Goal: Task Accomplishment & Management: Use online tool/utility

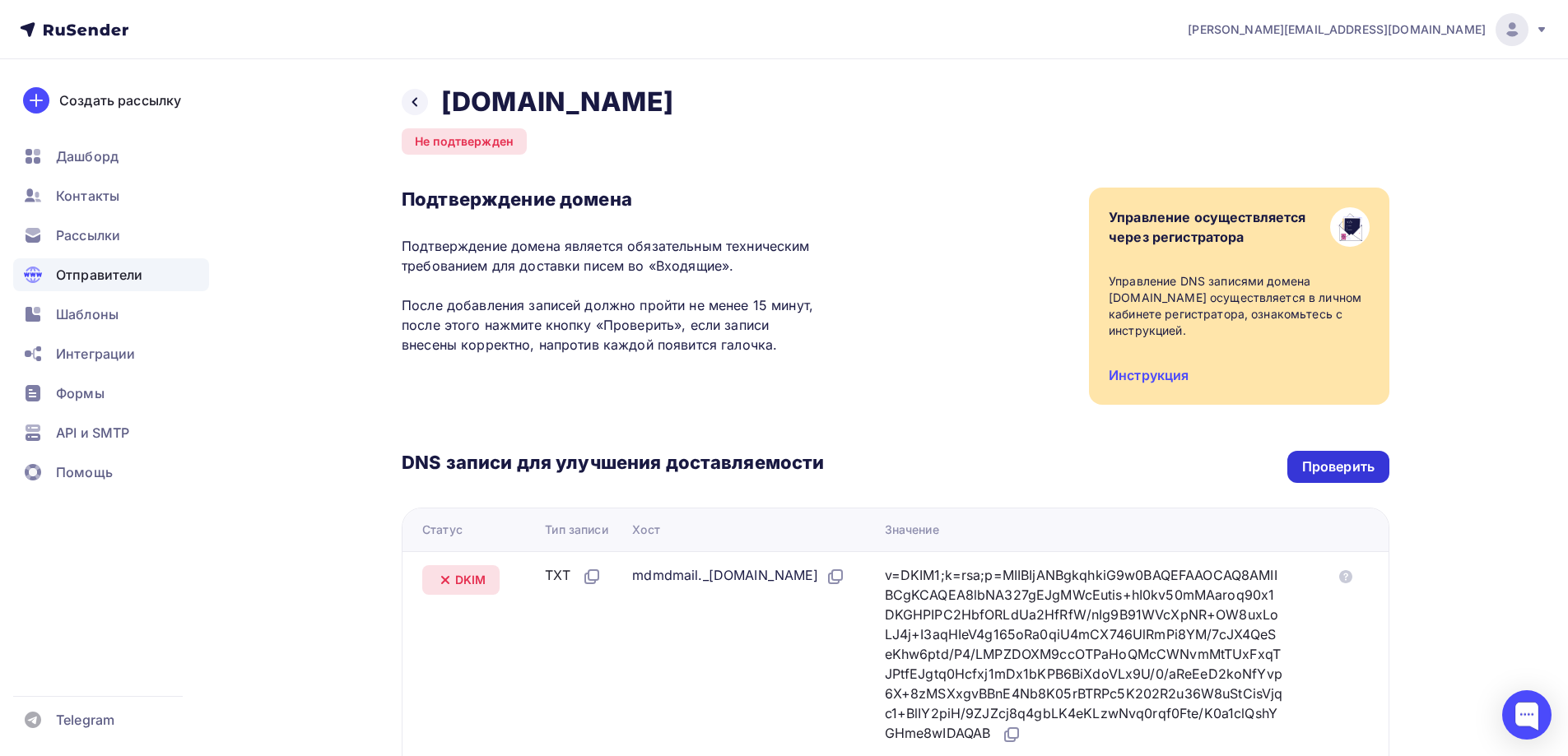
click at [1338, 470] on div "Проверить" at bounding box center [1338, 466] width 73 height 19
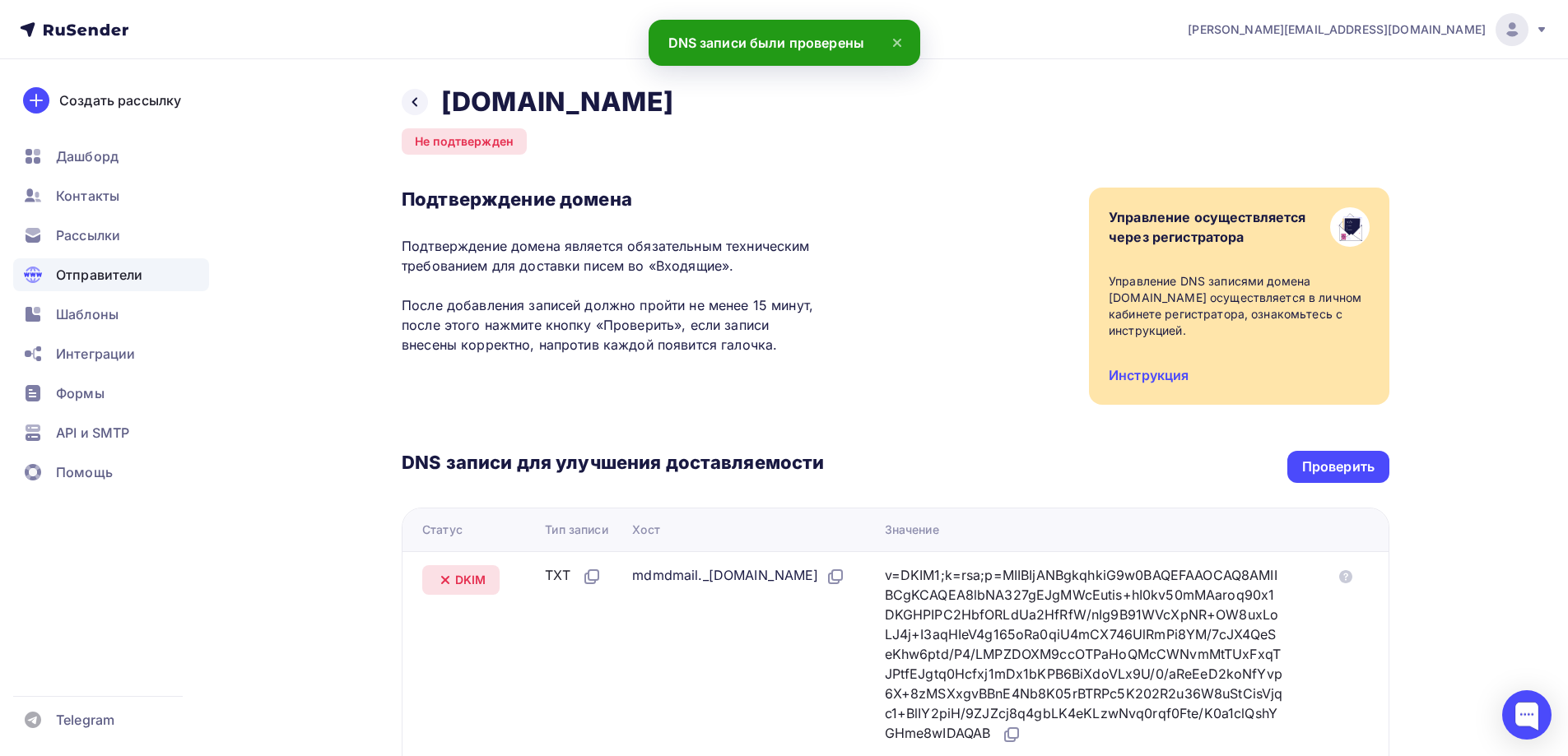
click at [150, 276] on div "Отправители" at bounding box center [111, 275] width 196 height 33
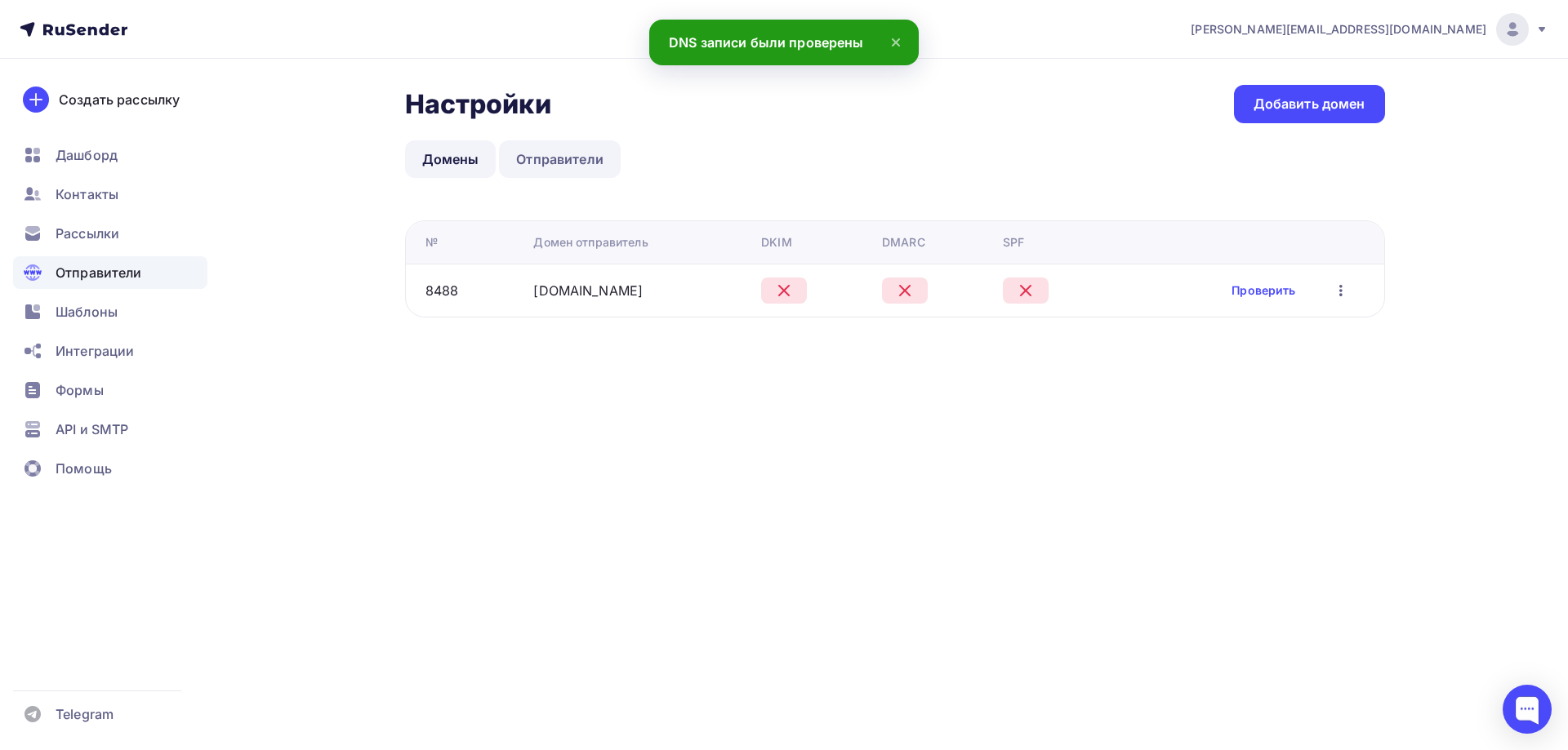
click at [558, 167] on link "Отправители" at bounding box center [560, 159] width 122 height 37
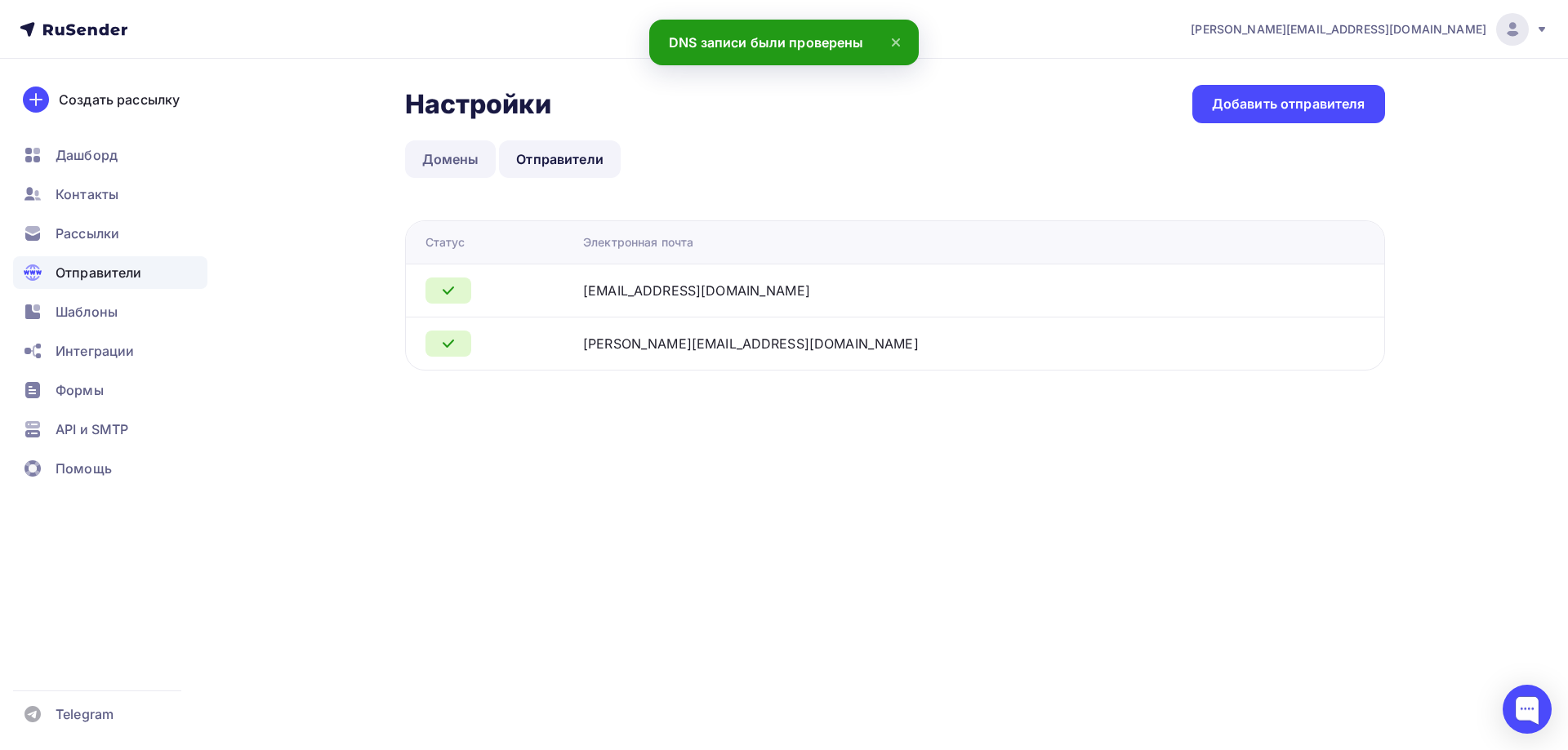
click at [460, 150] on link "Домены" at bounding box center [450, 159] width 91 height 37
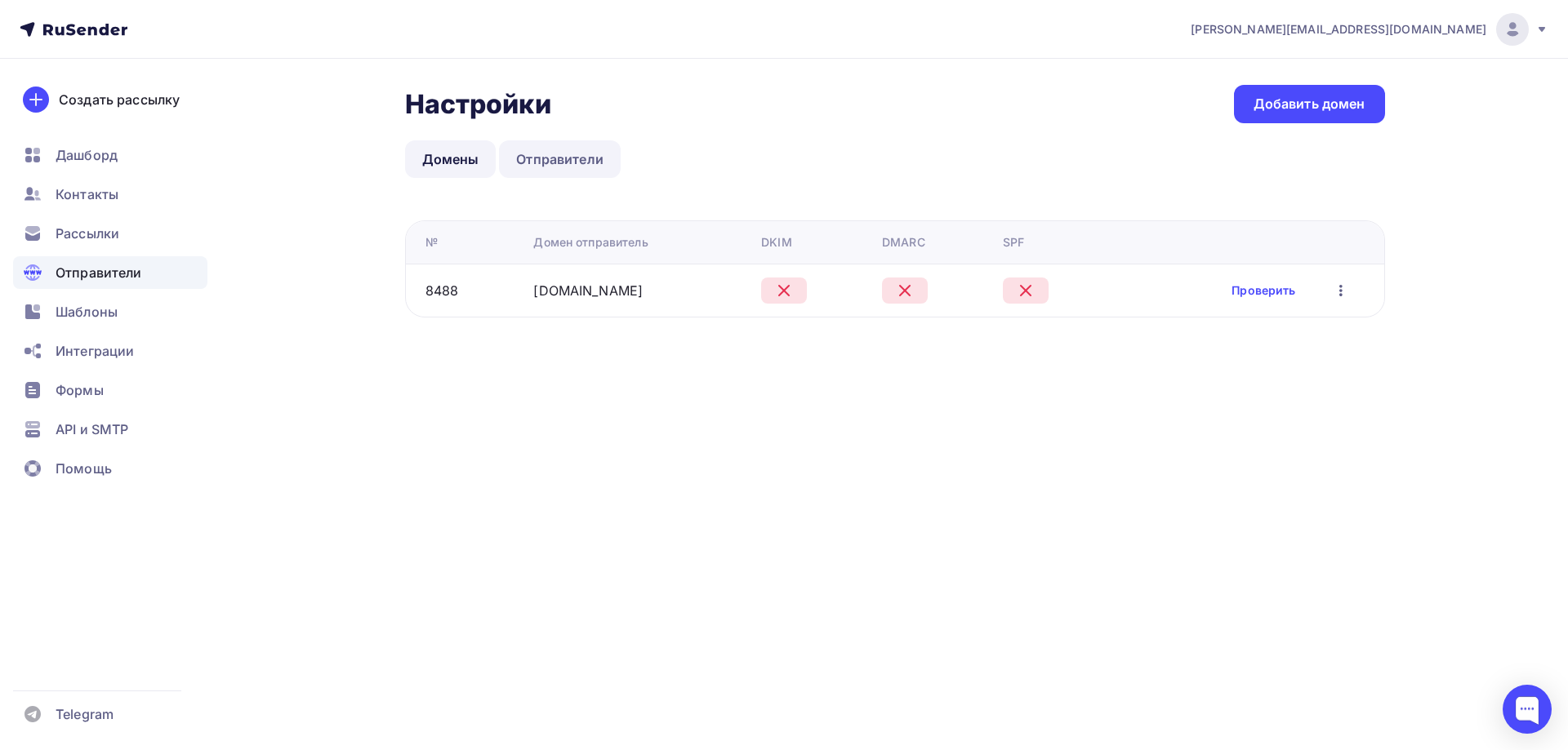
click at [556, 142] on link "Отправители" at bounding box center [560, 159] width 122 height 37
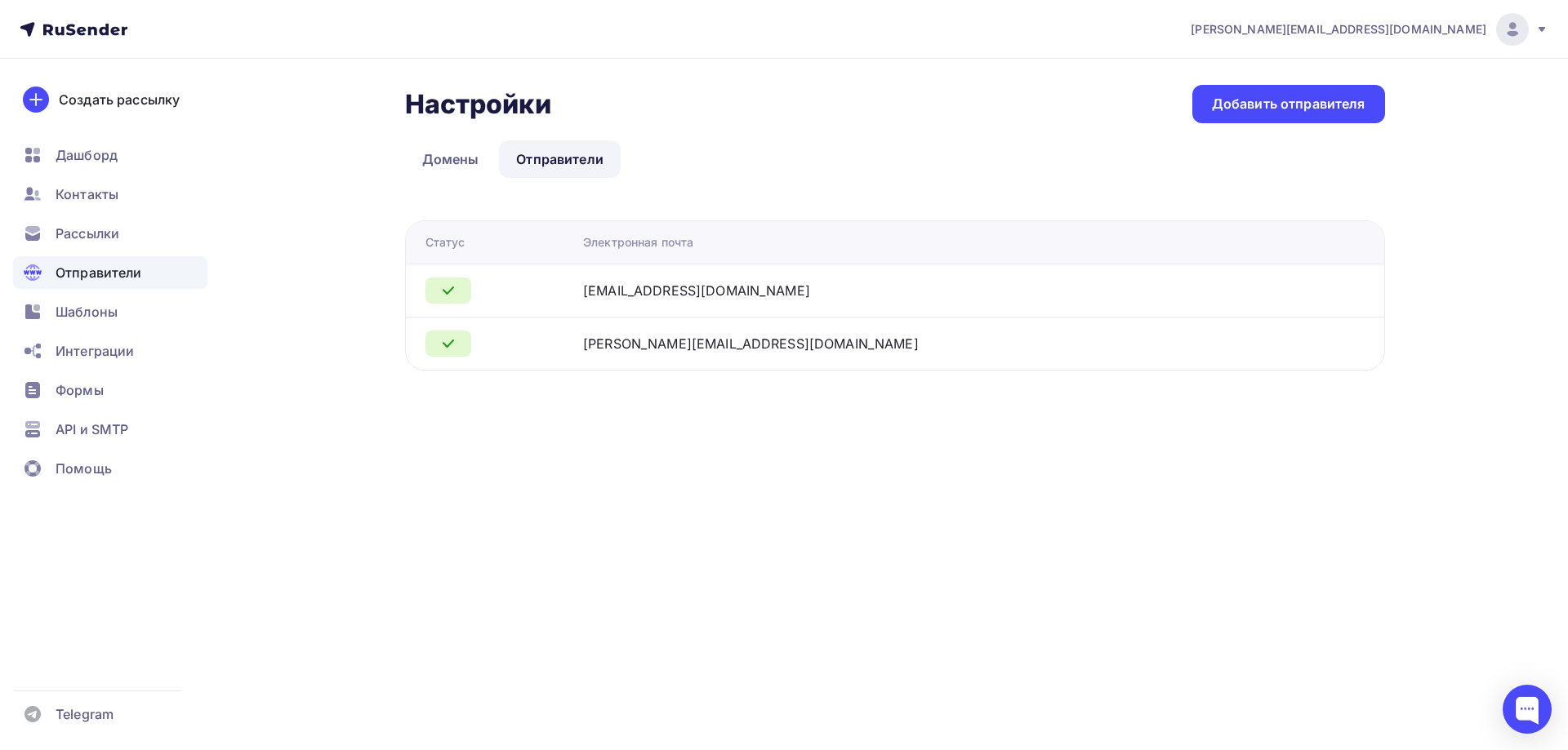
click at [659, 335] on div "[PERSON_NAME][EMAIL_ADDRESS][DOMAIN_NAME]" at bounding box center [750, 344] width 335 height 20
click at [447, 342] on icon at bounding box center [449, 344] width 20 height 20
click at [452, 167] on link "Домены" at bounding box center [450, 159] width 91 height 37
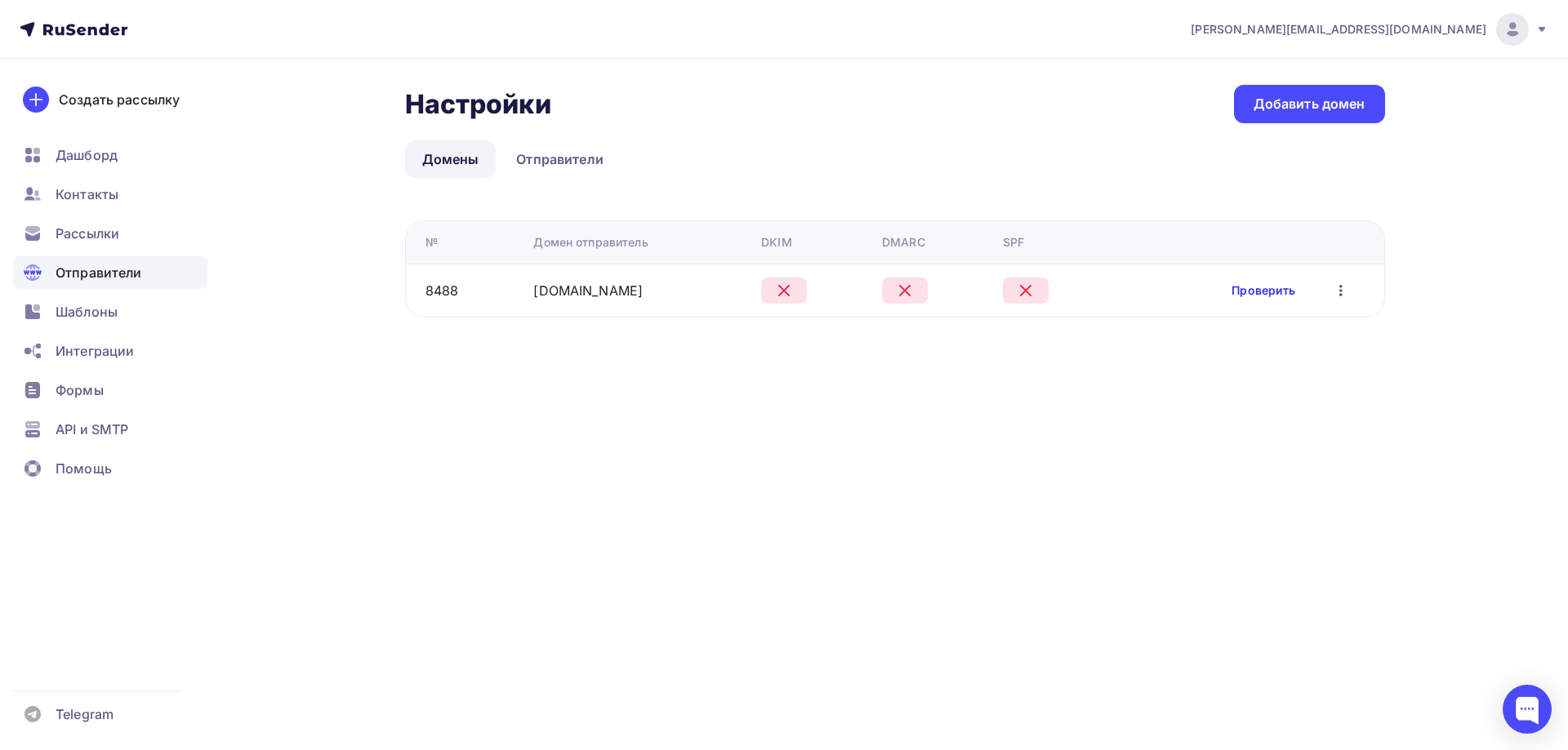
click at [1280, 292] on link "Проверить" at bounding box center [1263, 291] width 64 height 17
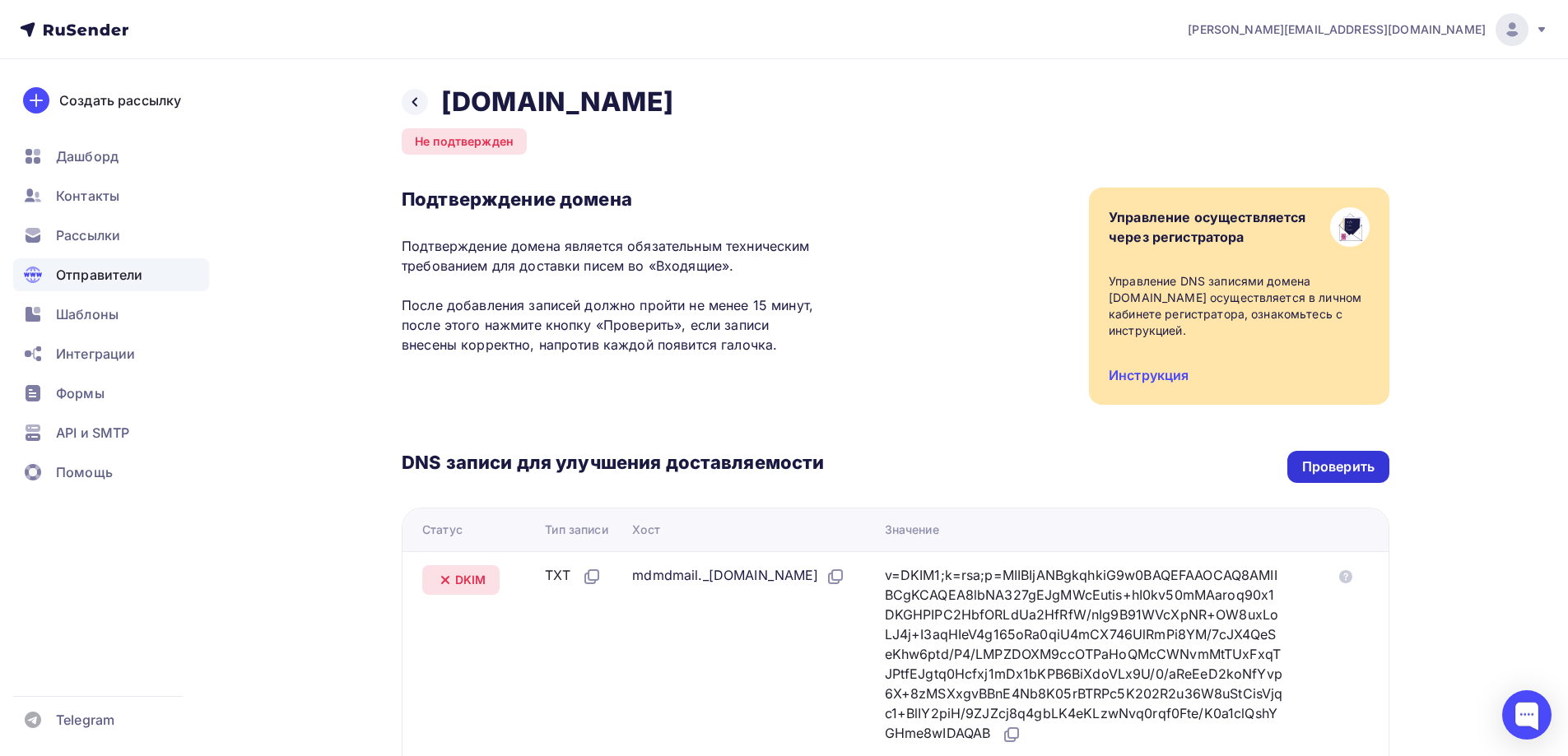
click at [1359, 470] on div "Проверить" at bounding box center [1338, 466] width 73 height 19
click at [1316, 475] on div "Проверить" at bounding box center [1338, 466] width 73 height 19
click at [1338, 444] on div "DNS записи для улучшения доставляемости Проверить Статус Тип записи Хост Значен…" at bounding box center [895, 643] width 988 height 478
click at [1348, 476] on div "Проверить" at bounding box center [1338, 466] width 73 height 19
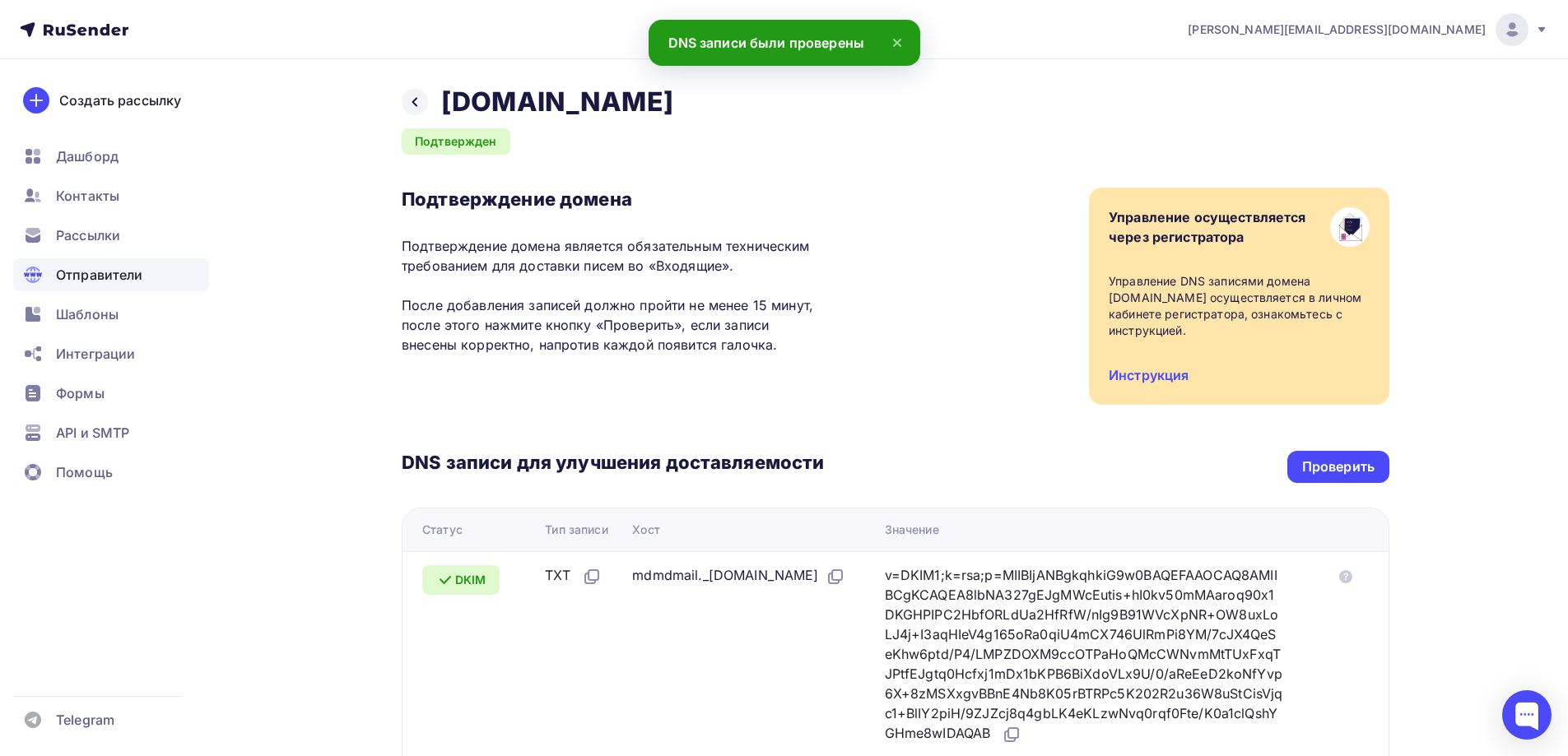
click at [124, 272] on span "Отправители" at bounding box center [99, 275] width 88 height 20
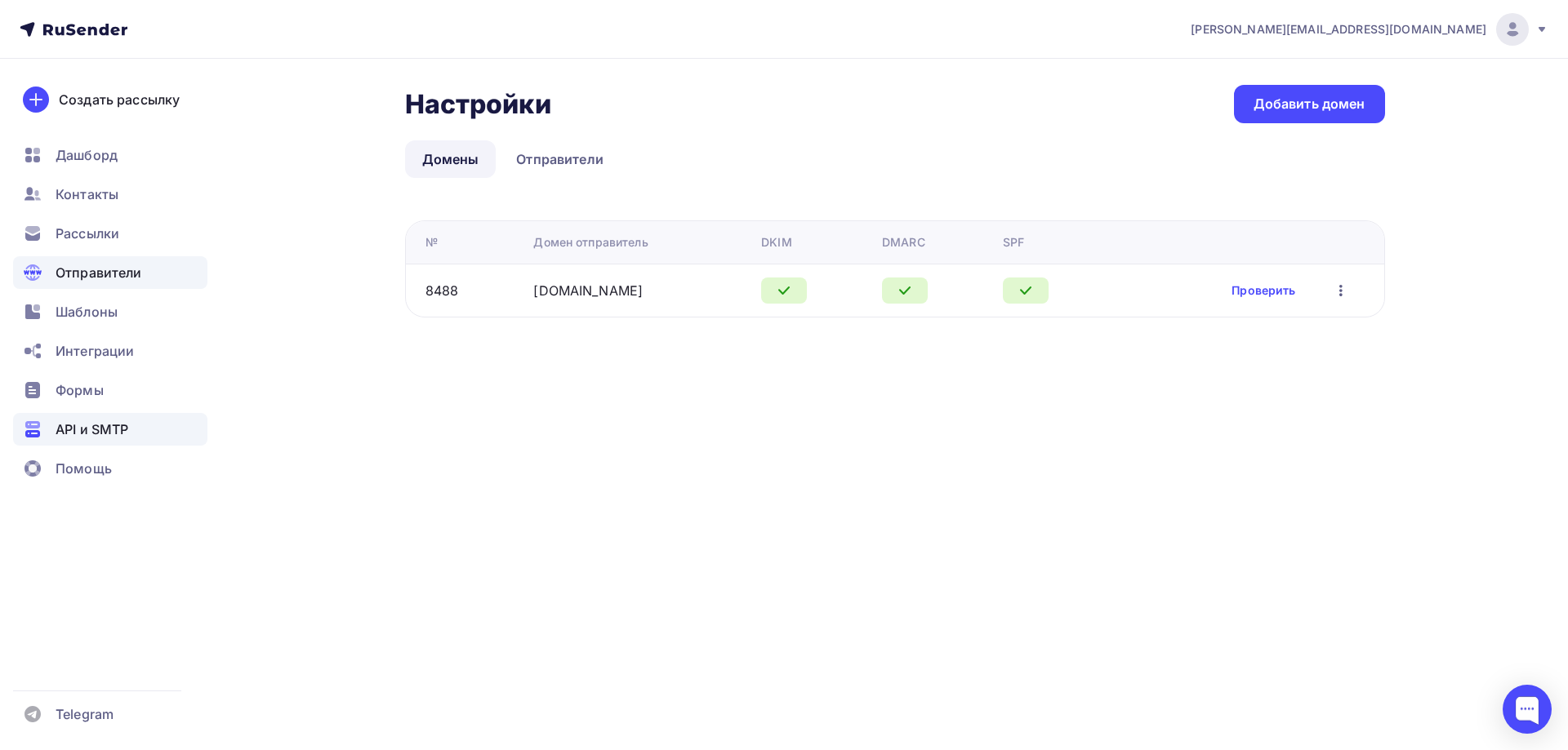
click at [137, 415] on div "API и SMTP" at bounding box center [110, 429] width 195 height 32
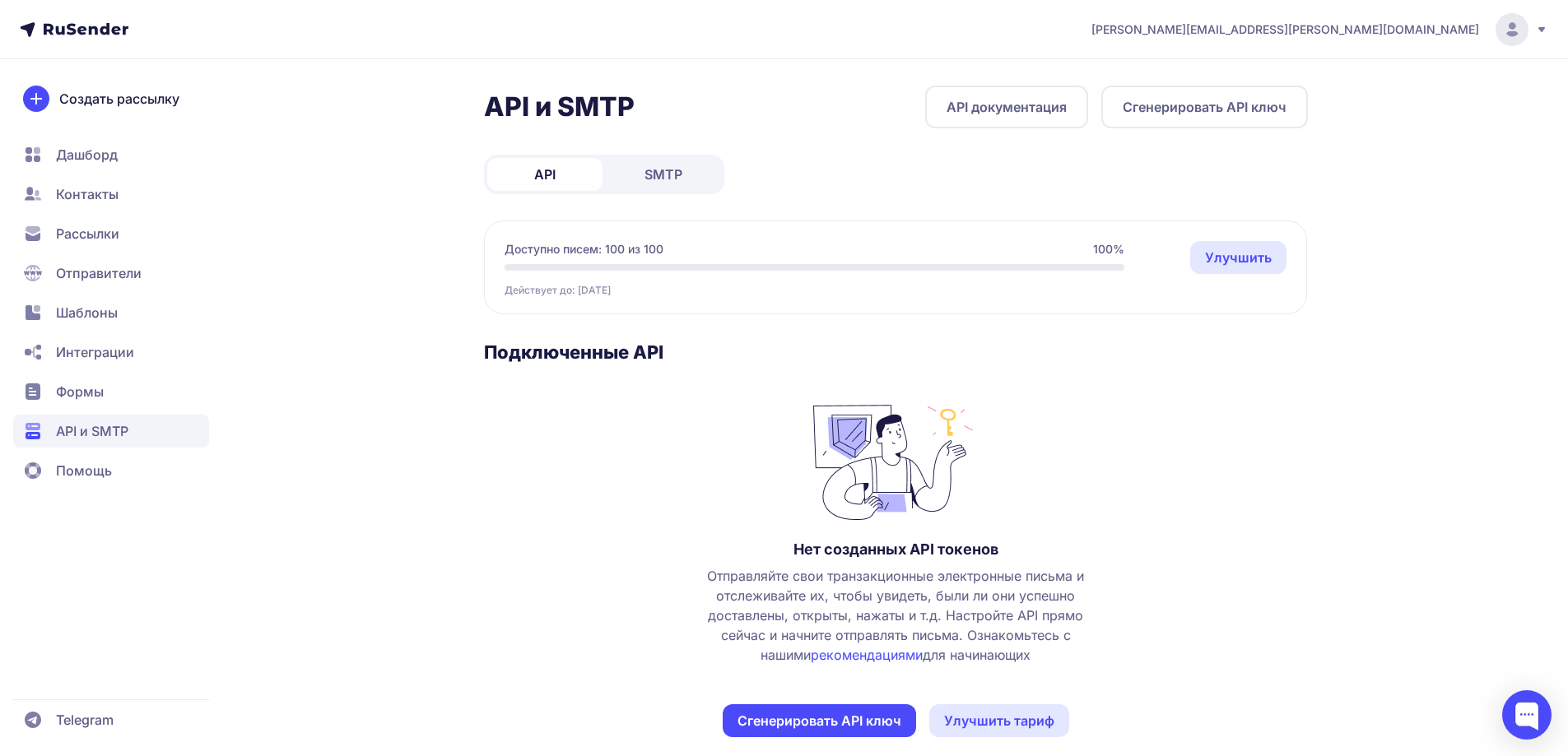
click at [658, 174] on span "SMTP" at bounding box center [663, 174] width 38 height 20
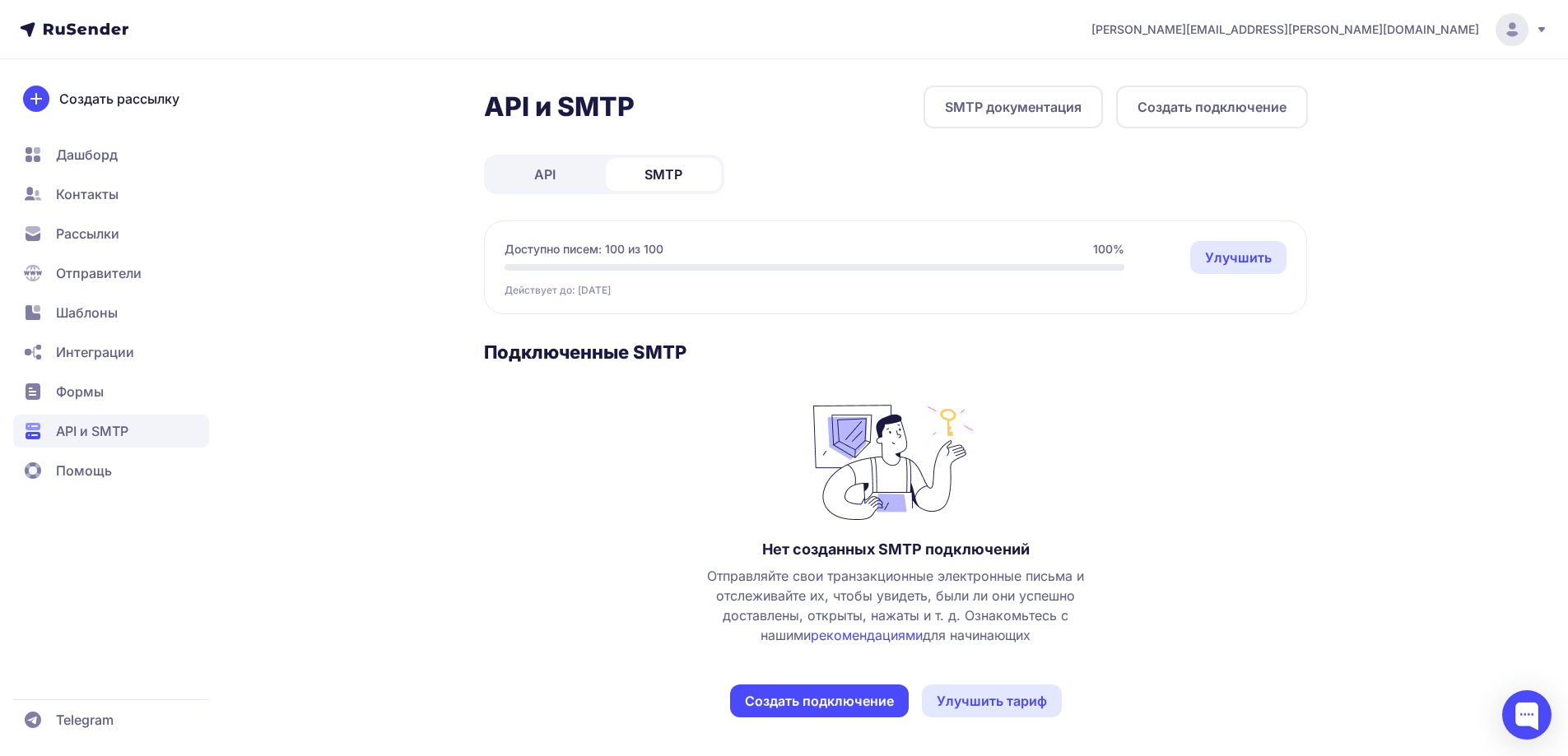
click at [821, 698] on button "Создать подключение" at bounding box center [819, 701] width 179 height 33
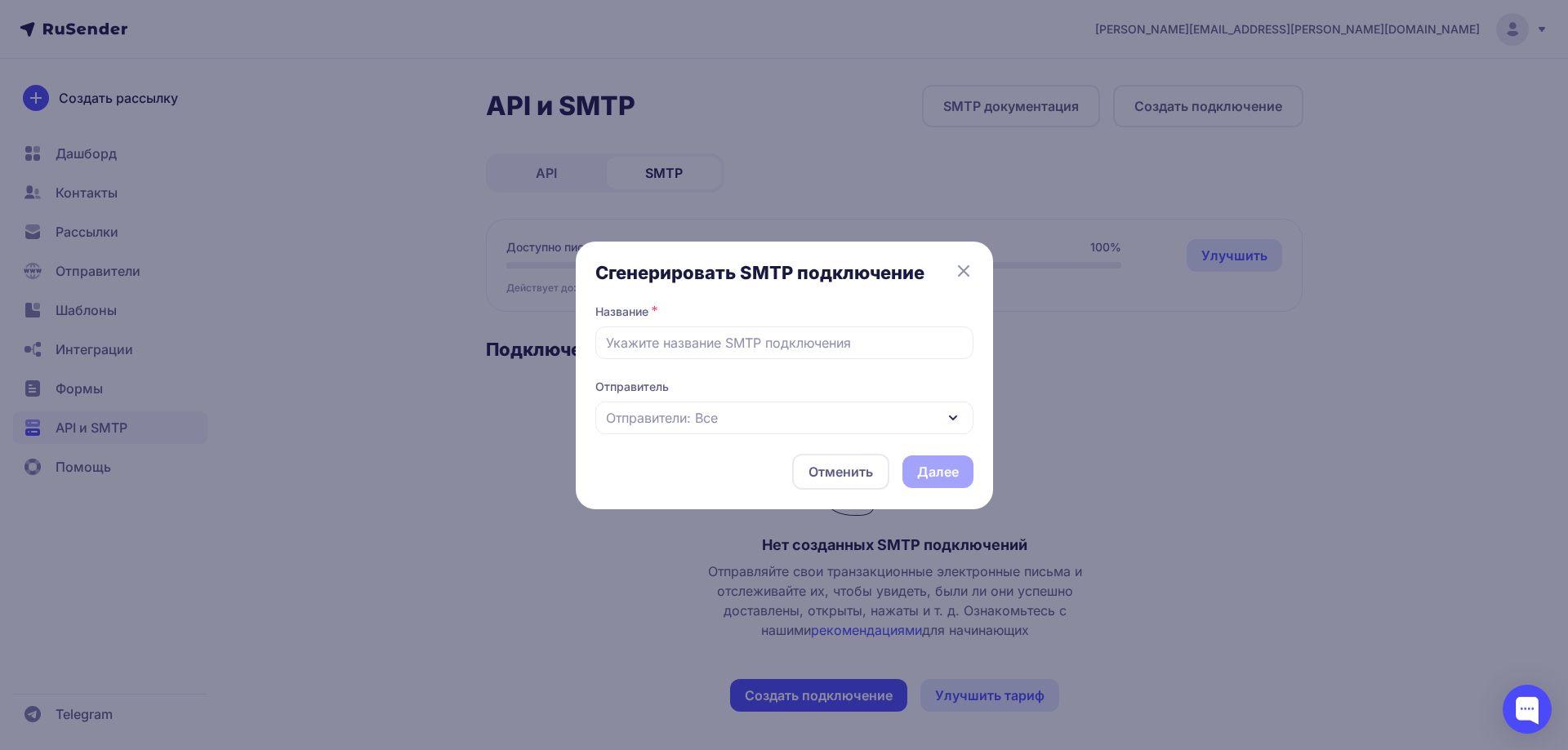
click at [786, 425] on div "Отправители: Все" at bounding box center [784, 417] width 378 height 32
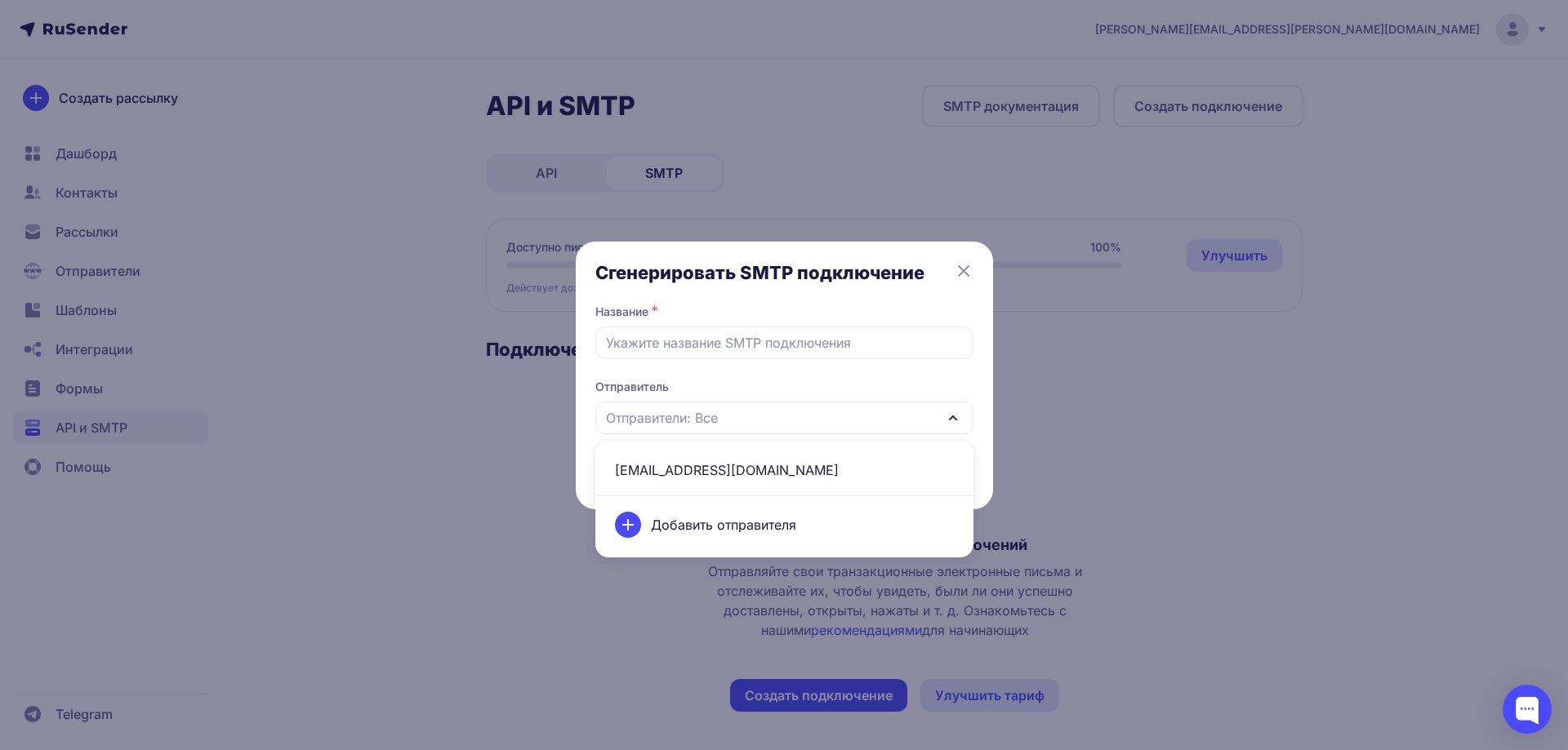
click at [761, 472] on span "dev@hotellead.ru" at bounding box center [784, 469] width 358 height 39
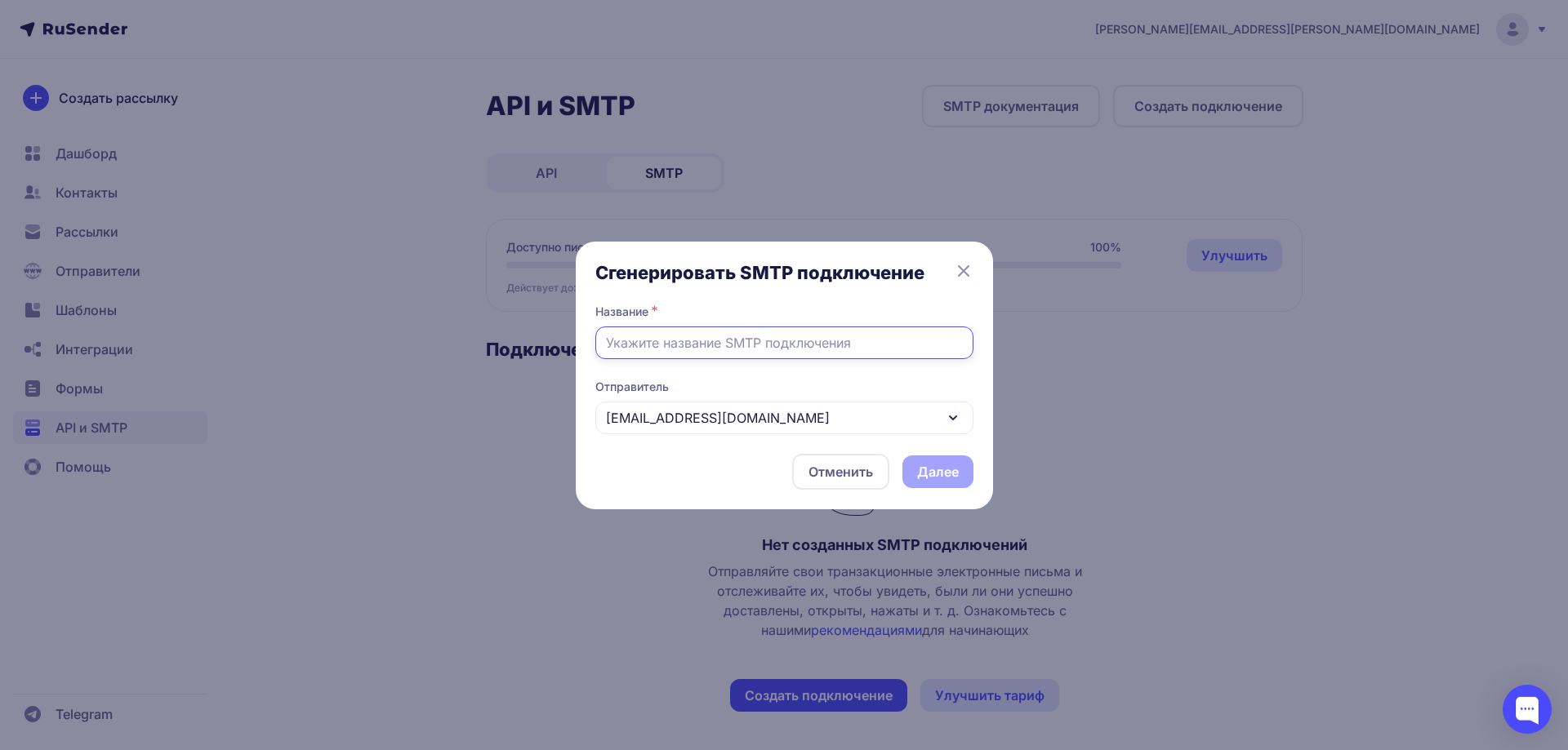
click at [733, 348] on input "text" at bounding box center [784, 343] width 378 height 32
type input "П"
type input "GUESTLEAD"
click at [932, 478] on button "Далее" at bounding box center [938, 471] width 71 height 32
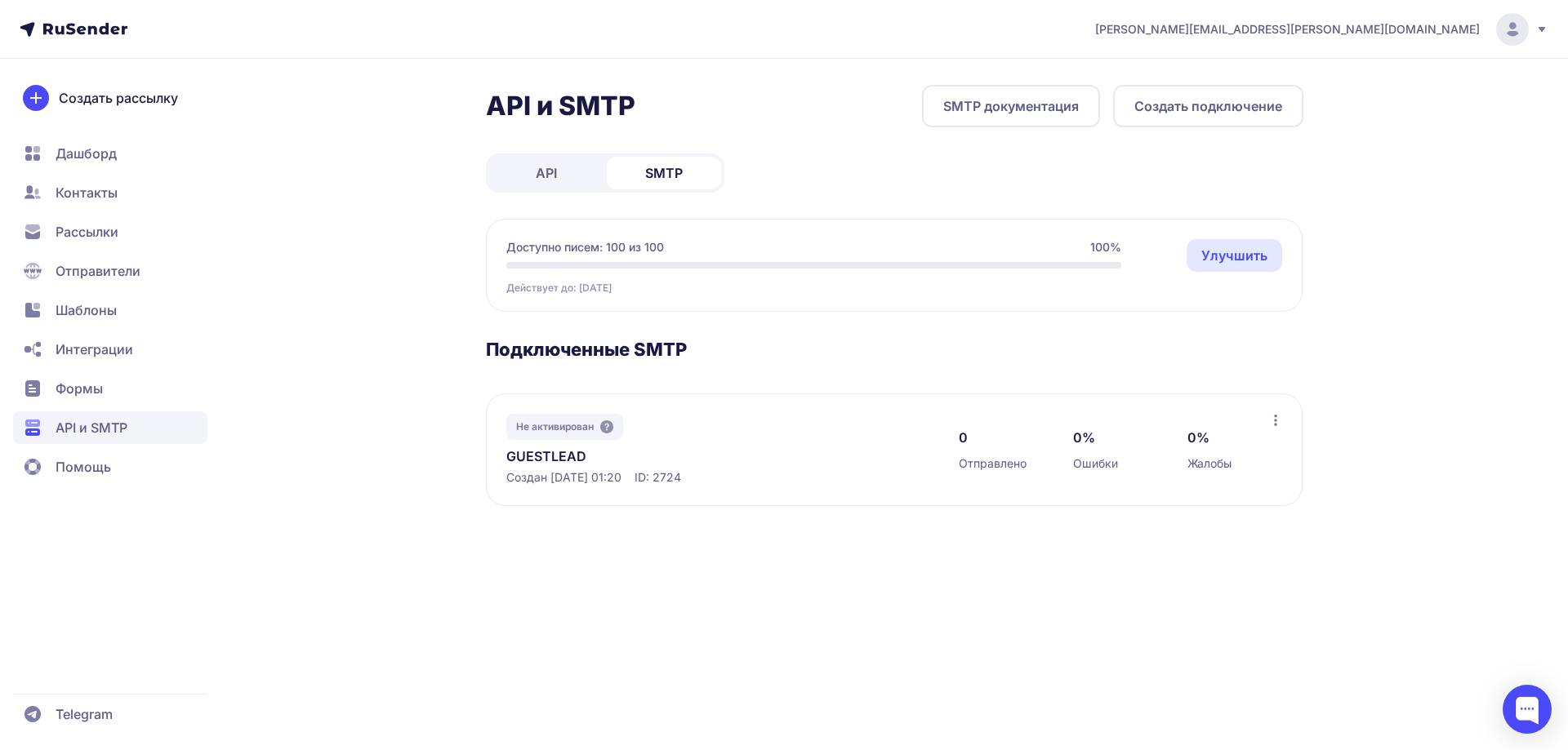
click at [1278, 410] on div "Не активирован GUESTLEAD Создан 12.10.2025, 01:20 ID: 2724 0 Отправлено 0% Ошиб…" at bounding box center [894, 450] width 816 height 113
click at [1272, 418] on icon at bounding box center [1276, 421] width 13 height 13
click at [584, 431] on span "Не активирован" at bounding box center [555, 427] width 78 height 13
click at [610, 430] on icon at bounding box center [607, 427] width 13 height 13
click at [519, 451] on link "GUESTLEAD" at bounding box center [674, 457] width 334 height 20
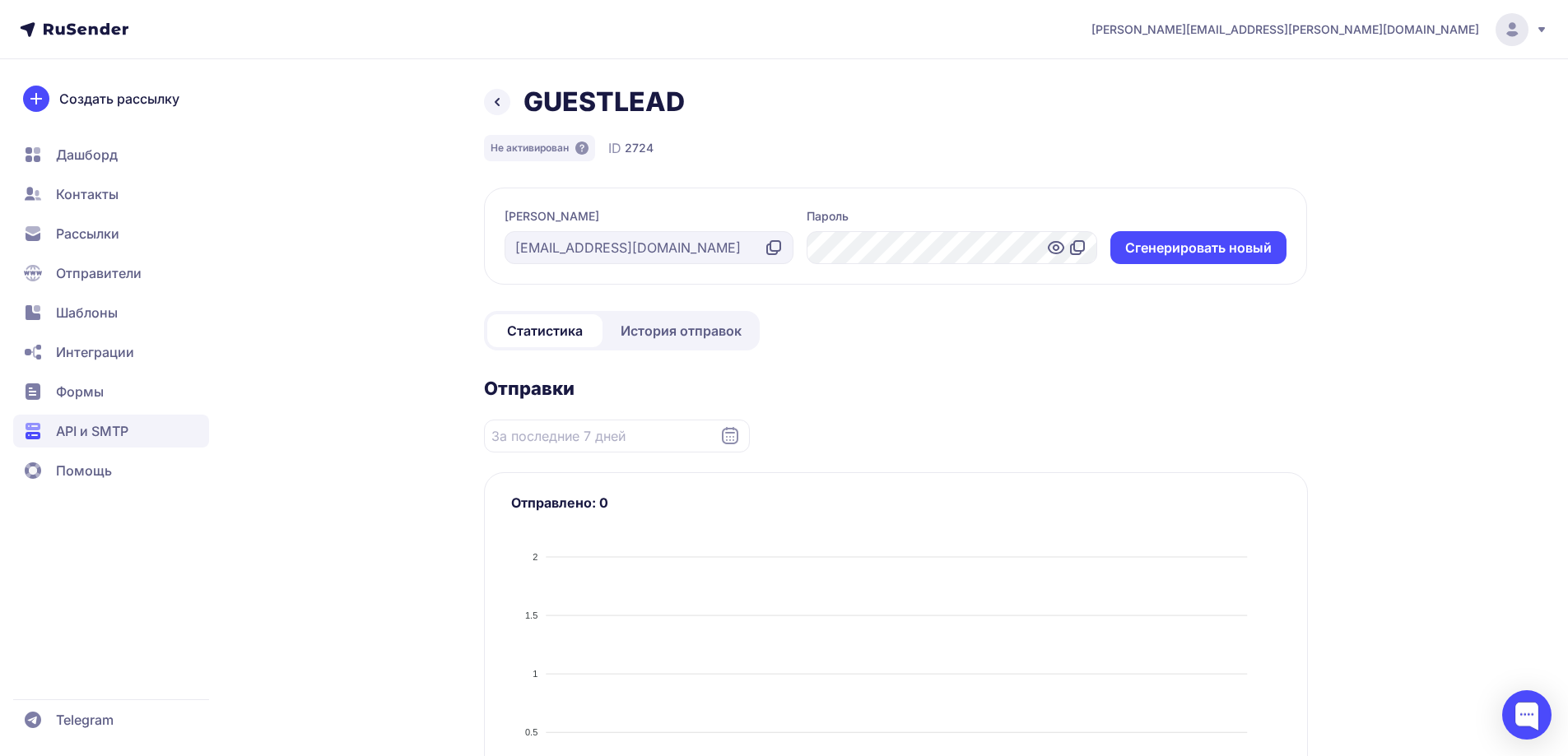
click at [507, 111] on icon at bounding box center [497, 102] width 20 height 20
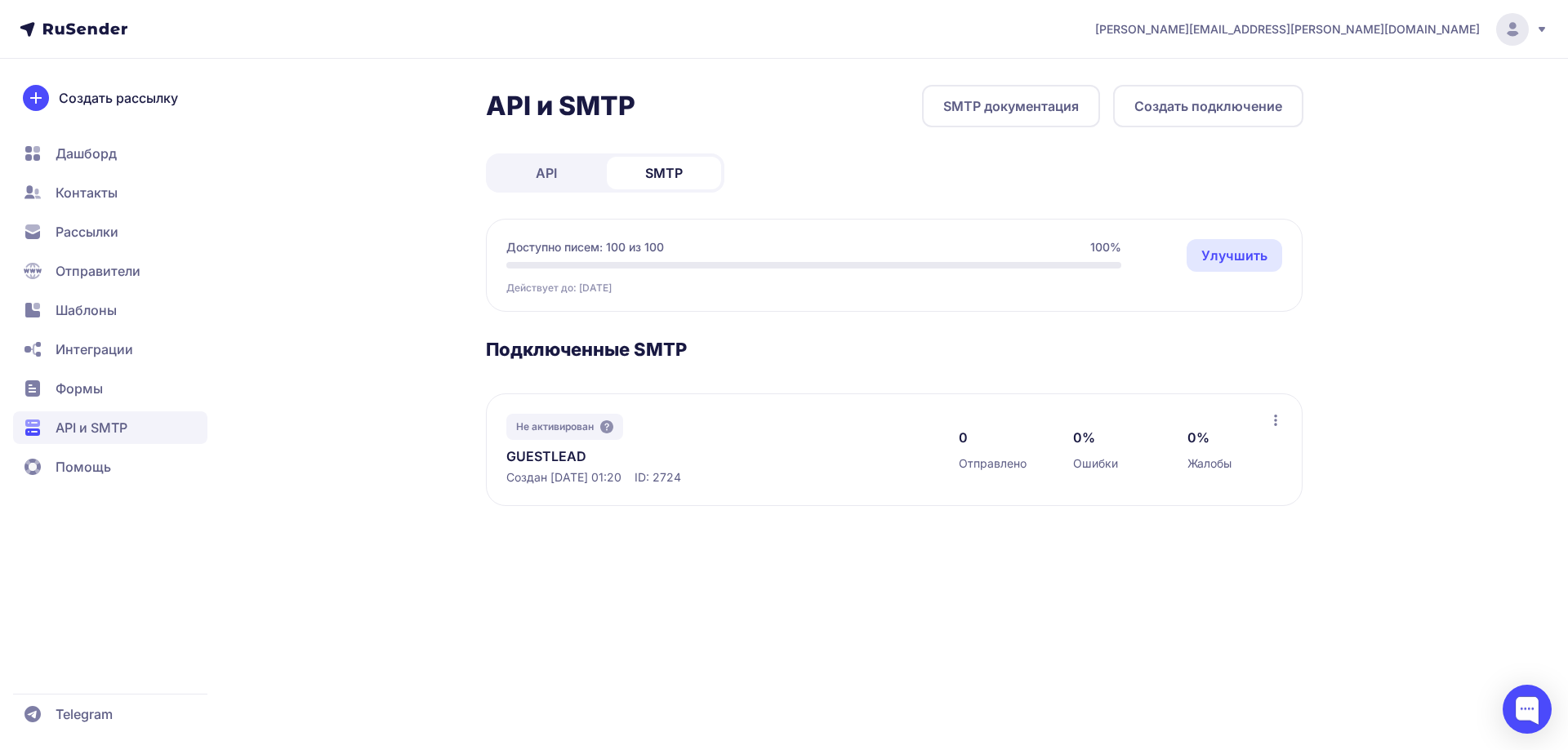
click at [100, 142] on span "Дашборд" at bounding box center [110, 153] width 195 height 32
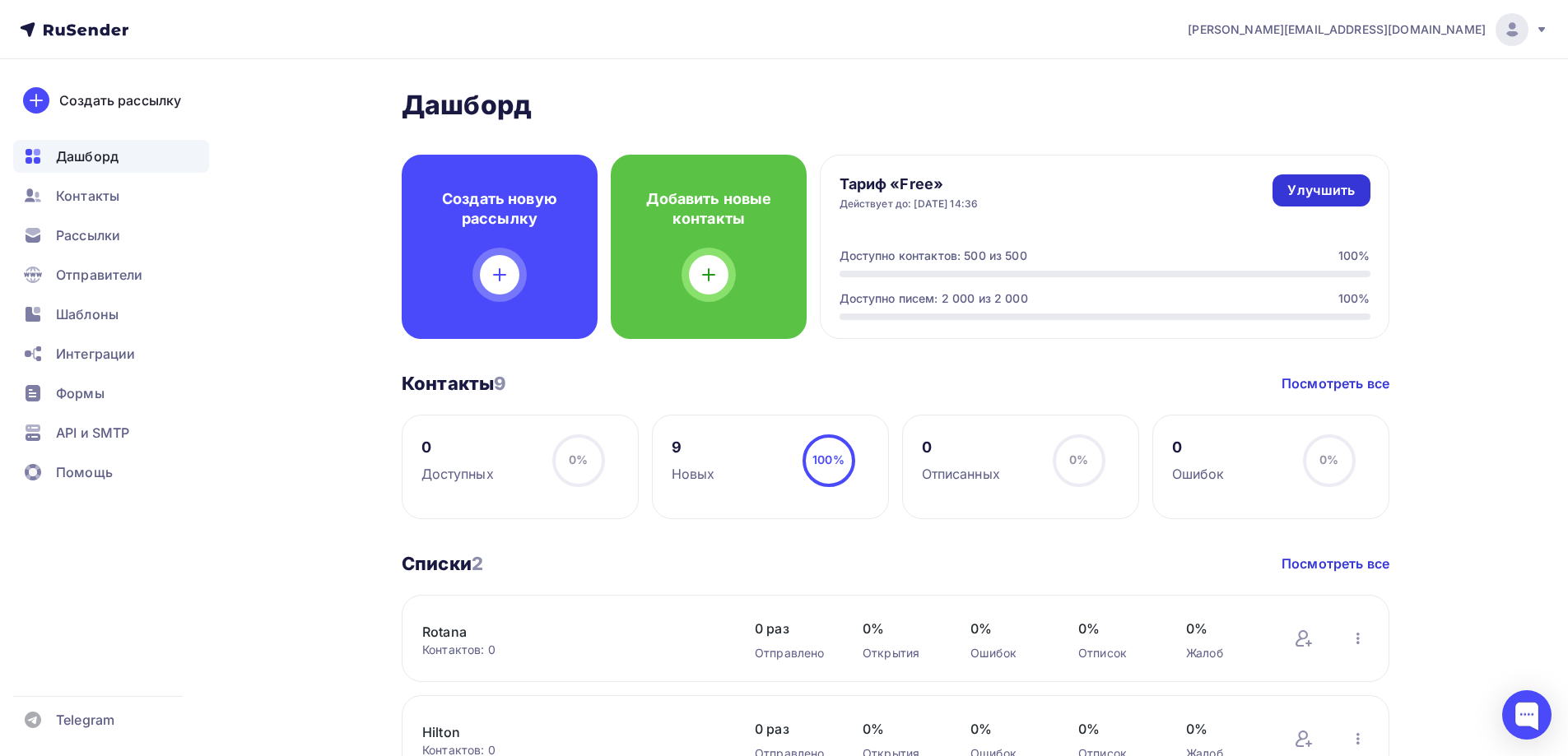
click at [1369, 193] on div "Тариф «Free» Действует до: 10.11.2025, 14:36 Улучшить Улучшить" at bounding box center [1105, 192] width 531 height 36
click at [1339, 191] on div "Улучшить" at bounding box center [1321, 190] width 68 height 19
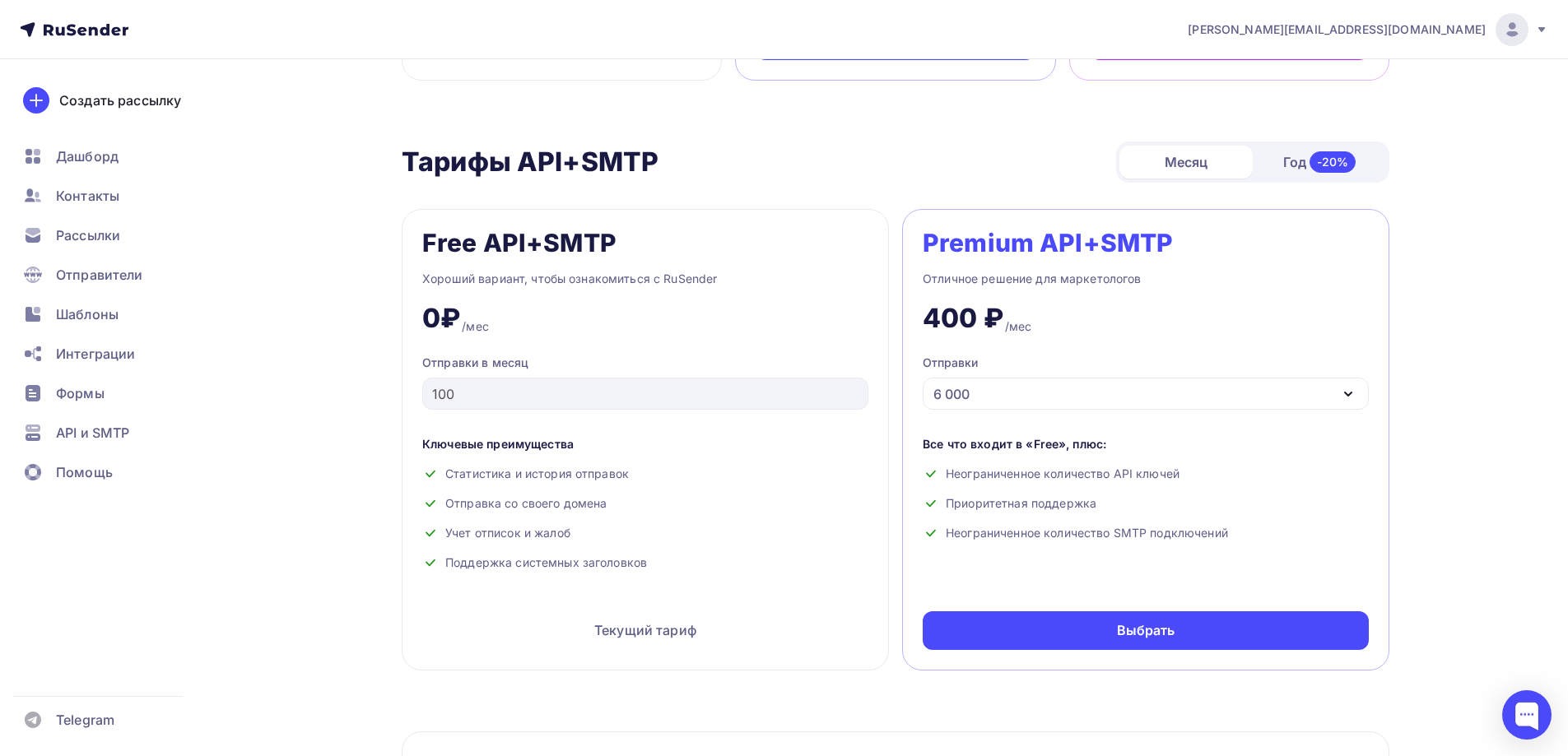
scroll to position [560, 0]
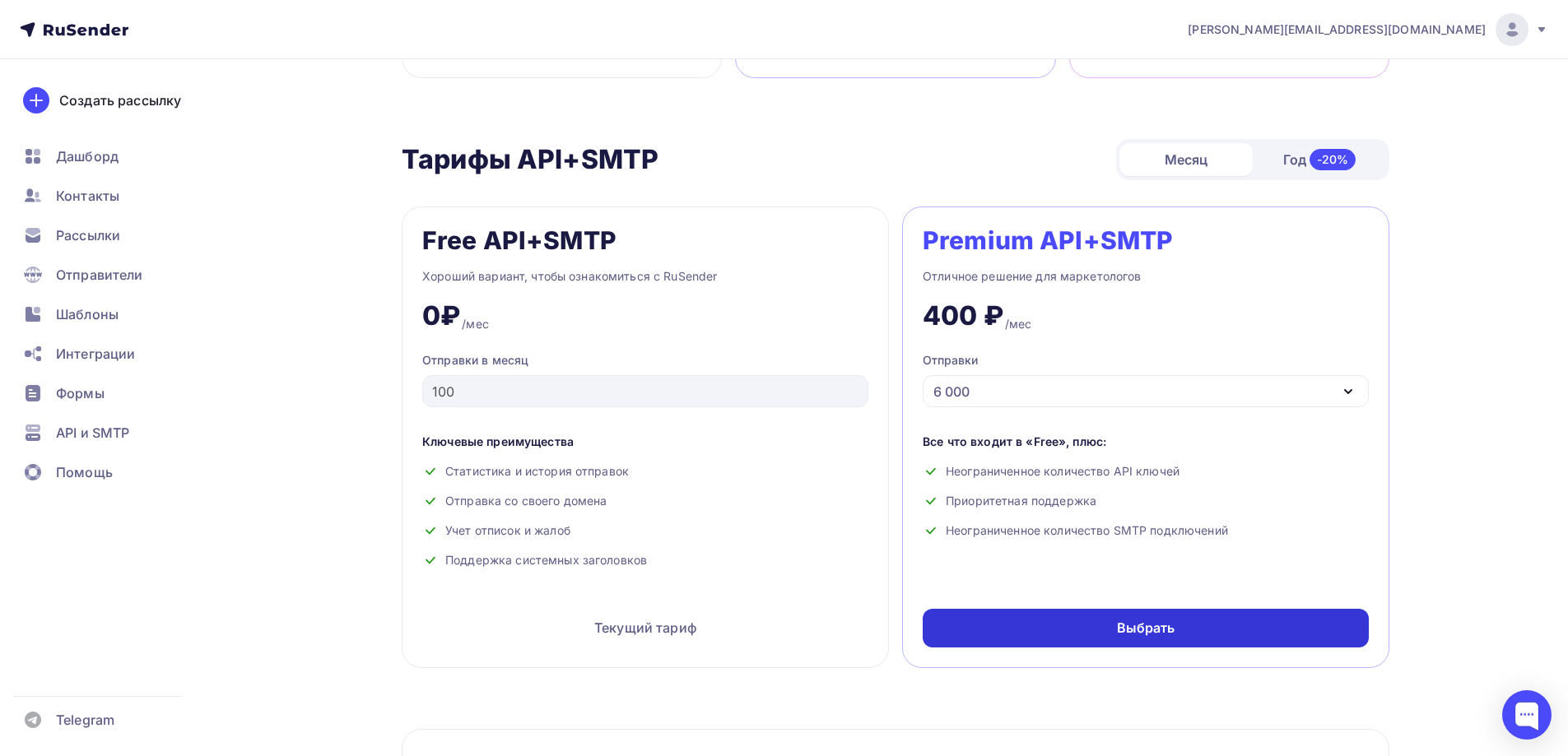
click at [1038, 619] on div "Выбрать" at bounding box center [1146, 628] width 446 height 38
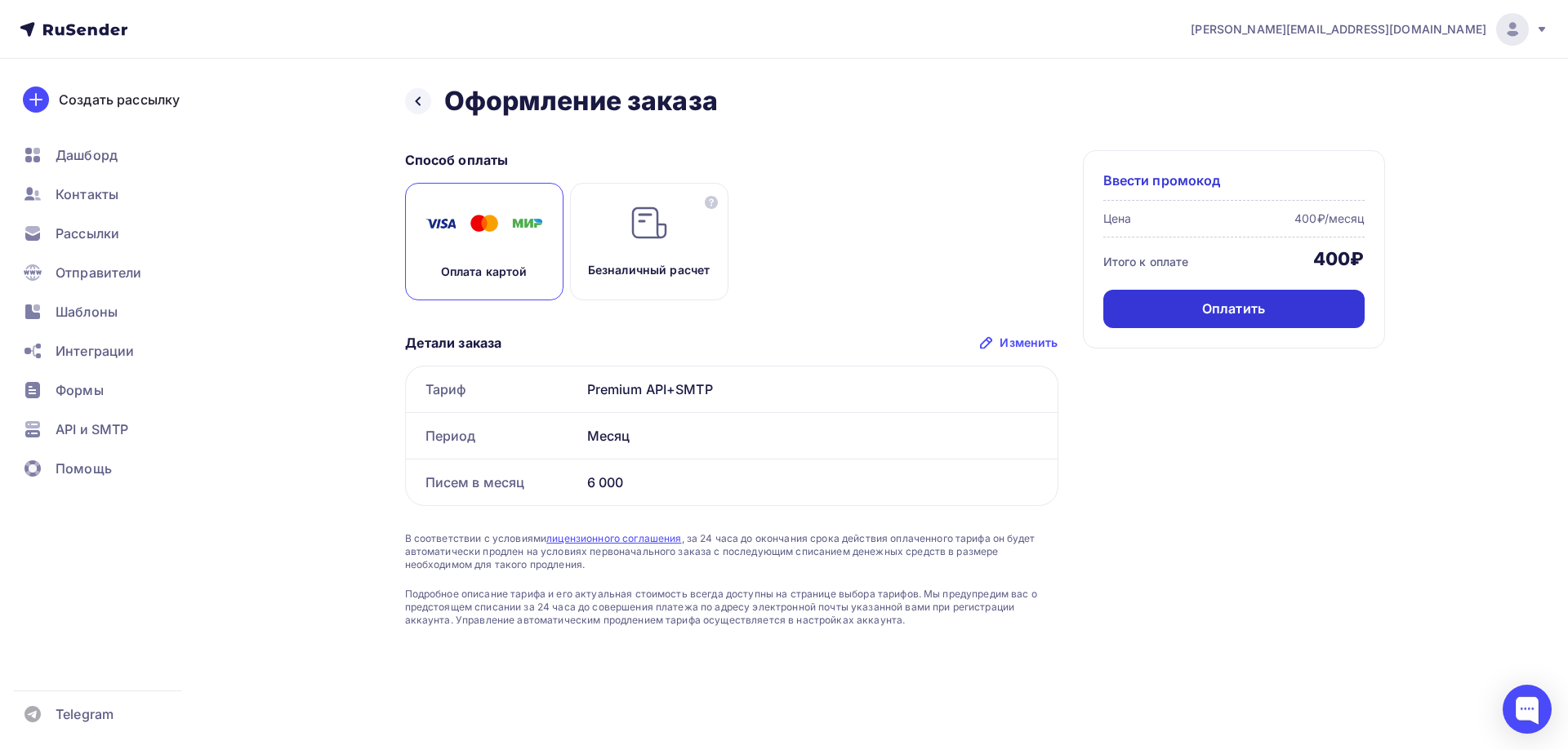
click at [1198, 320] on div "Оплатить" at bounding box center [1234, 309] width 262 height 38
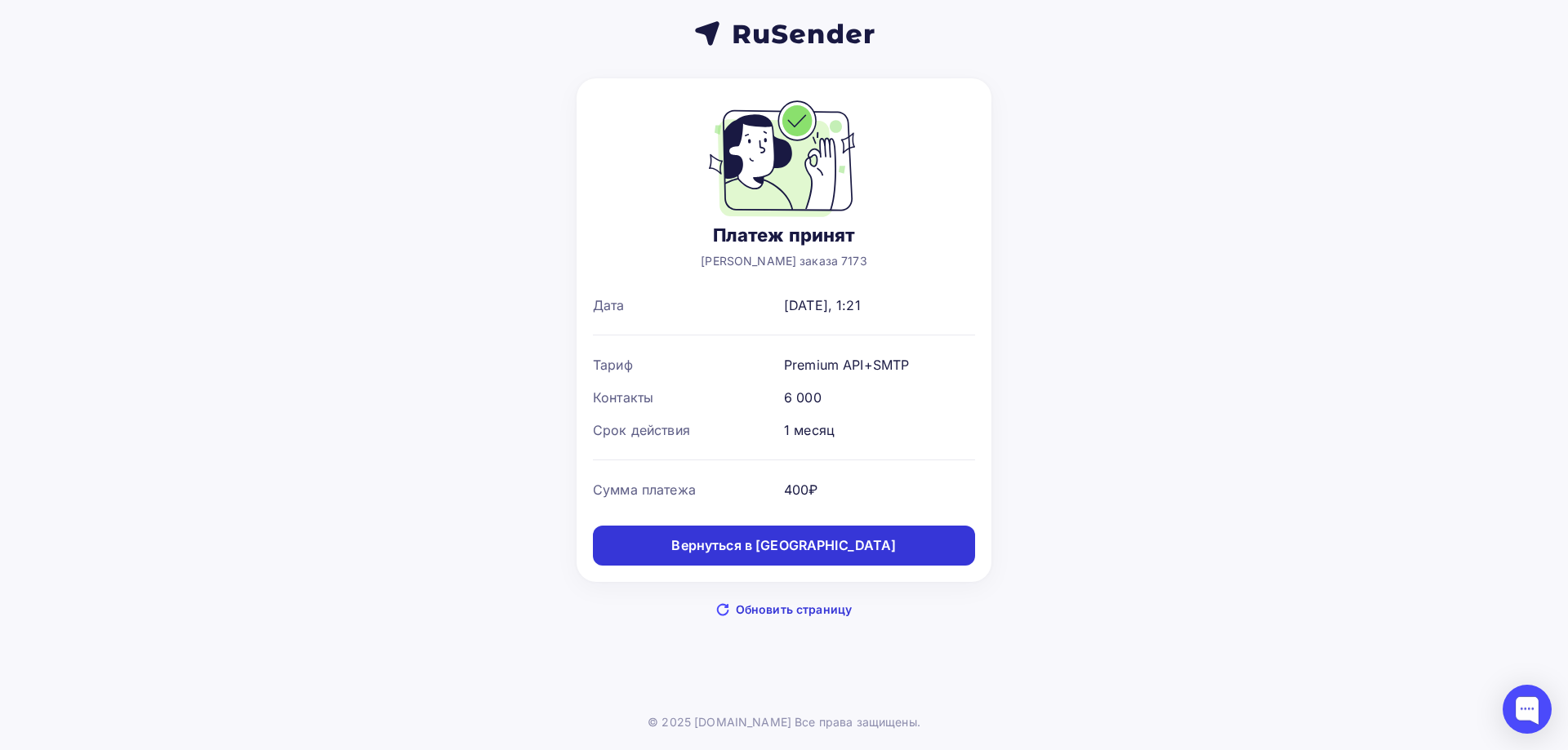
click at [755, 558] on link "Вернуться в [GEOGRAPHIC_DATA]" at bounding box center [784, 546] width 382 height 40
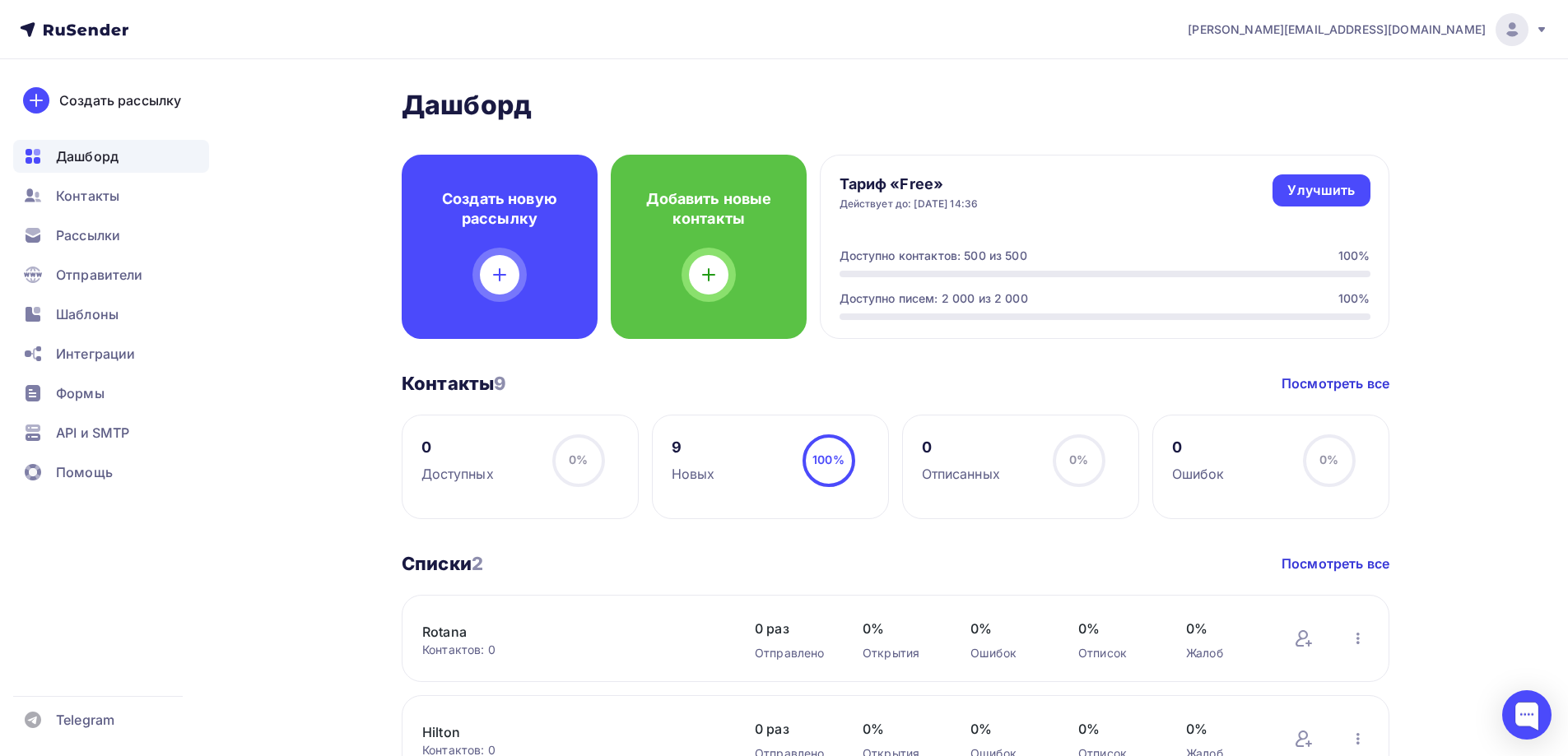
click at [1532, 29] on div "[PERSON_NAME][EMAIL_ADDRESS][DOMAIN_NAME]" at bounding box center [1368, 29] width 360 height 33
click at [1326, 200] on link "Улучшить" at bounding box center [1321, 190] width 97 height 32
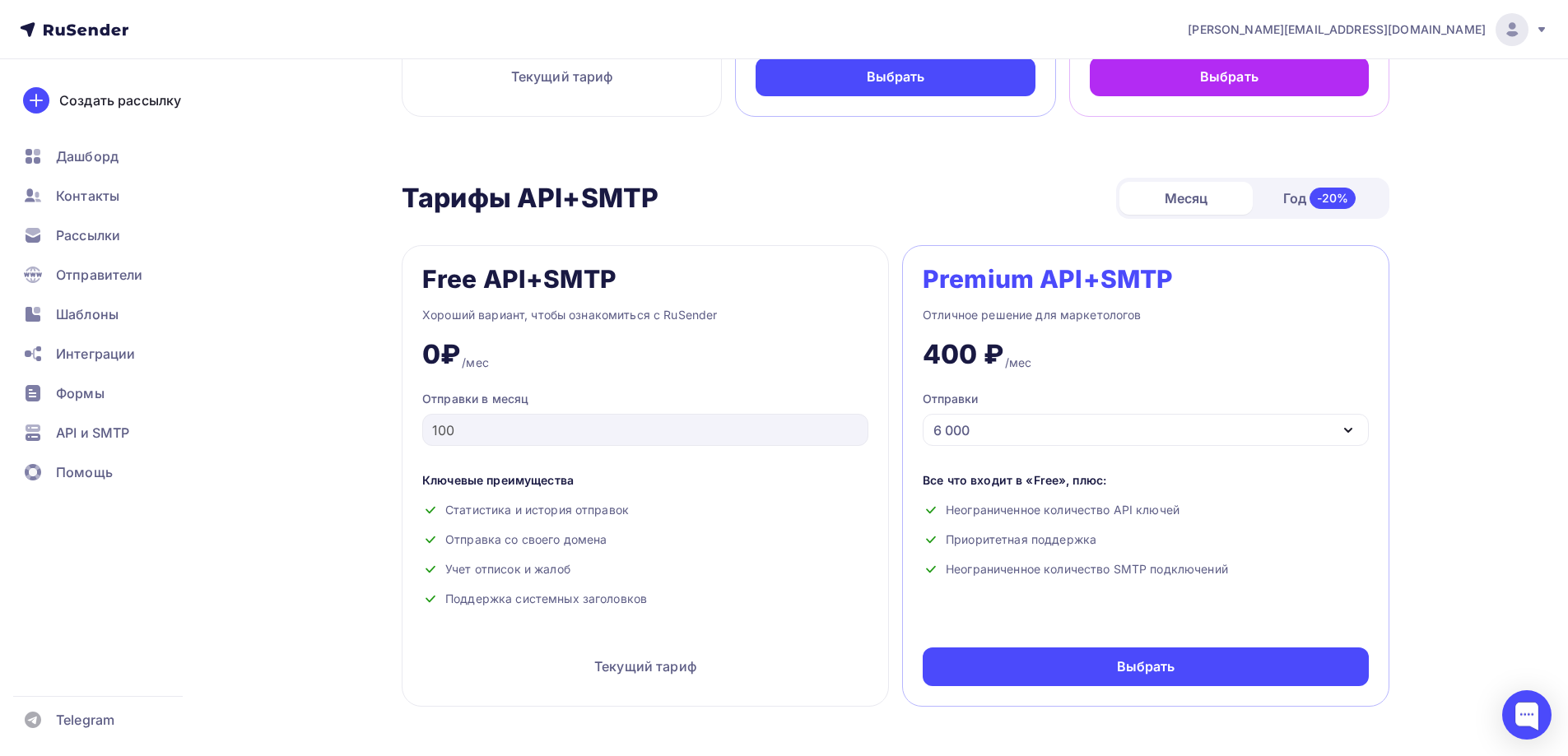
scroll to position [522, 0]
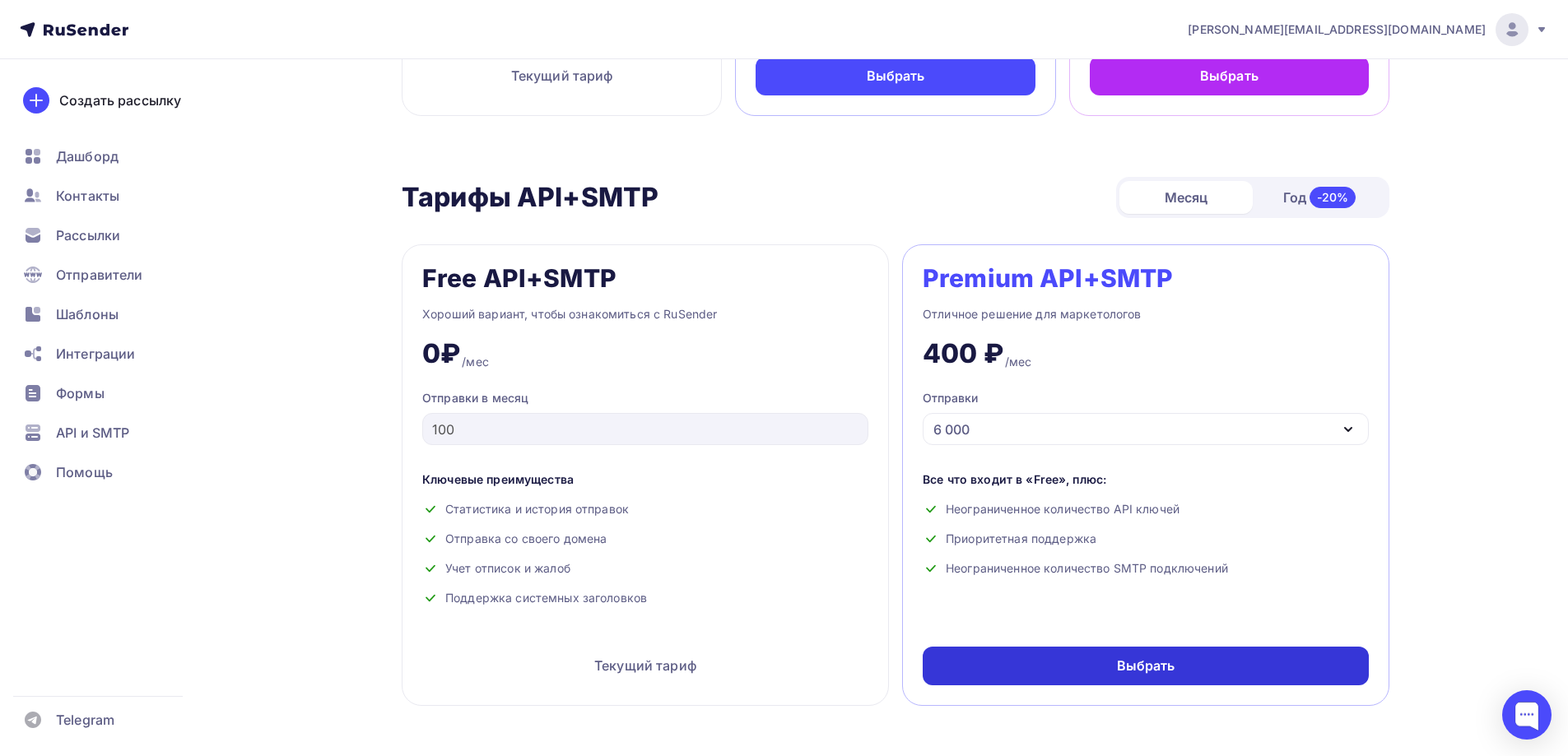
click at [1104, 664] on div "Выбрать" at bounding box center [1146, 666] width 446 height 38
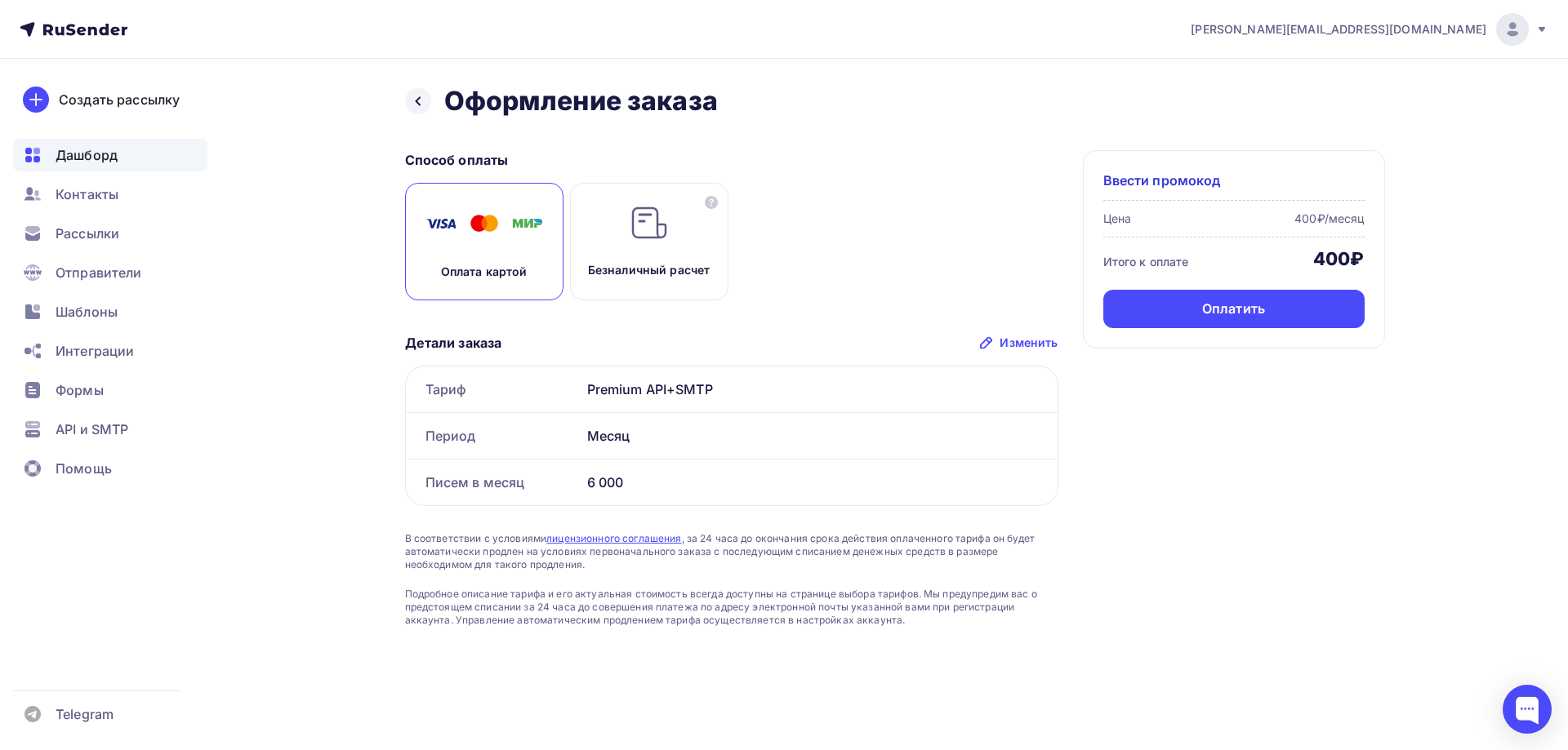
click at [156, 166] on div "Дашборд" at bounding box center [110, 155] width 195 height 32
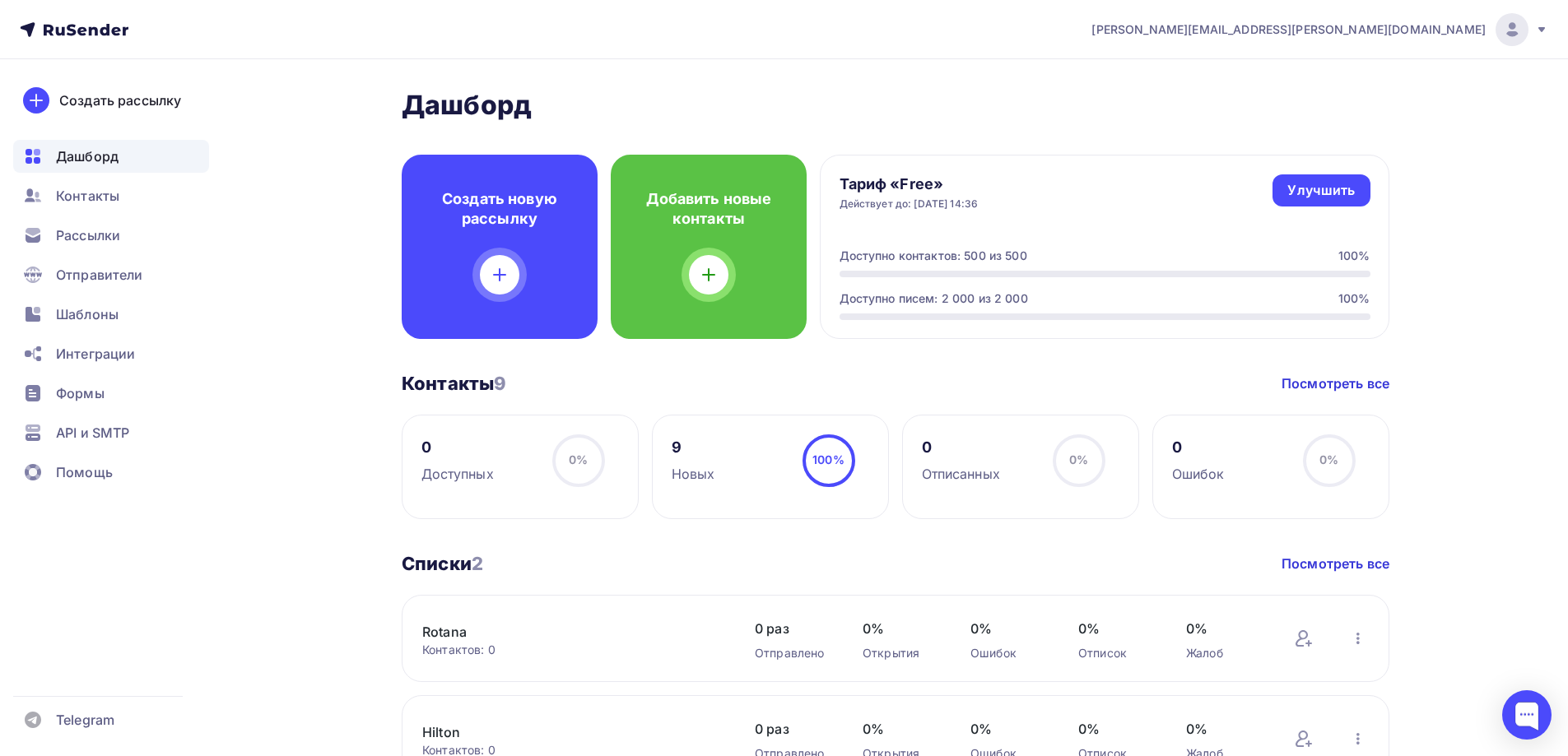
click at [1500, 36] on div at bounding box center [1511, 29] width 33 height 33
click at [1349, 79] on span "Аккаунт" at bounding box center [1328, 73] width 54 height 20
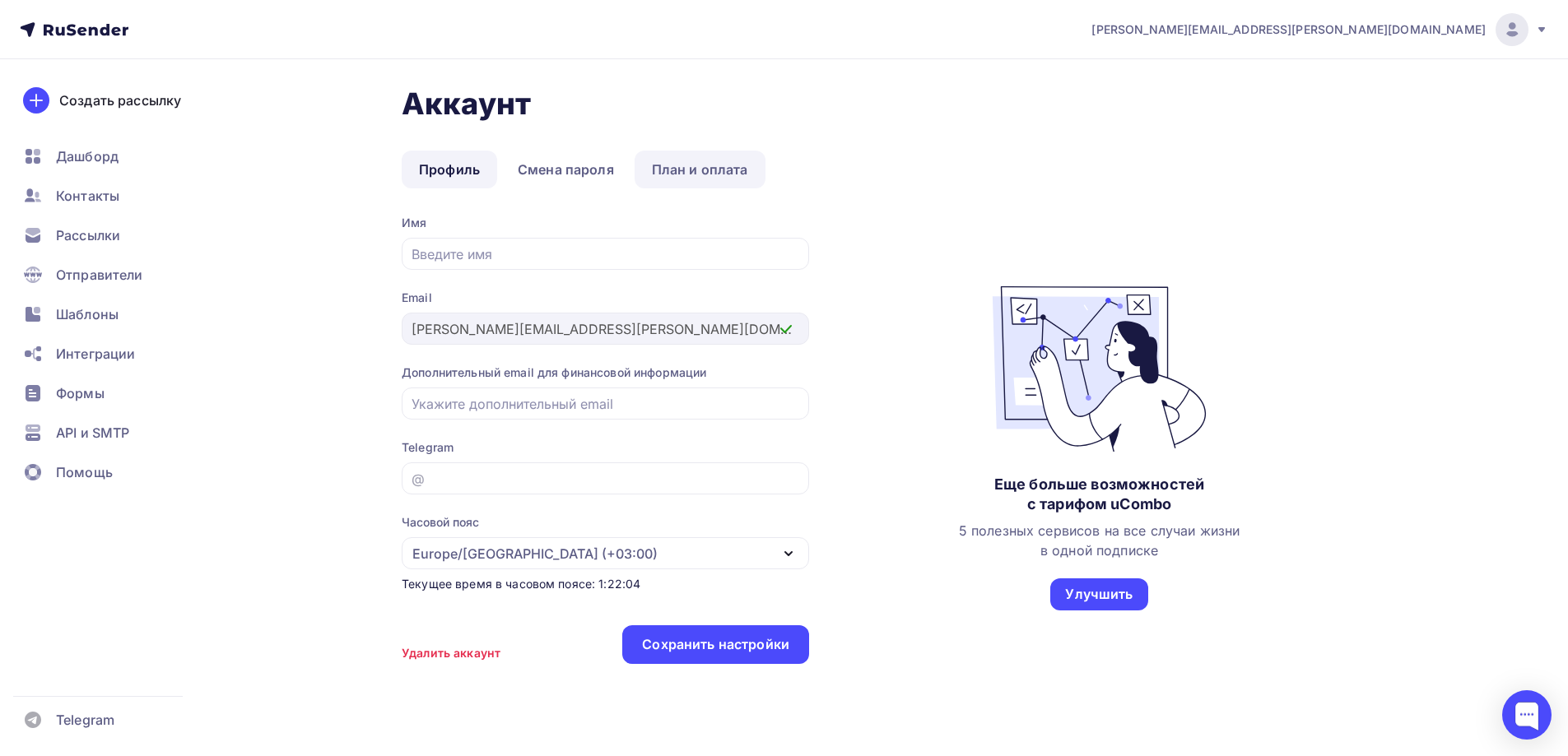
click at [700, 173] on link "План и оплата" at bounding box center [700, 169] width 131 height 38
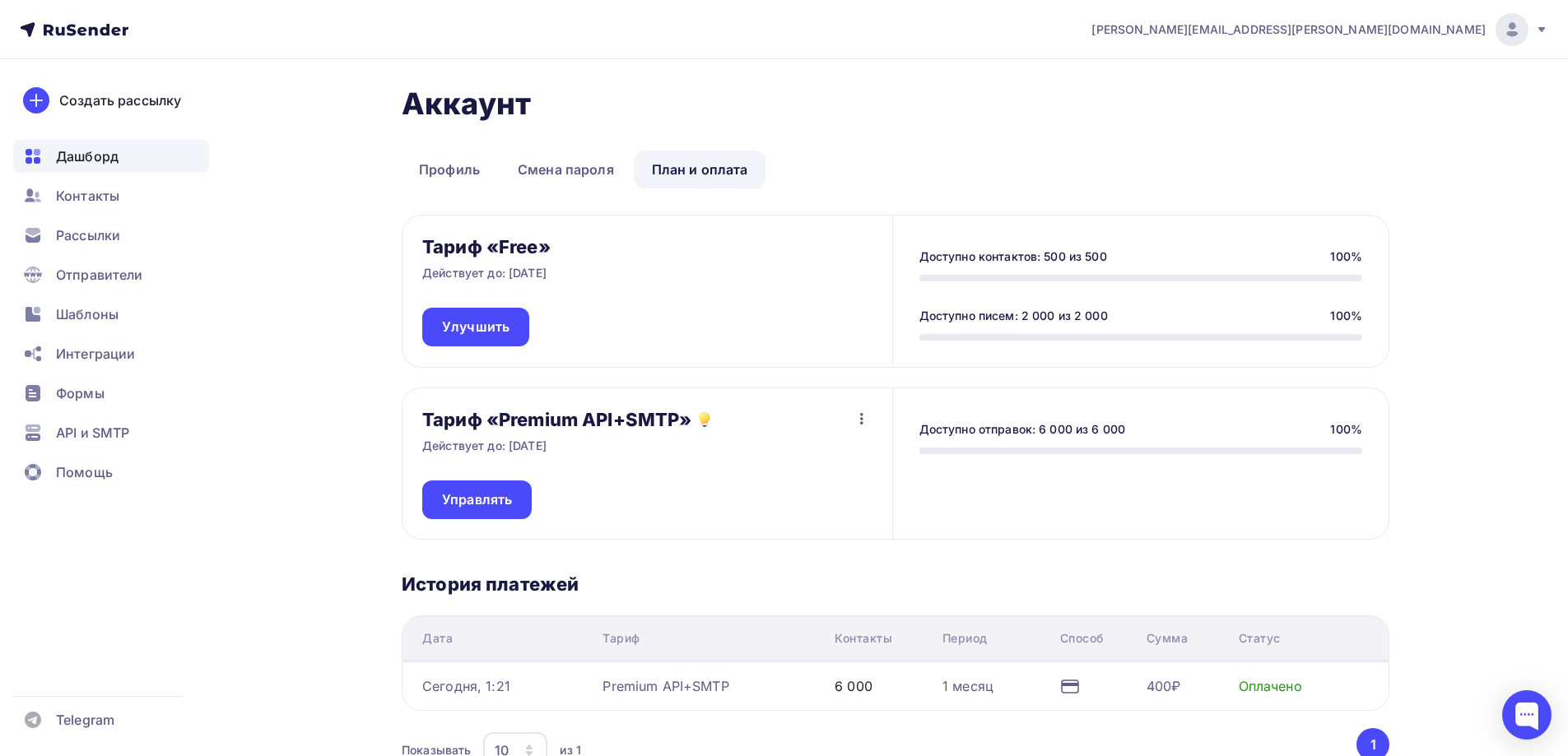
click at [114, 157] on span "Дашборд" at bounding box center [87, 157] width 63 height 20
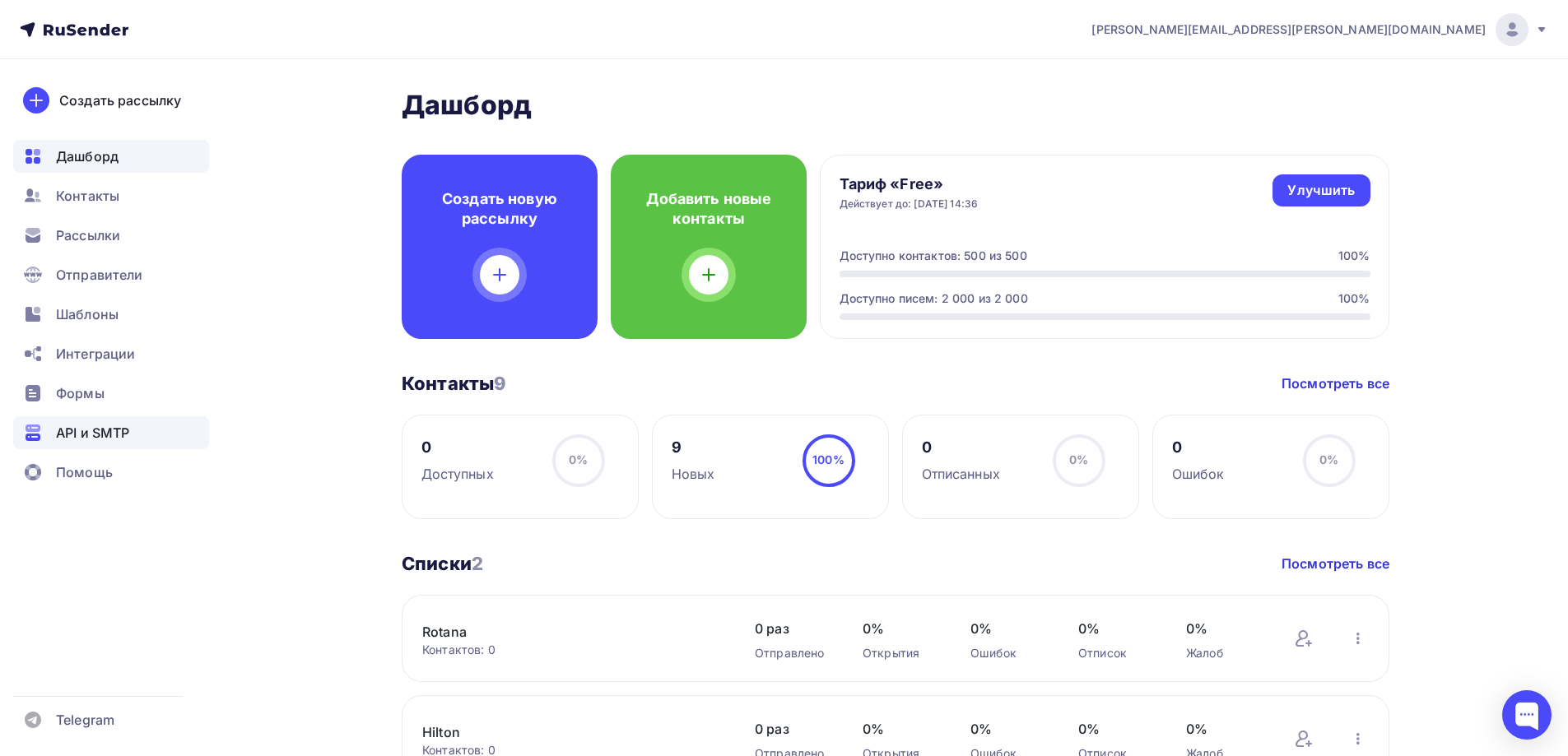
click at [108, 422] on div "API и SMTP" at bounding box center [111, 432] width 196 height 33
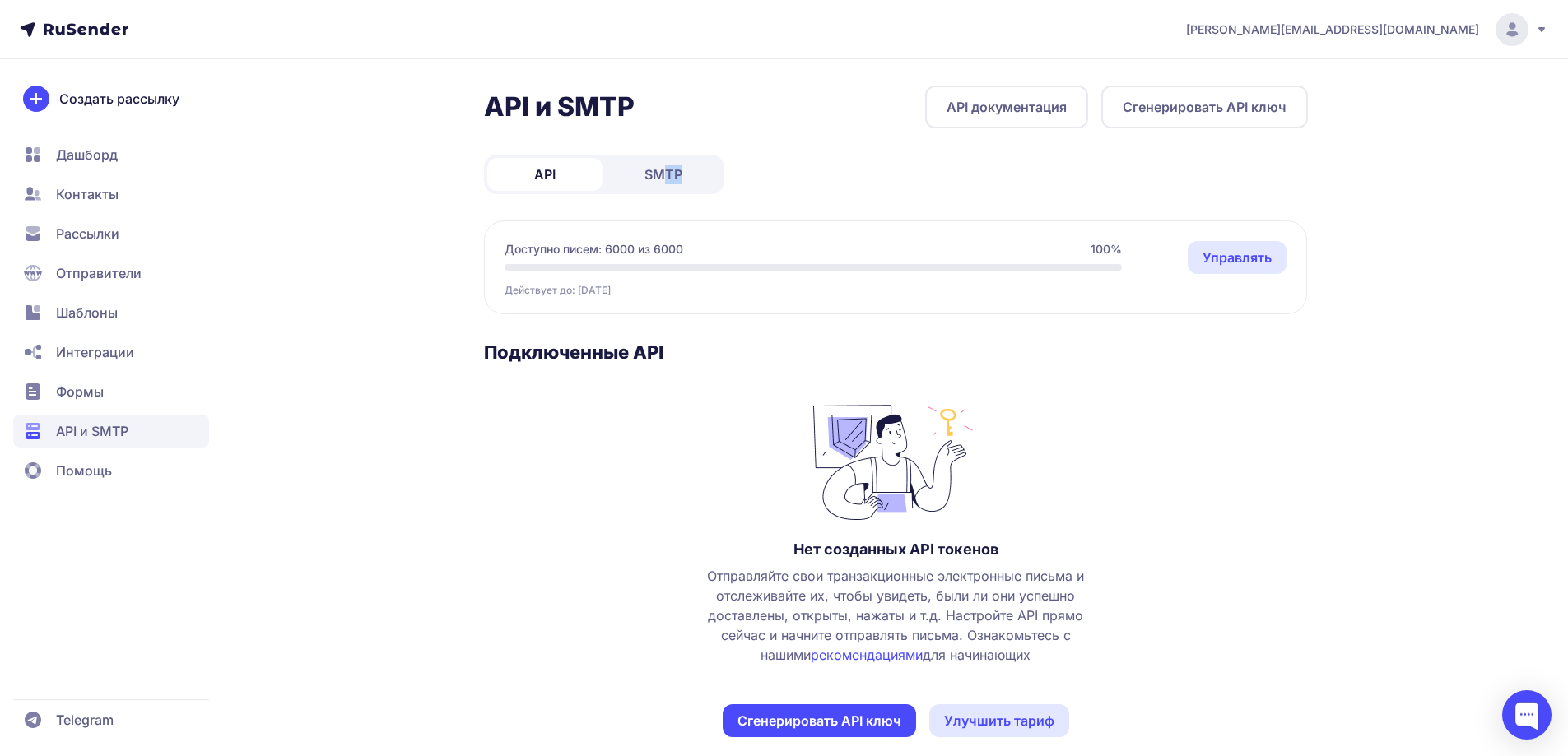
drag, startPoint x: 663, startPoint y: 196, endPoint x: 679, endPoint y: 179, distance: 23.3
click at [679, 179] on div "API и SMTP API документация Сгенерировать API ключ API SMTP Доступно писем: 600…" at bounding box center [895, 431] width 824 height 692
click at [679, 179] on span "SMTP" at bounding box center [663, 174] width 38 height 20
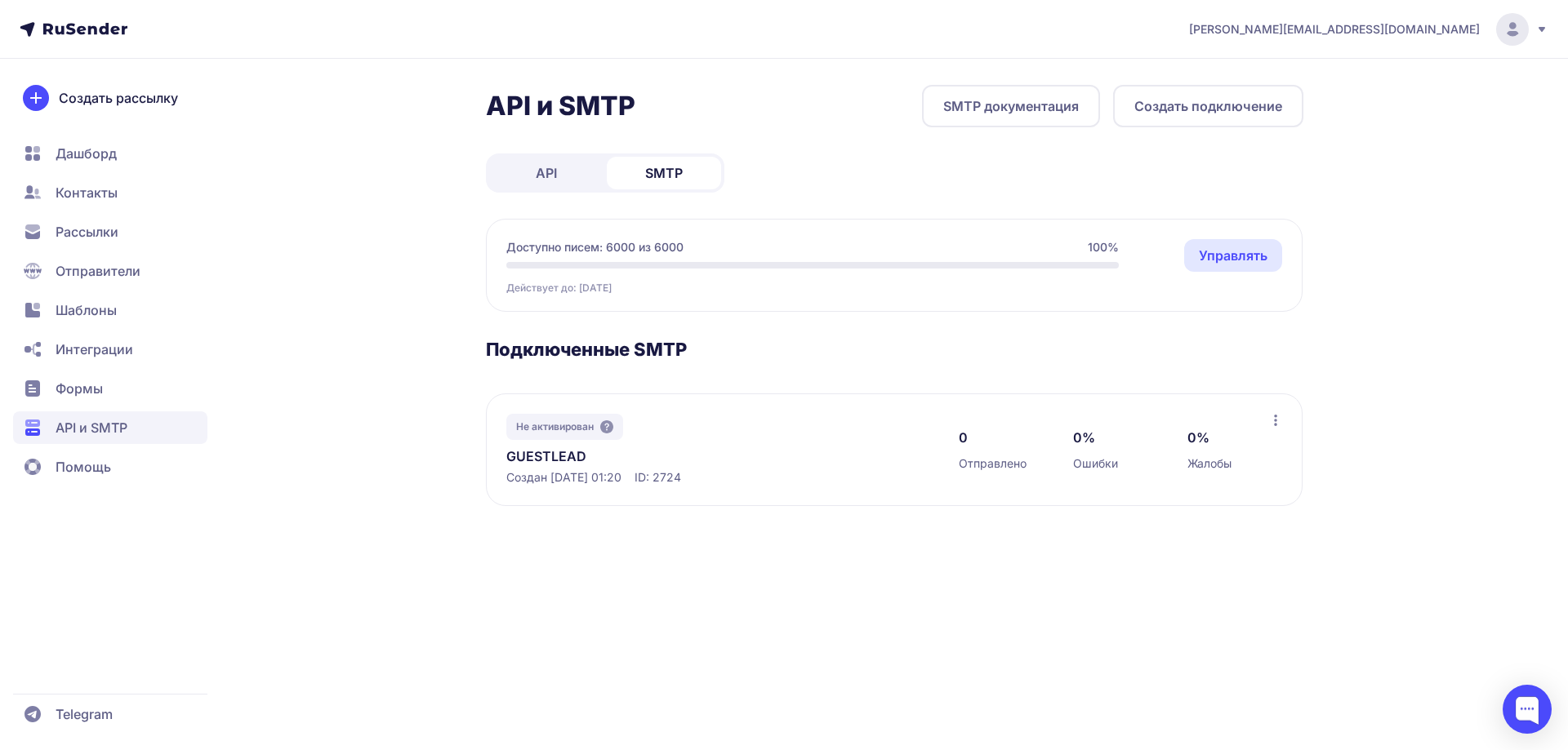
click at [1246, 268] on link "Управлять" at bounding box center [1233, 255] width 98 height 32
click at [1277, 420] on icon at bounding box center [1276, 421] width 3 height 12
click at [979, 414] on div "0 Отправлено 0% Ошибки 0% Жалобы" at bounding box center [1113, 450] width 310 height 72
click at [1527, 715] on div at bounding box center [1527, 709] width 49 height 49
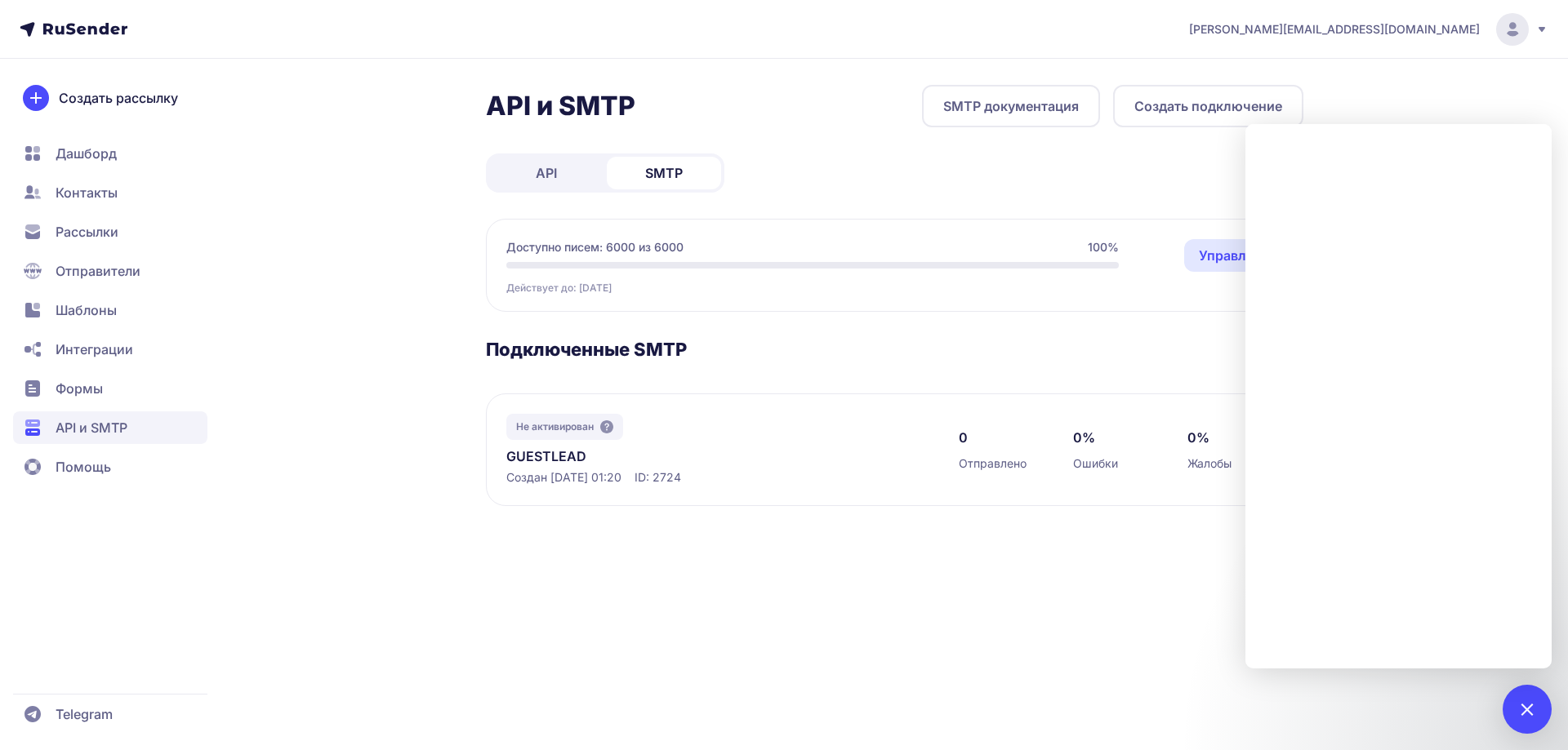
click at [1240, 99] on button "Создать подключение" at bounding box center [1208, 106] width 190 height 42
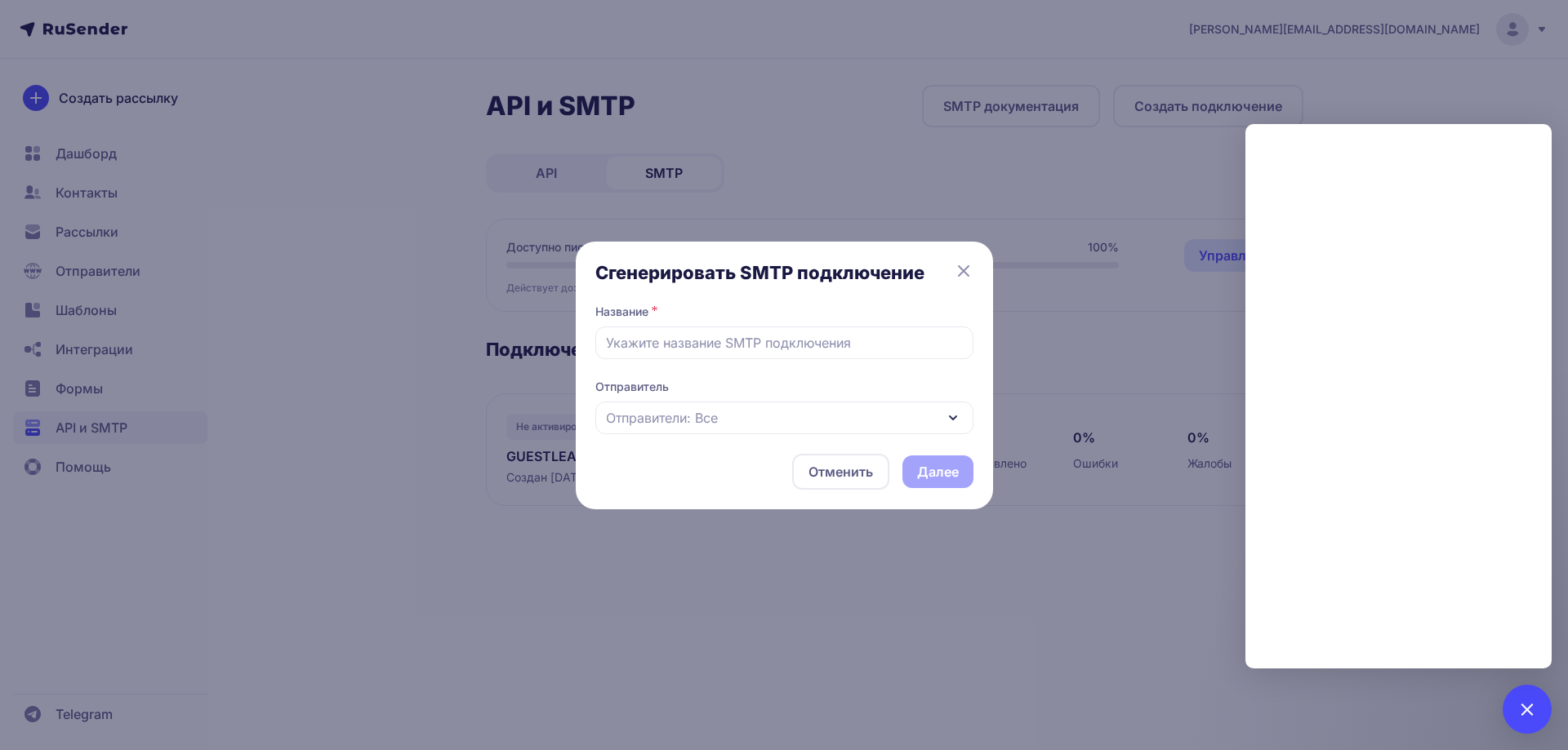
click at [1030, 165] on div "Сгенерировать SMTP подключение Название * Отправитель Отправители: Все Отменить…" at bounding box center [784, 375] width 1568 height 750
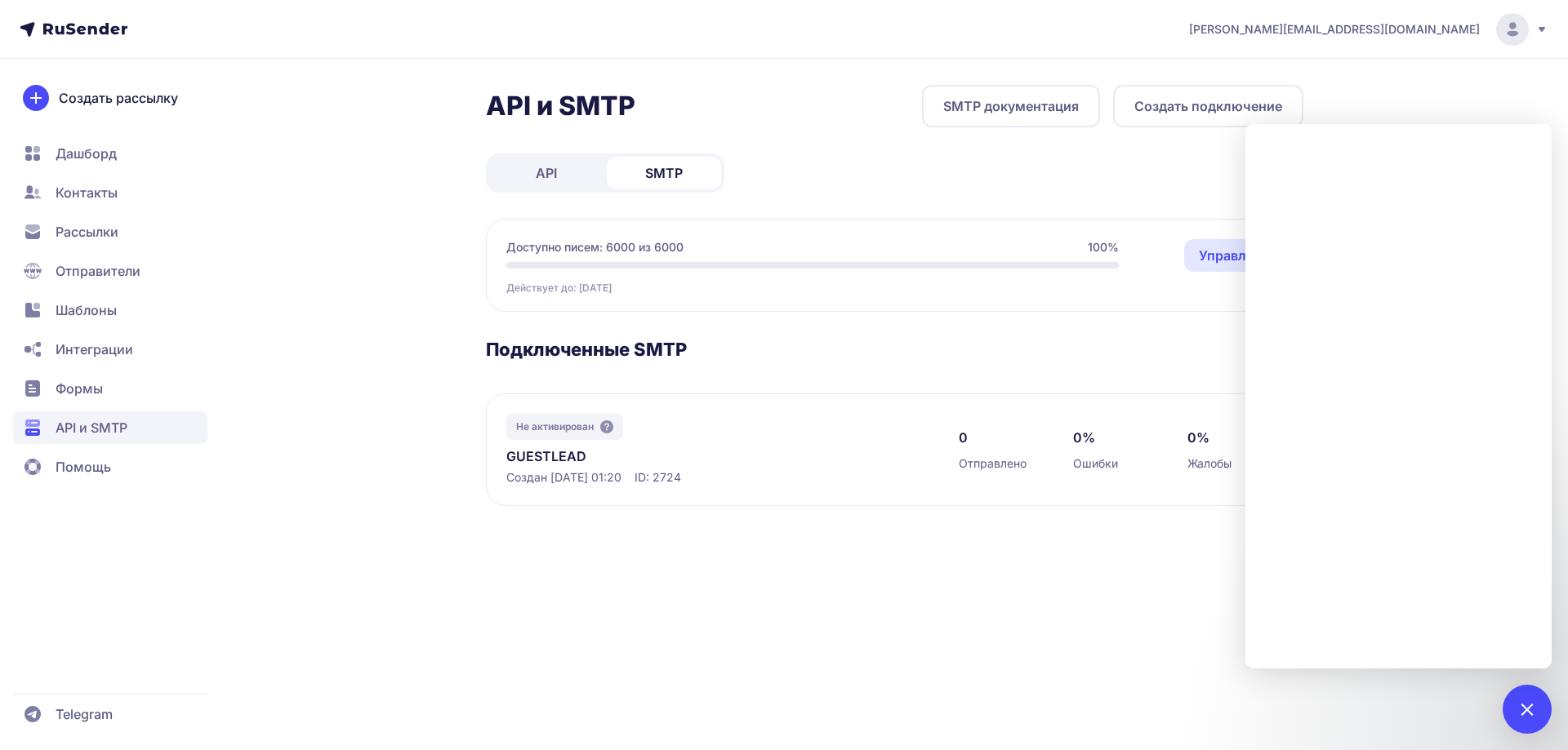
click at [1010, 114] on link "SMTP документация" at bounding box center [1011, 106] width 178 height 42
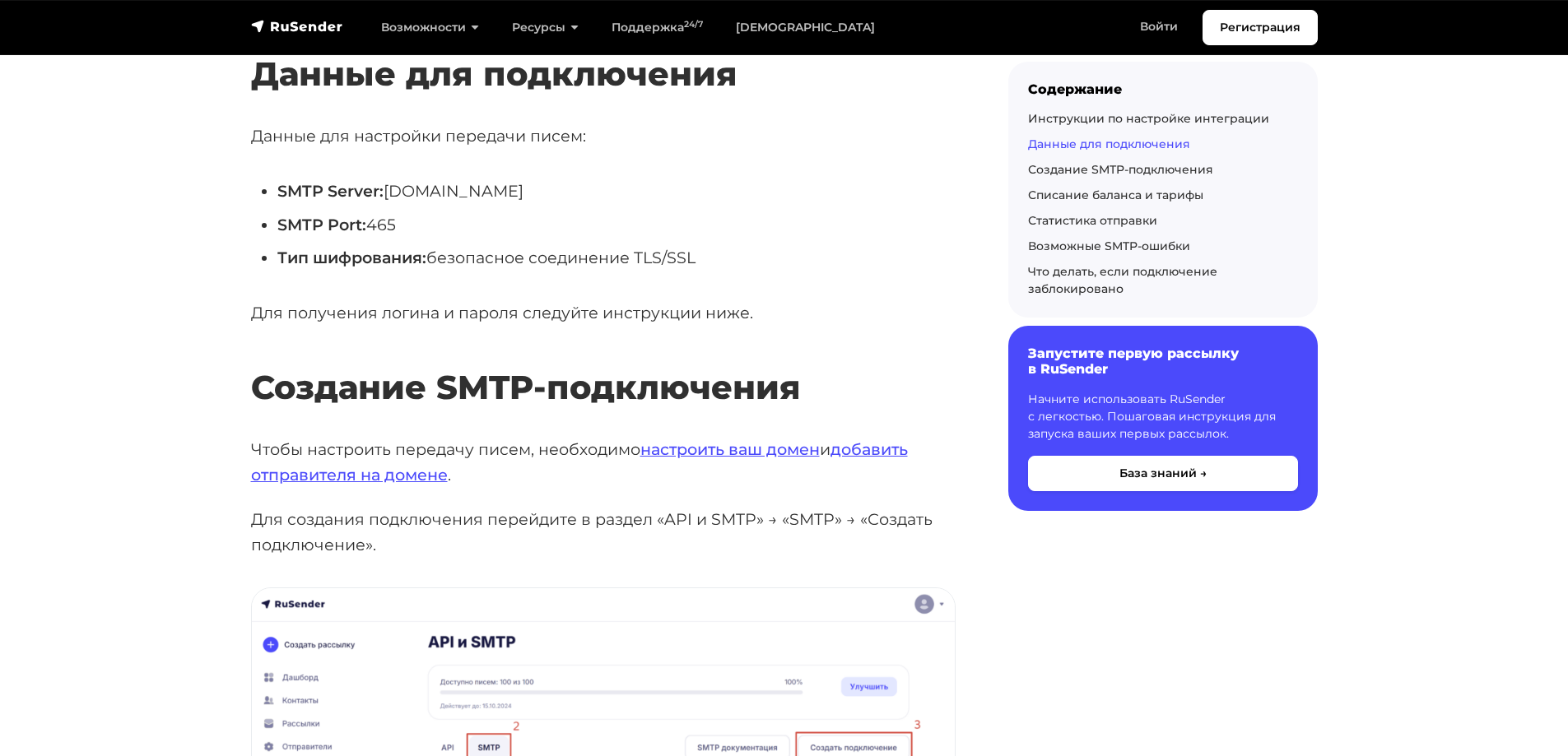
scroll to position [865, 0]
drag, startPoint x: 388, startPoint y: 188, endPoint x: 550, endPoint y: 189, distance: 162.0
click at [550, 189] on li "SMTP Server: smtp.rusender.ru" at bounding box center [616, 190] width 678 height 26
copy li "smtp.rusender.ru"
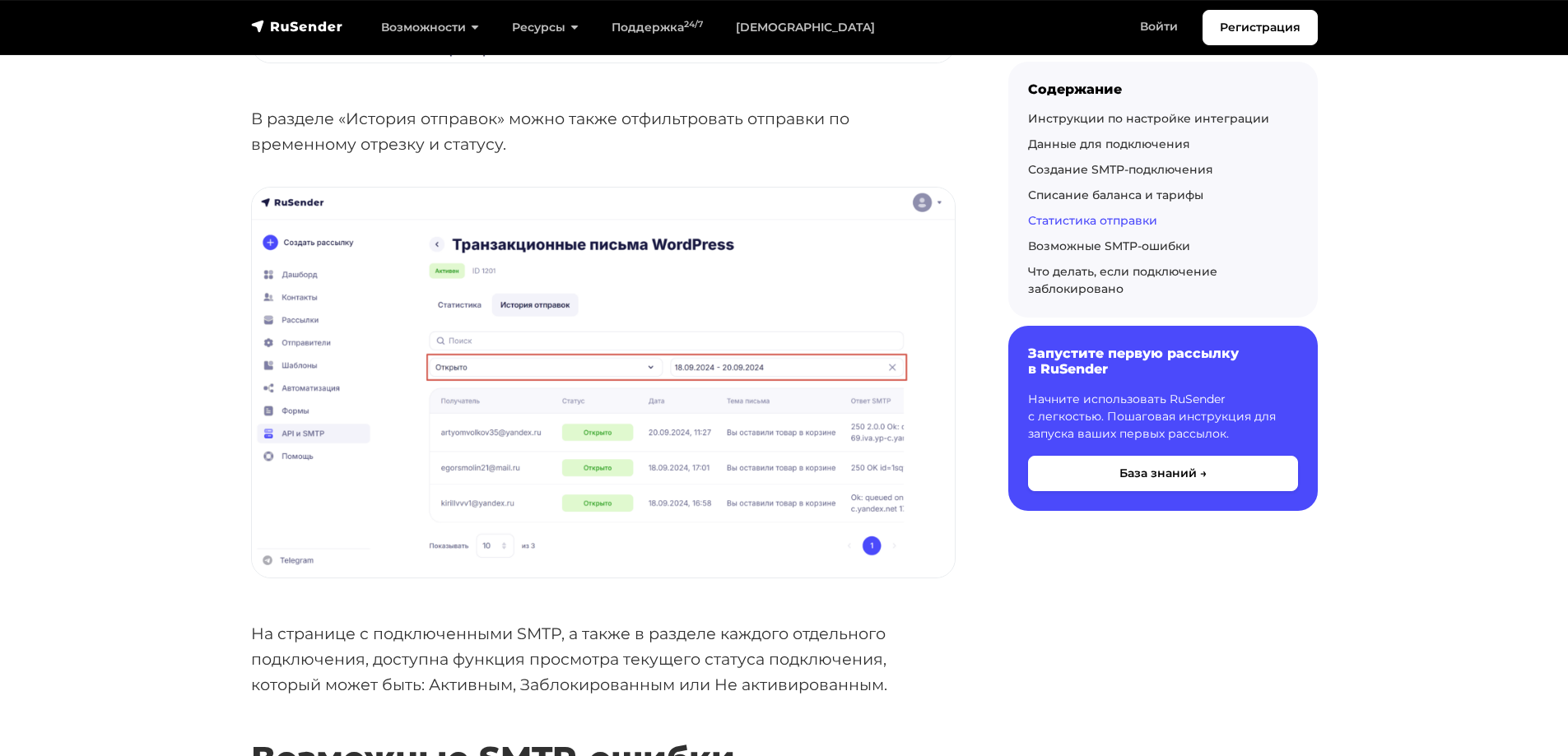
scroll to position [4634, 0]
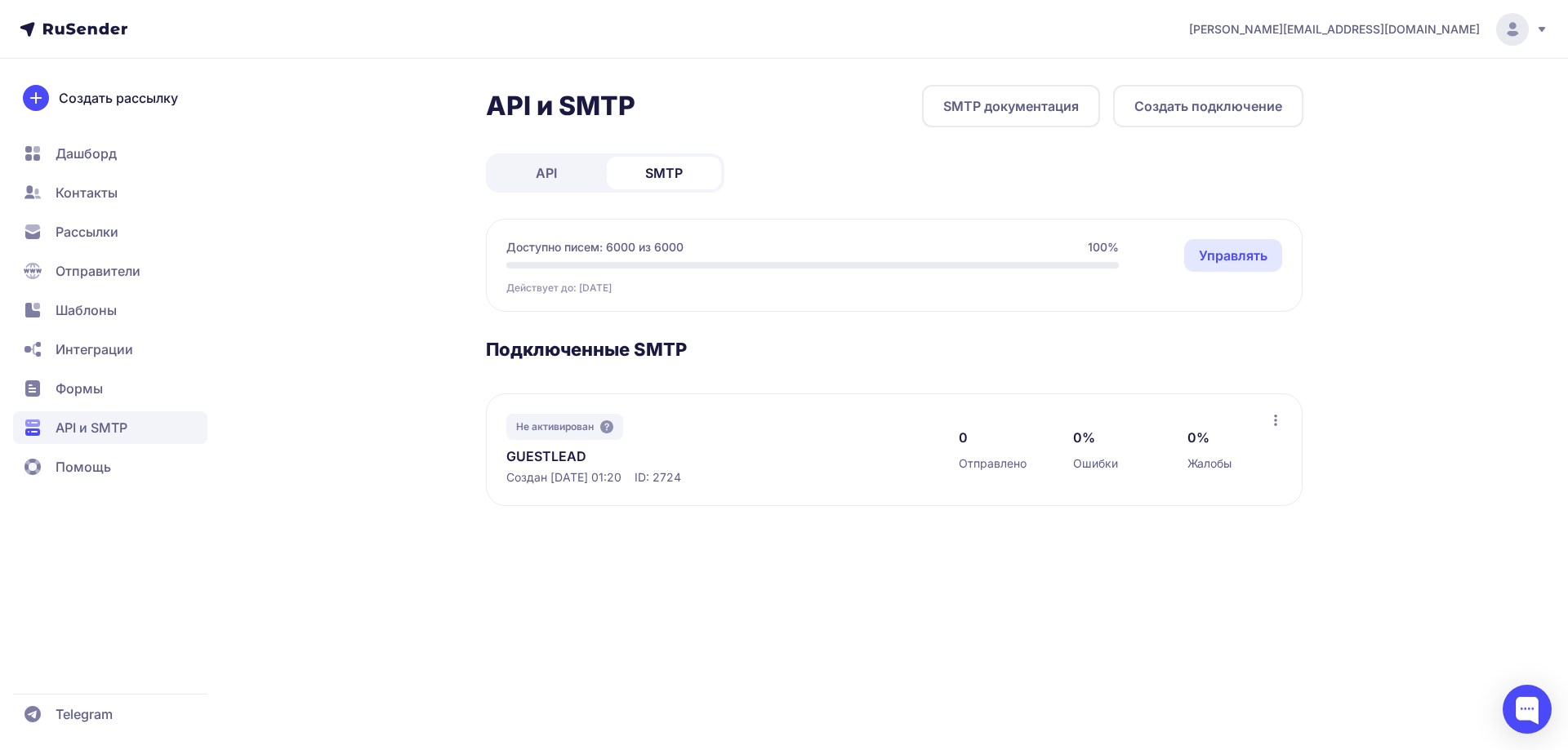
click at [556, 459] on link "GUESTLEAD" at bounding box center [674, 457] width 334 height 20
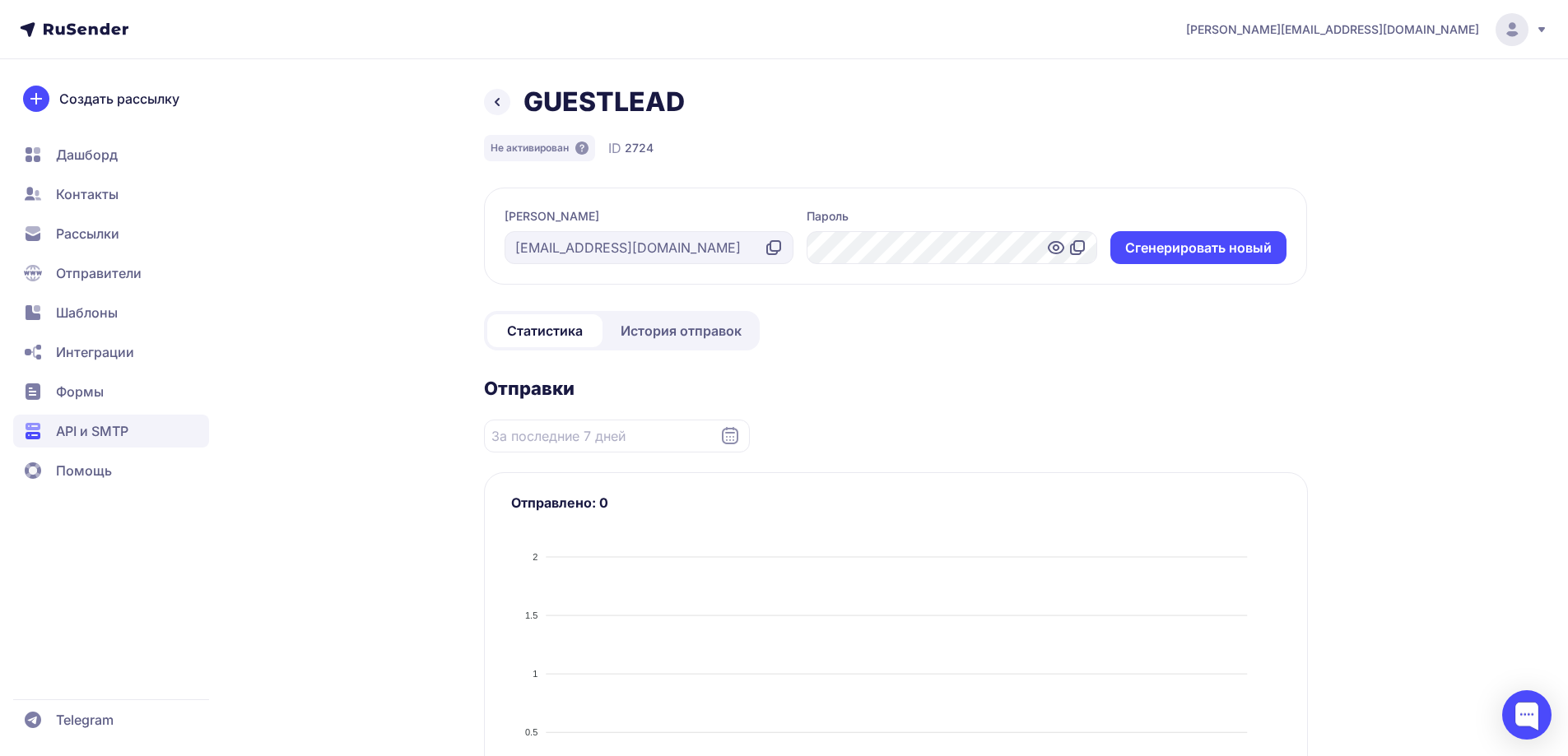
click at [772, 251] on icon at bounding box center [775, 246] width 10 height 10
click at [626, 448] on input "Datepicker input" at bounding box center [617, 436] width 266 height 33
click at [1057, 245] on icon at bounding box center [1056, 248] width 5 height 5
click at [1069, 242] on icon at bounding box center [1077, 248] width 20 height 20
click at [325, 497] on div "GUESTLEAD Не активирован ID 2724 Логин dev@hotellead.ru Пароль Cгенерировать но…" at bounding box center [784, 743] width 1185 height 1316
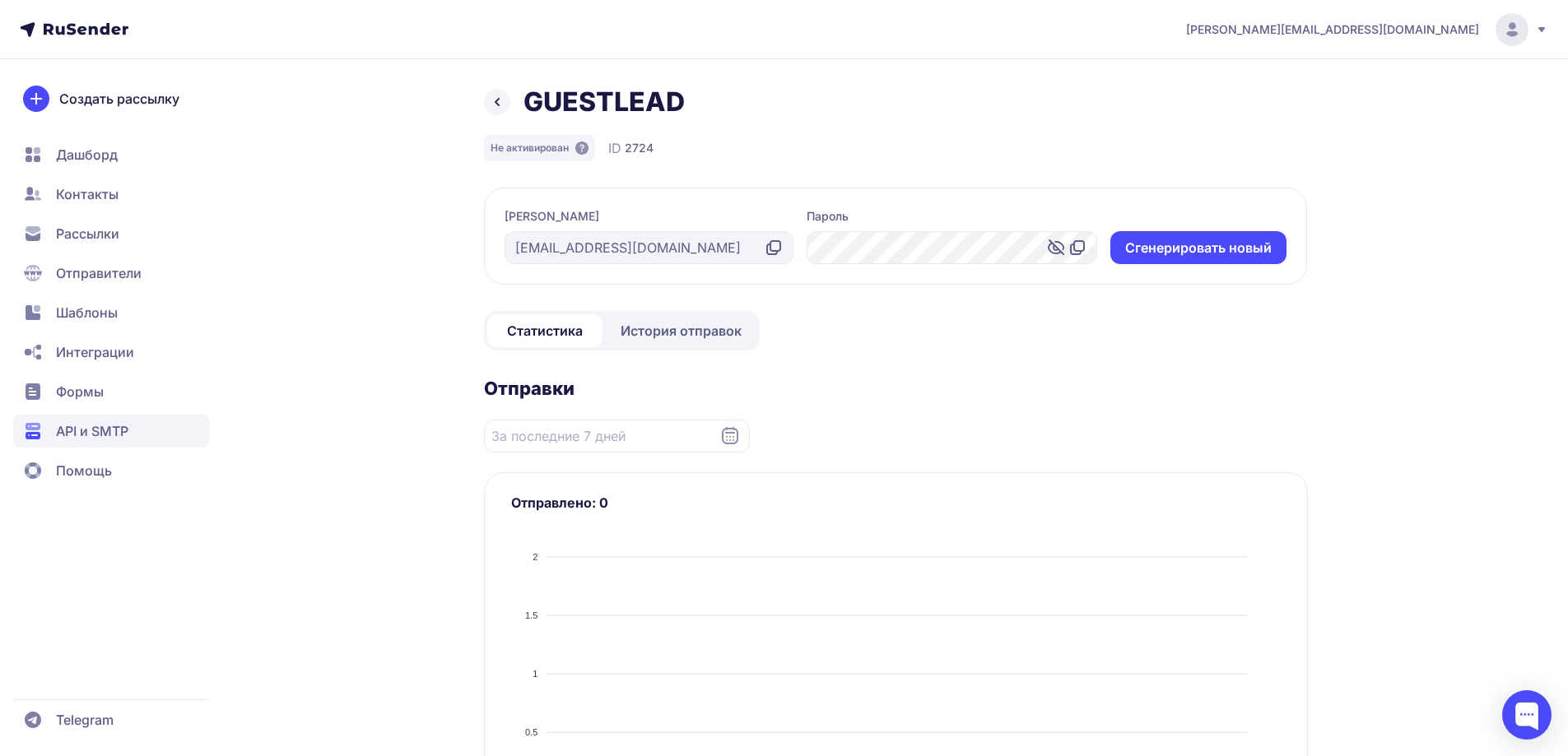
click at [650, 325] on span "История отправок" at bounding box center [681, 331] width 121 height 20
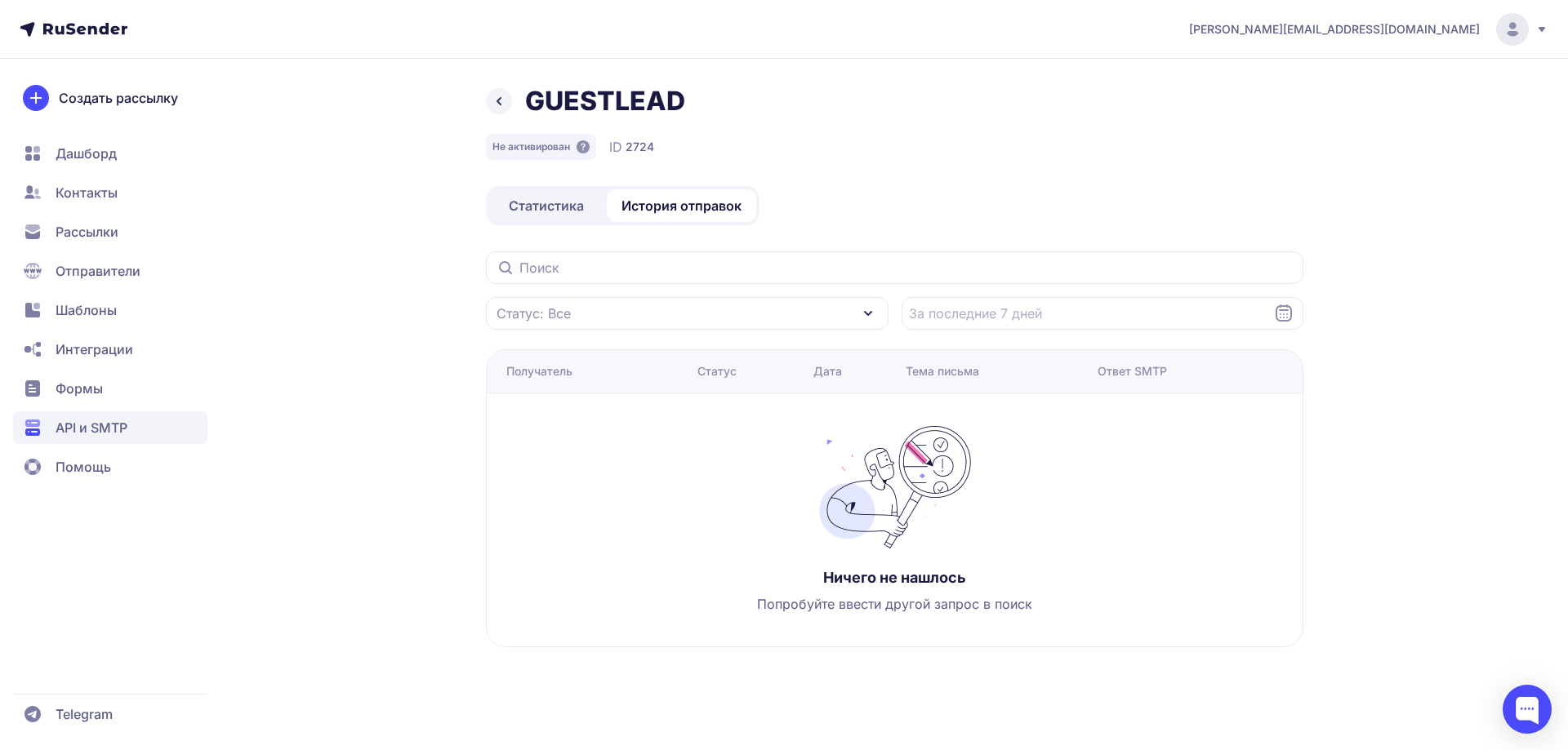
click at [498, 96] on icon at bounding box center [499, 101] width 20 height 20
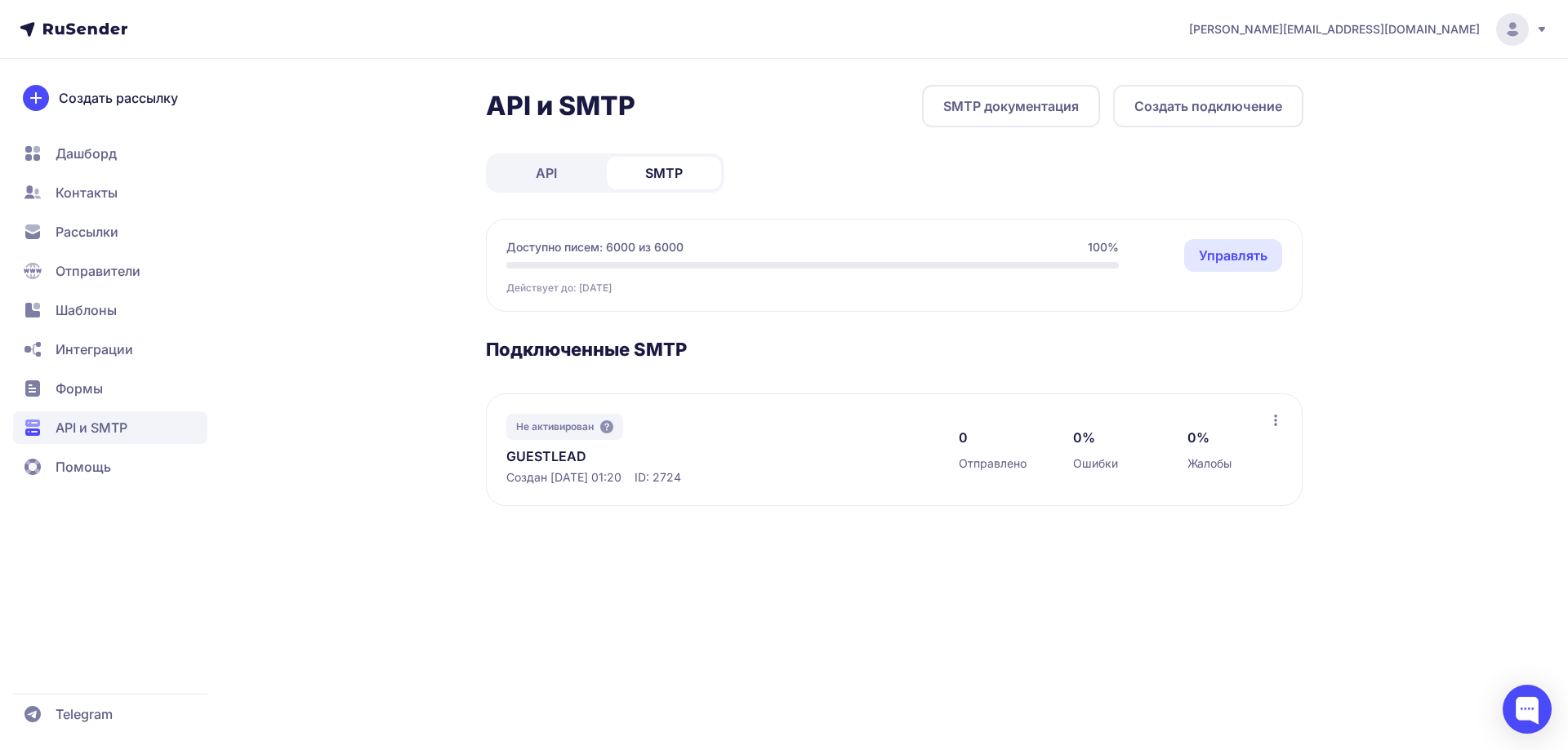
click at [1272, 413] on div "Не активирован GUESTLEAD Создан 12.10.2025, 01:20 ID: 2724 0 Отправлено 0% Ошиб…" at bounding box center [894, 450] width 816 height 113
click at [1273, 421] on icon at bounding box center [1276, 421] width 13 height 13
click at [1192, 450] on span "Переименовать" at bounding box center [1209, 457] width 103 height 20
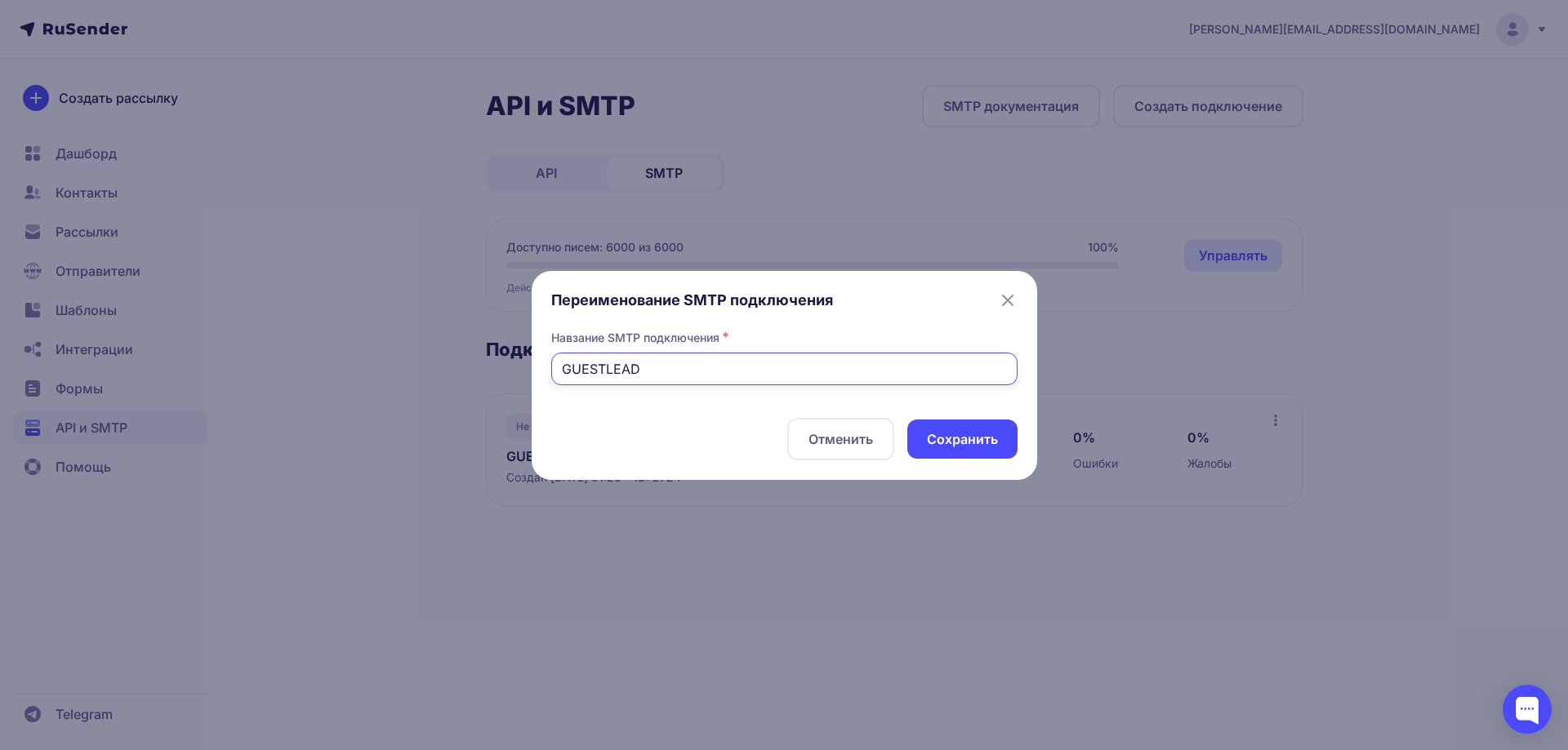
click at [562, 375] on input "GUESTLEAD" at bounding box center [784, 368] width 466 height 32
type input "Транзакционные письма GUESTLEAD"
click at [959, 442] on button "Cохранить" at bounding box center [962, 439] width 110 height 39
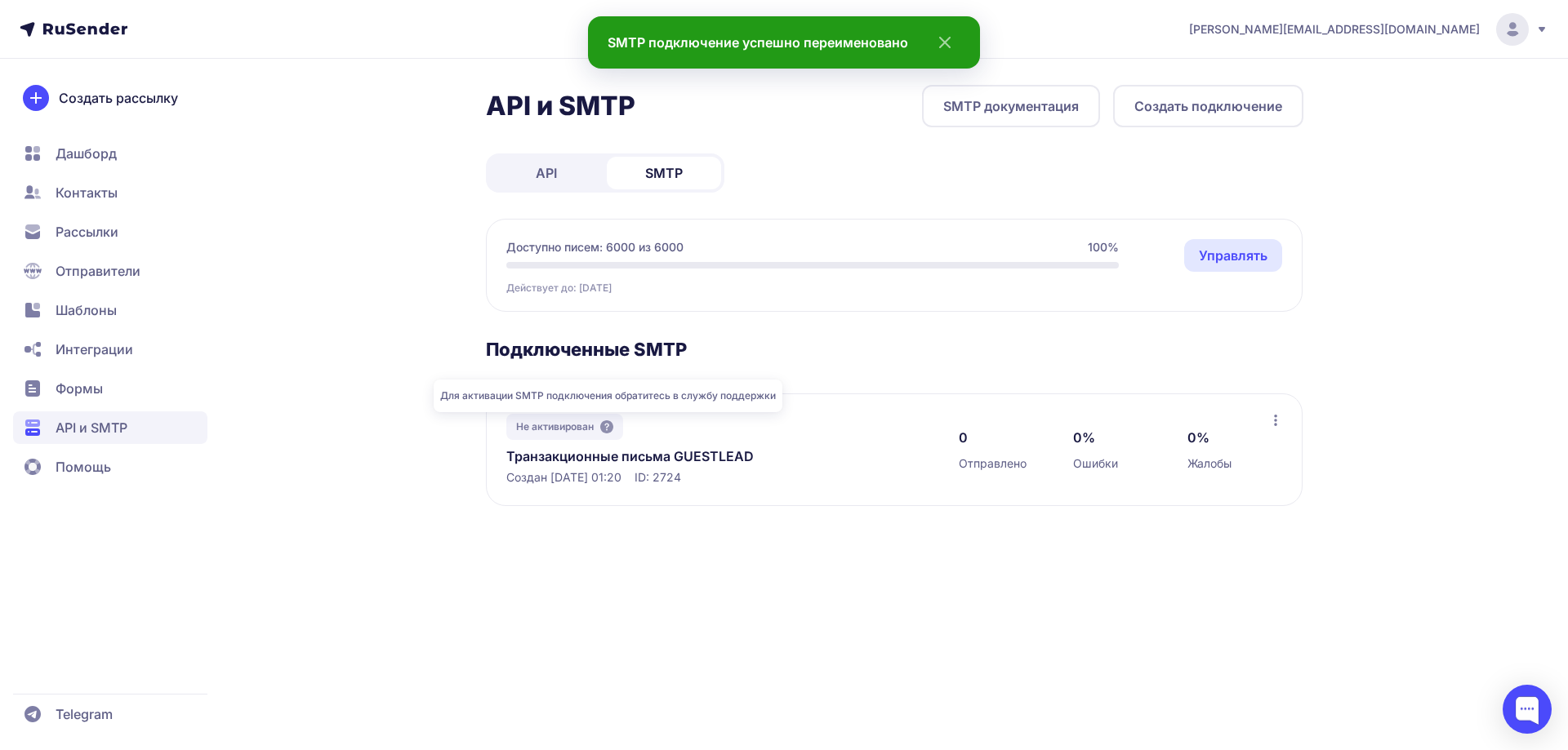
click at [606, 425] on icon at bounding box center [607, 427] width 13 height 13
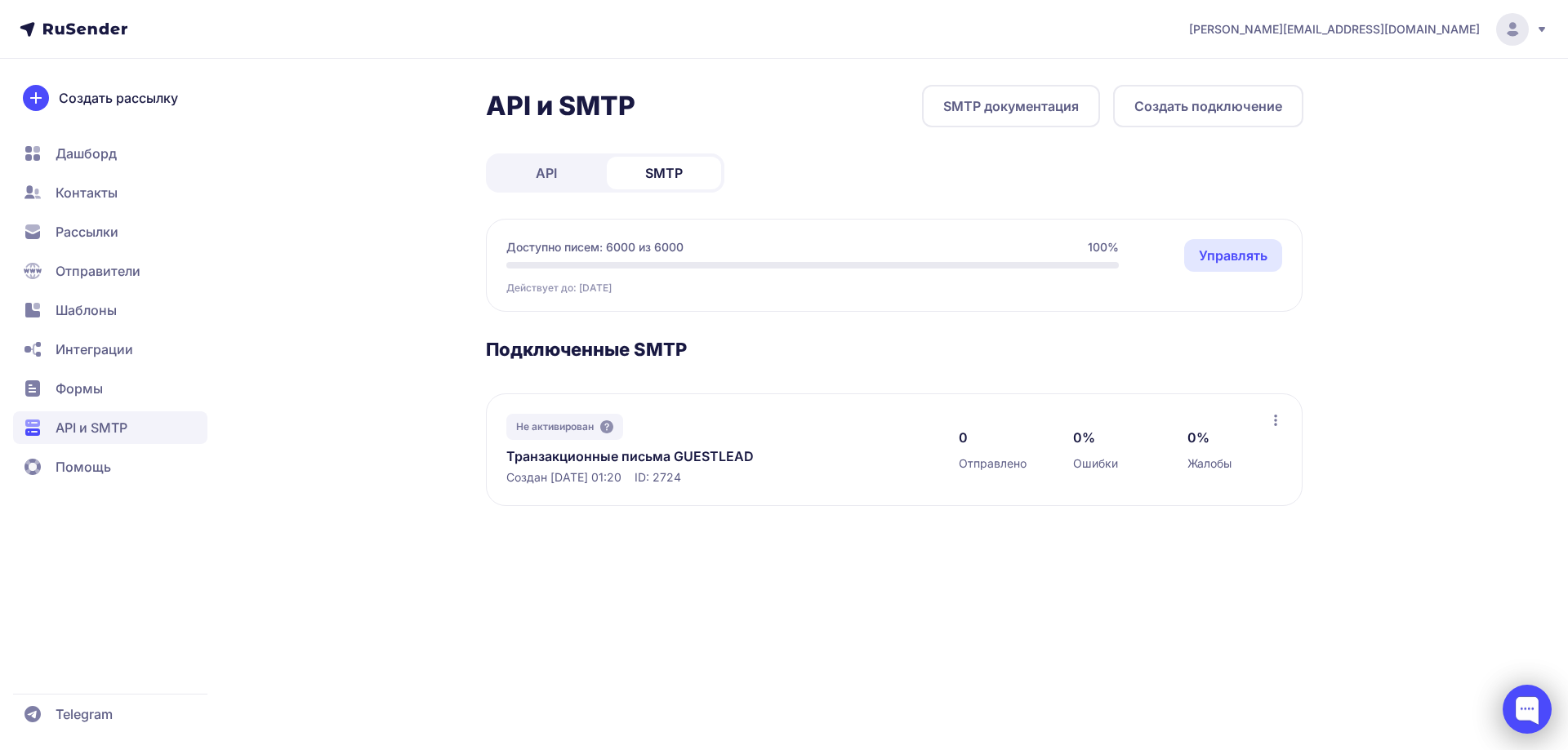
click at [1513, 717] on div at bounding box center [1527, 709] width 49 height 49
click at [156, 138] on span "Дашборд" at bounding box center [110, 153] width 195 height 32
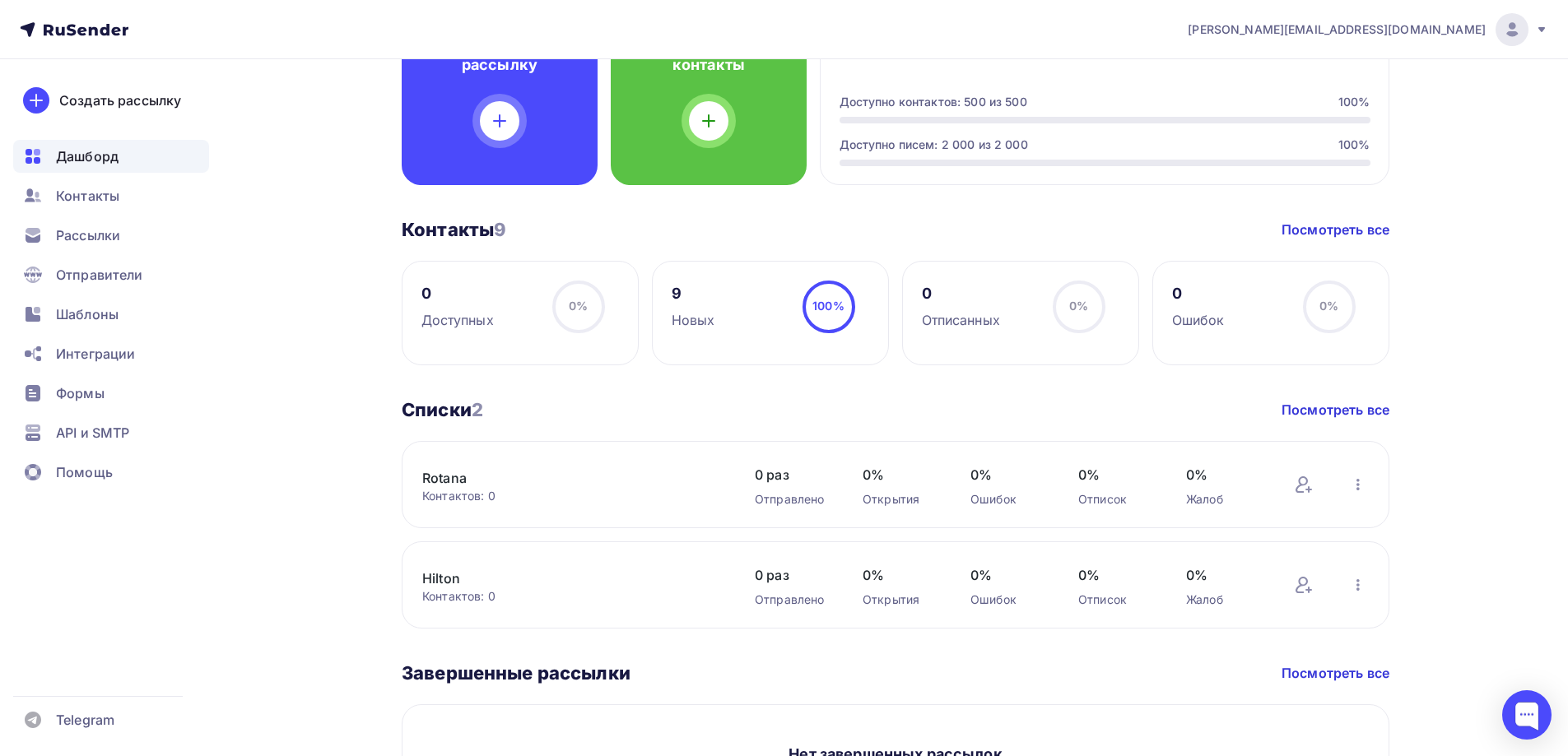
click at [461, 384] on div "Дашборд Дашборд Пару шагов, чтобы начать работу! Закрыть Выполните эти шаги, чт…" at bounding box center [895, 418] width 988 height 966
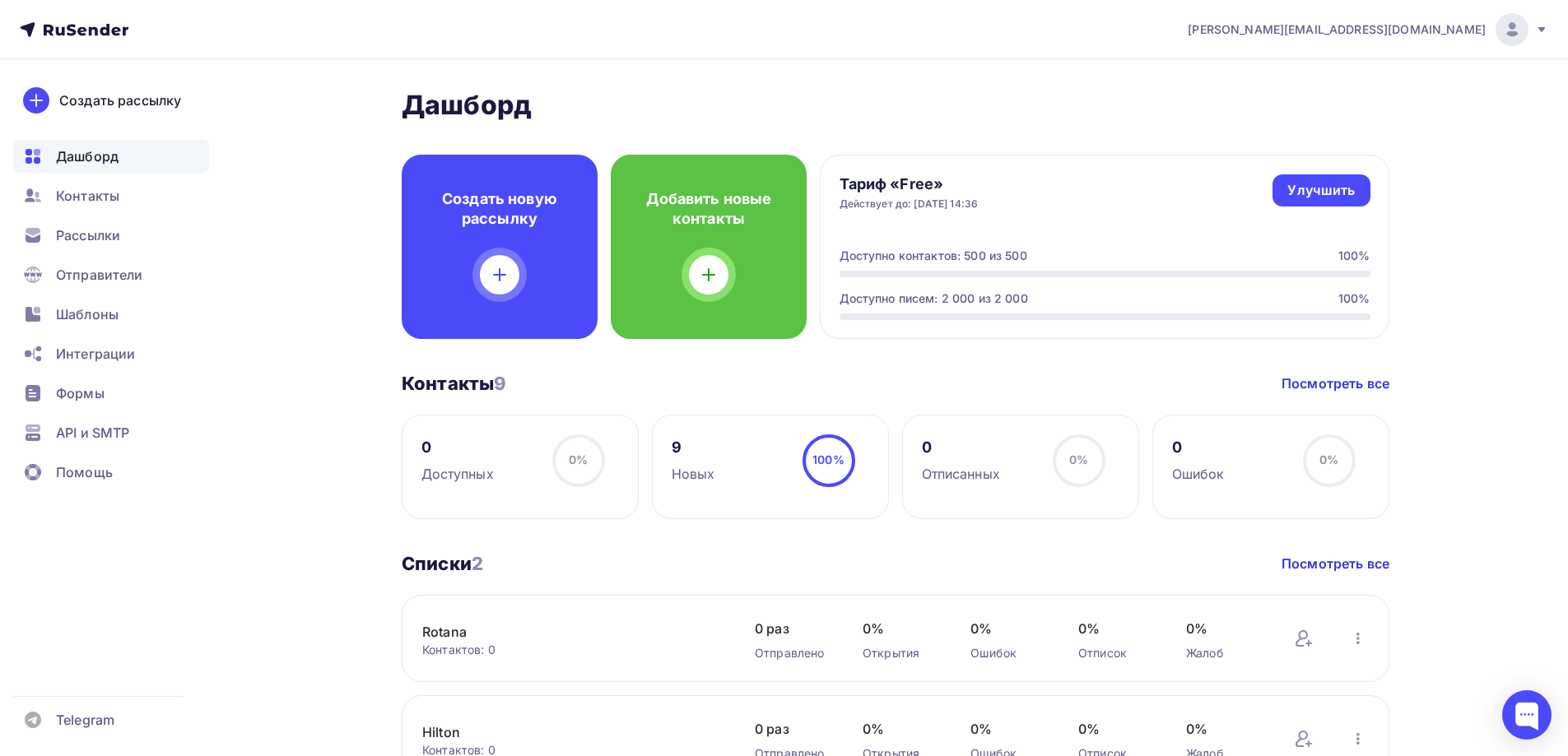
drag, startPoint x: 159, startPoint y: 258, endPoint x: 162, endPoint y: 217, distance: 41.1
click at [162, 217] on ul "Дашборд Контакты Рассылки Отправители Шаблоны Интеграции Формы API и SMTP Помощь" at bounding box center [111, 319] width 196 height 358
click at [162, 229] on div "Рассылки" at bounding box center [111, 234] width 196 height 33
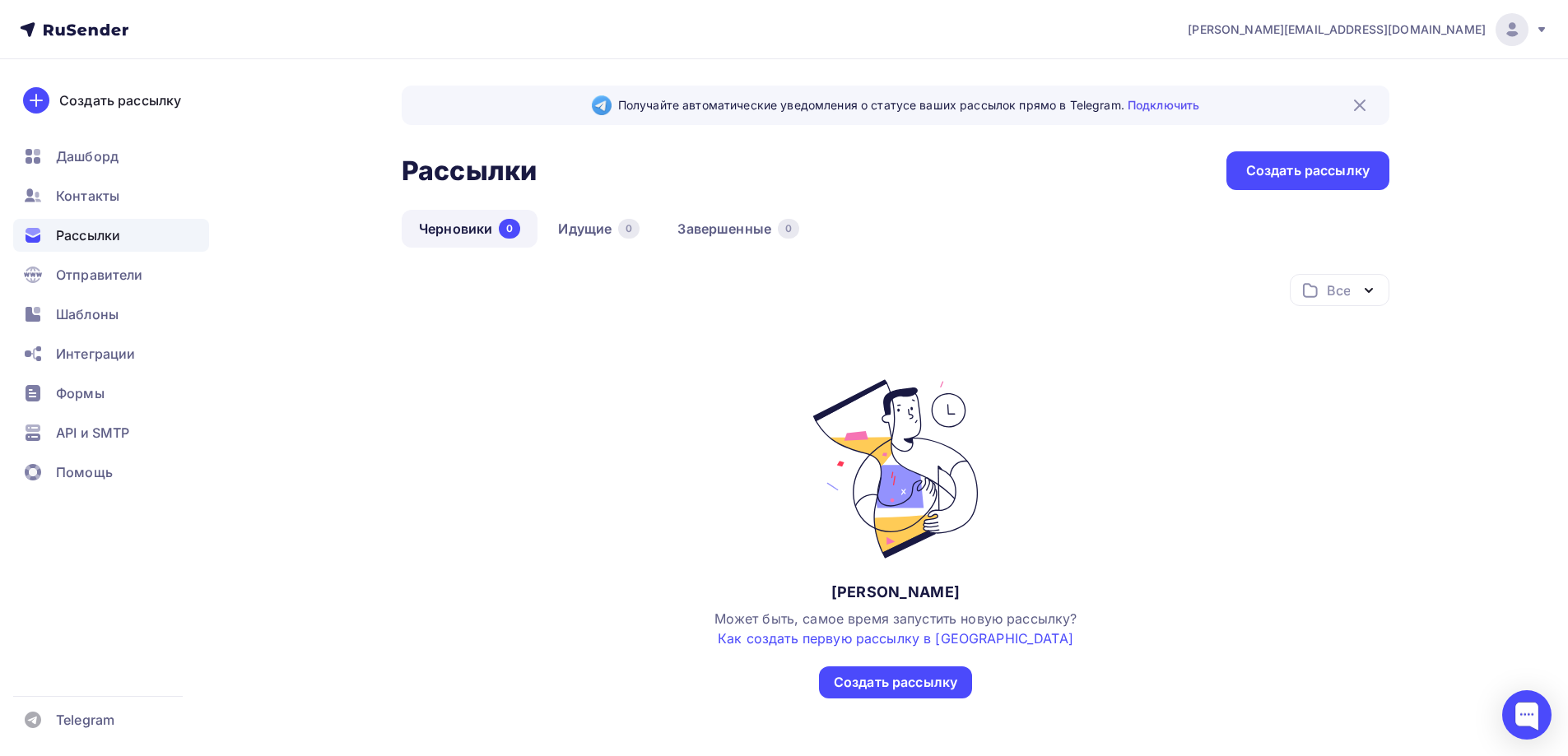
click at [290, 267] on div "Получайте автоматические уведомления о статусе ваших рассылок прямо в Telegram.…" at bounding box center [784, 432] width 1349 height 746
click at [159, 345] on div "Интеграции" at bounding box center [111, 353] width 196 height 33
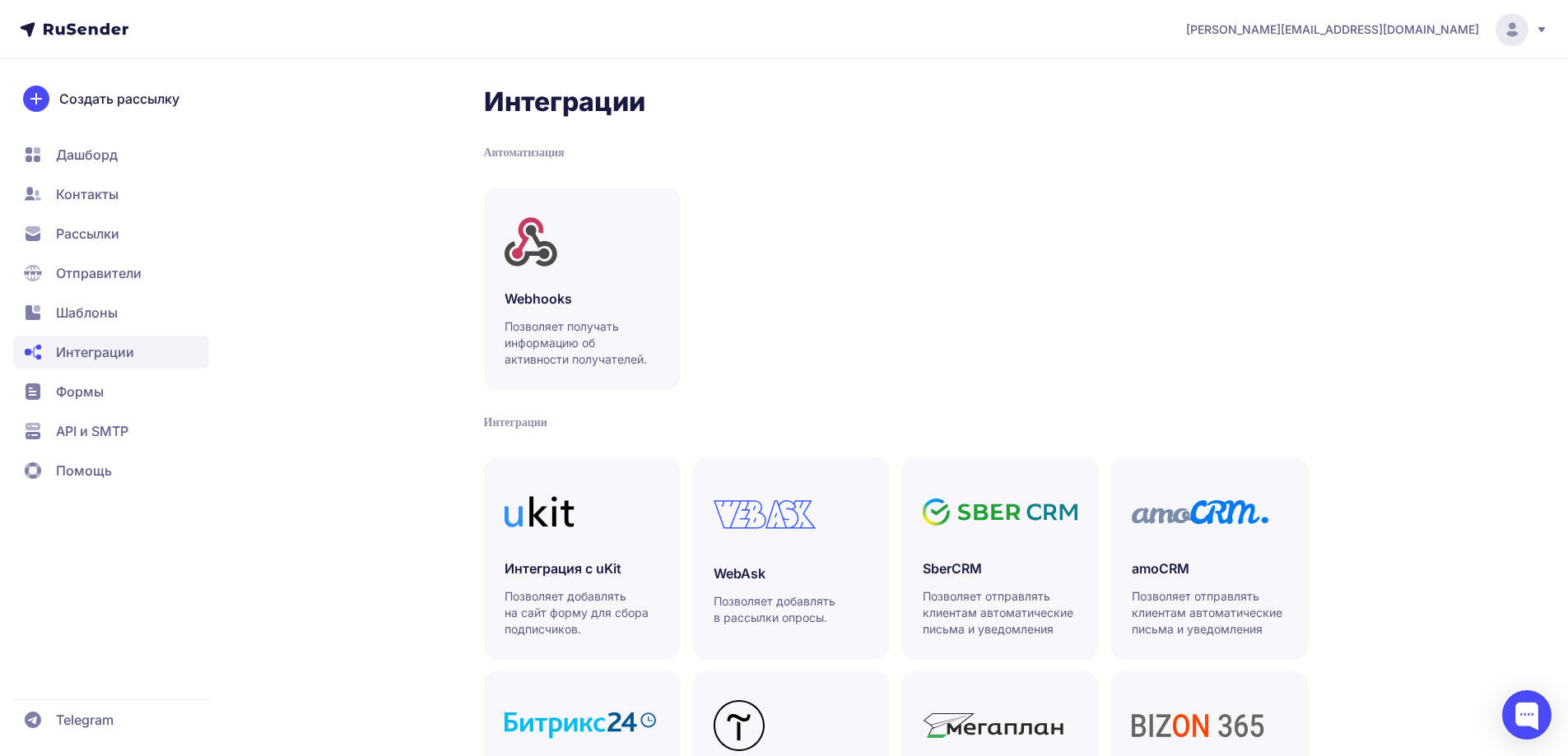
click at [159, 446] on span "API и SMTP" at bounding box center [111, 431] width 196 height 33
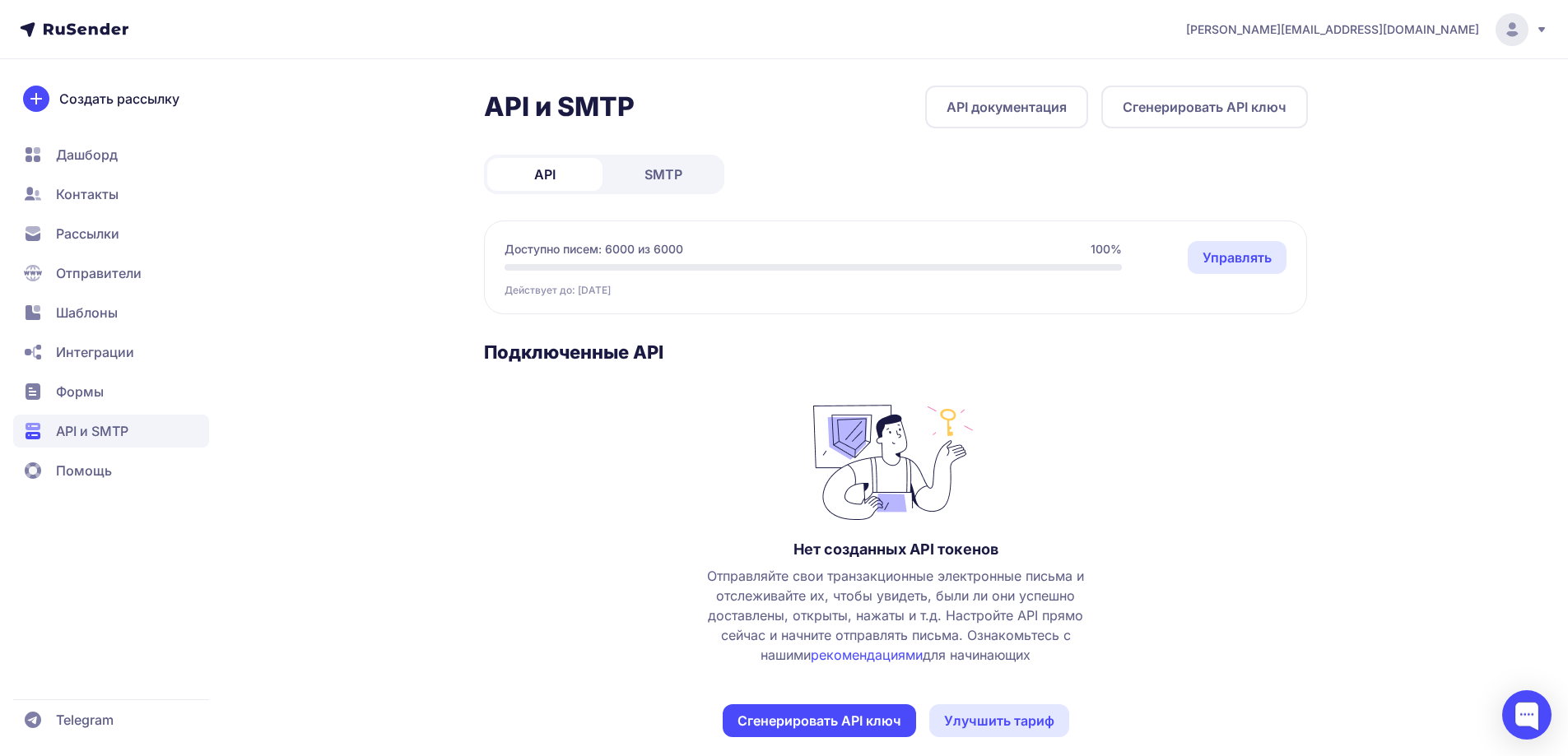
click at [855, 656] on link "рекомендациями" at bounding box center [867, 655] width 112 height 17
click at [1540, 725] on div at bounding box center [1526, 715] width 49 height 49
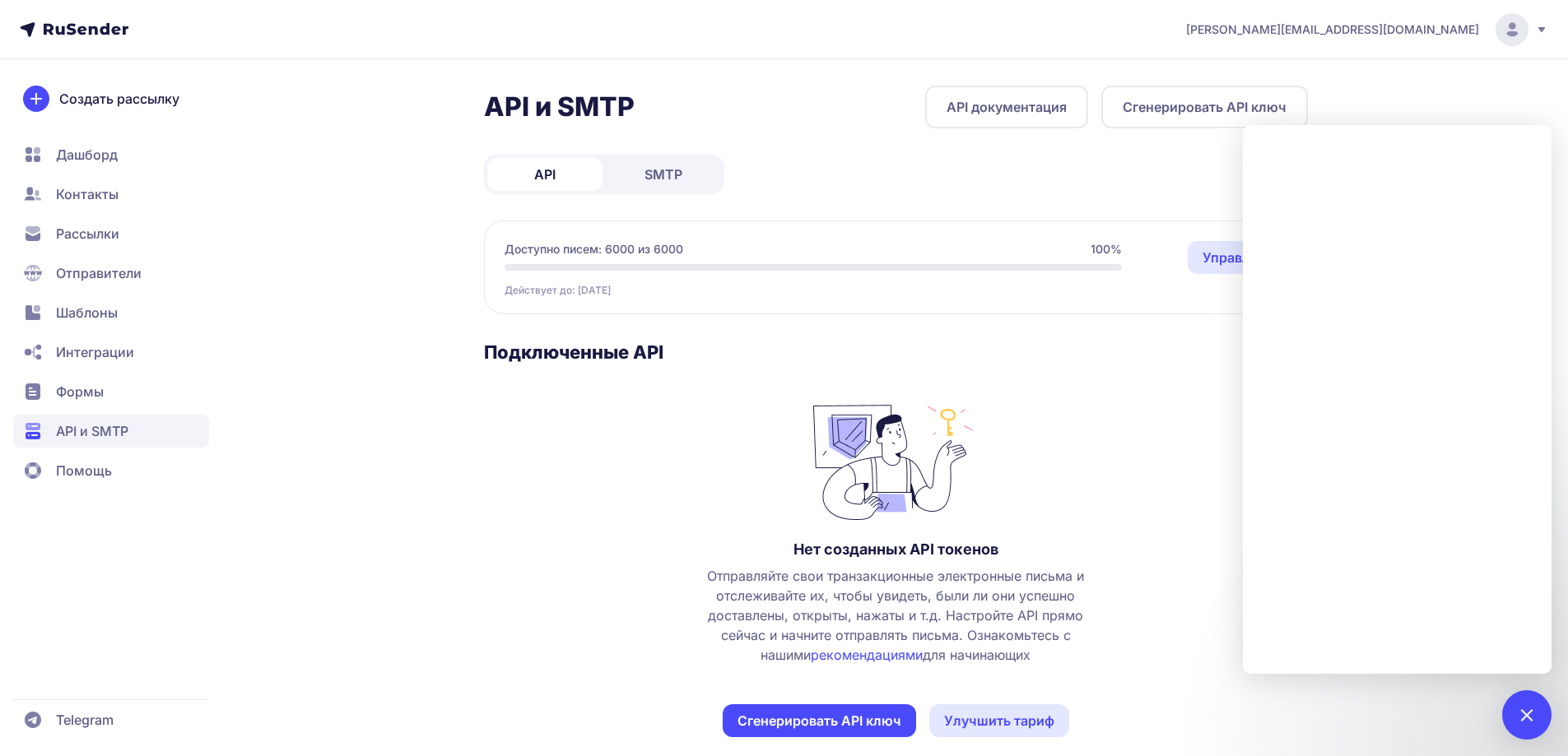
click at [161, 195] on span "Контакты" at bounding box center [111, 194] width 196 height 33
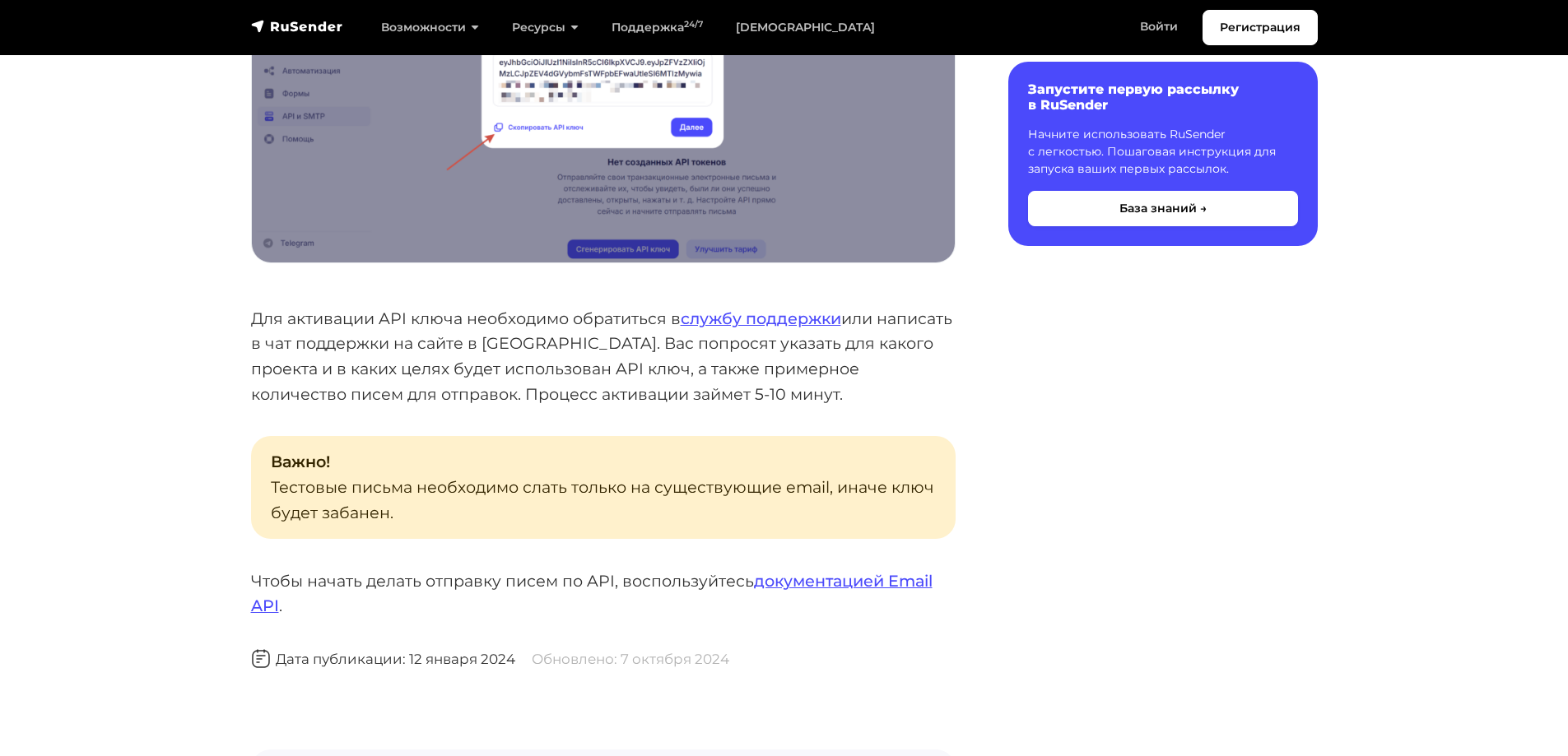
scroll to position [1574, 0]
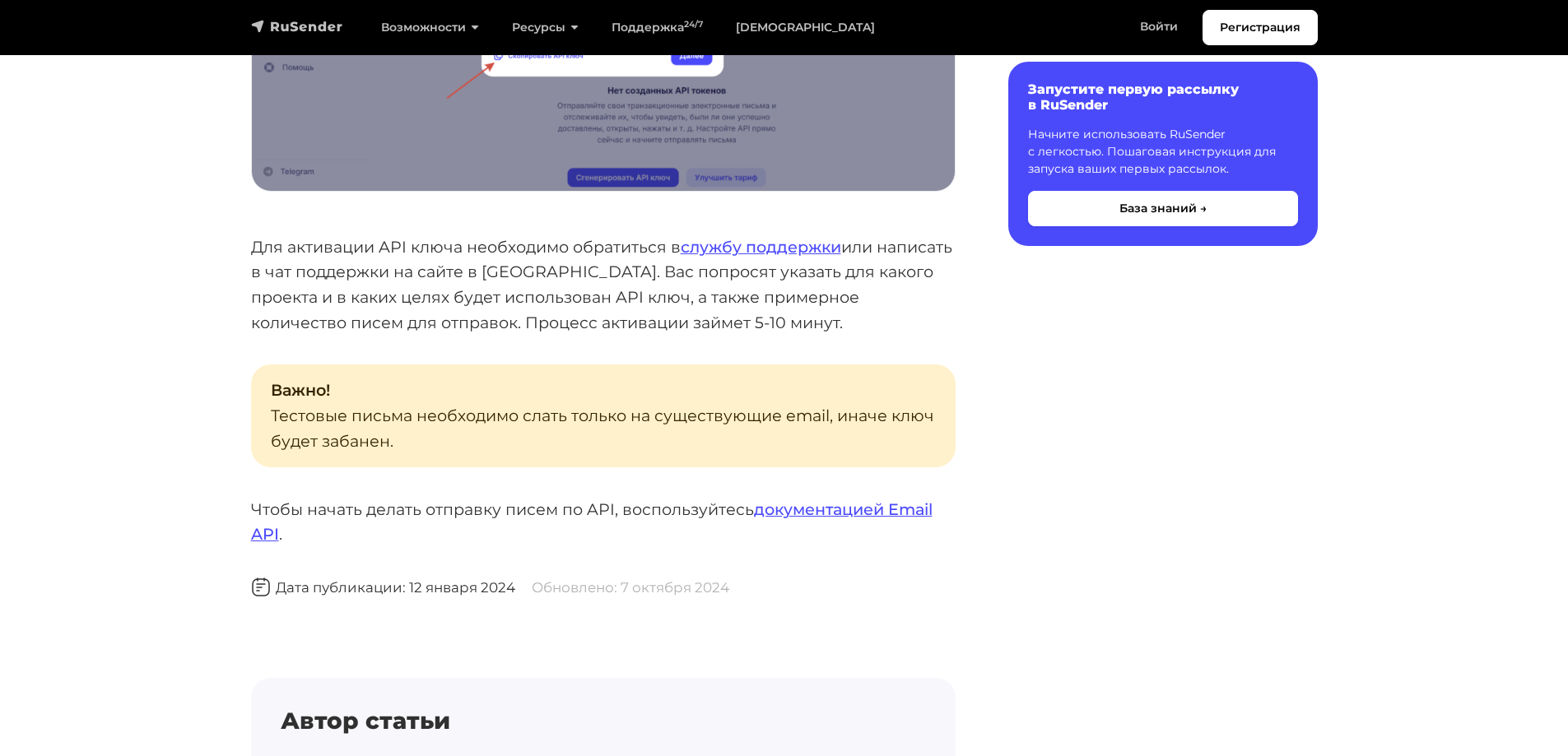
click at [320, 23] on img "navbar" at bounding box center [297, 27] width 92 height 17
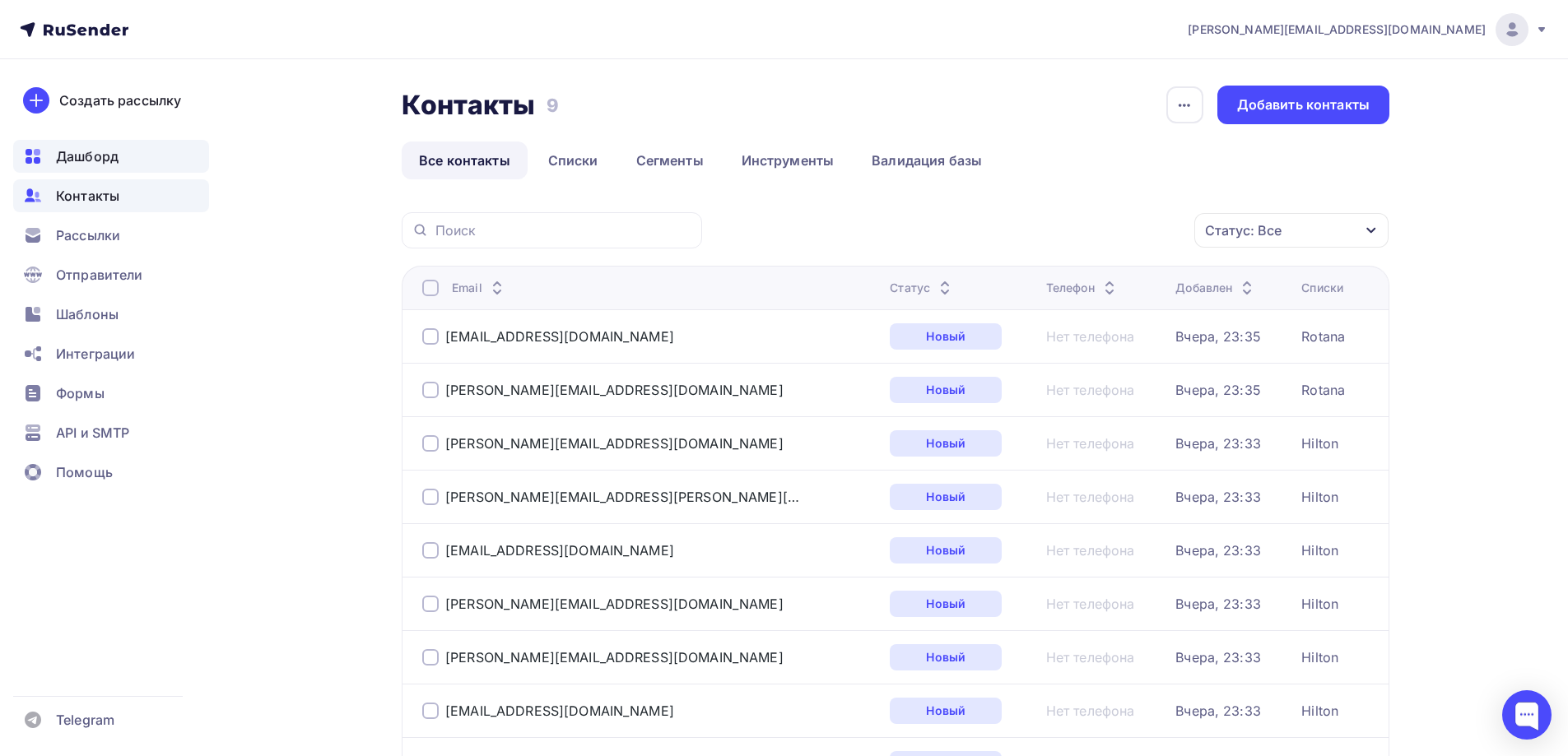
click at [131, 163] on div "Дашборд" at bounding box center [111, 156] width 196 height 33
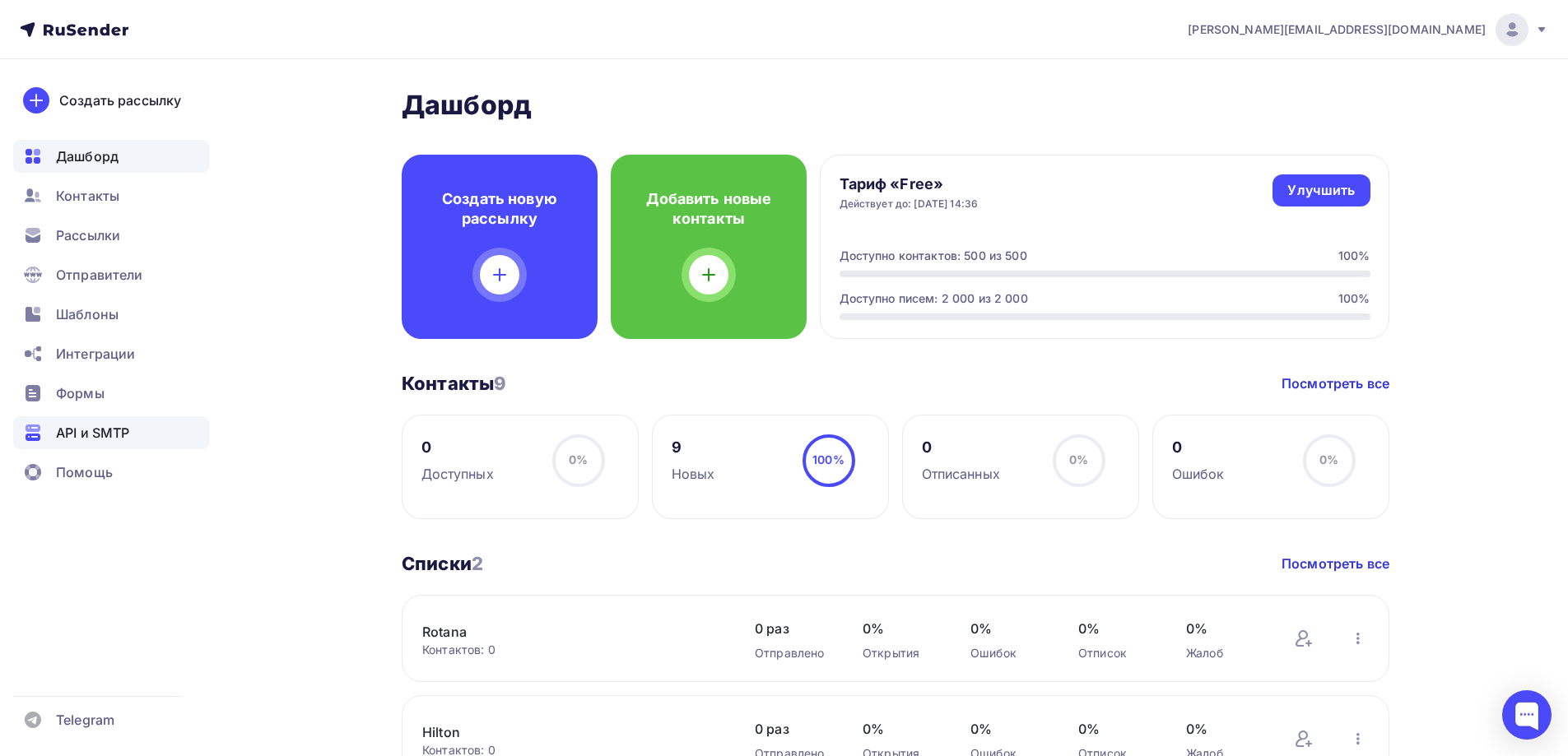
click at [106, 423] on span "API и SMTP" at bounding box center [93, 433] width 73 height 20
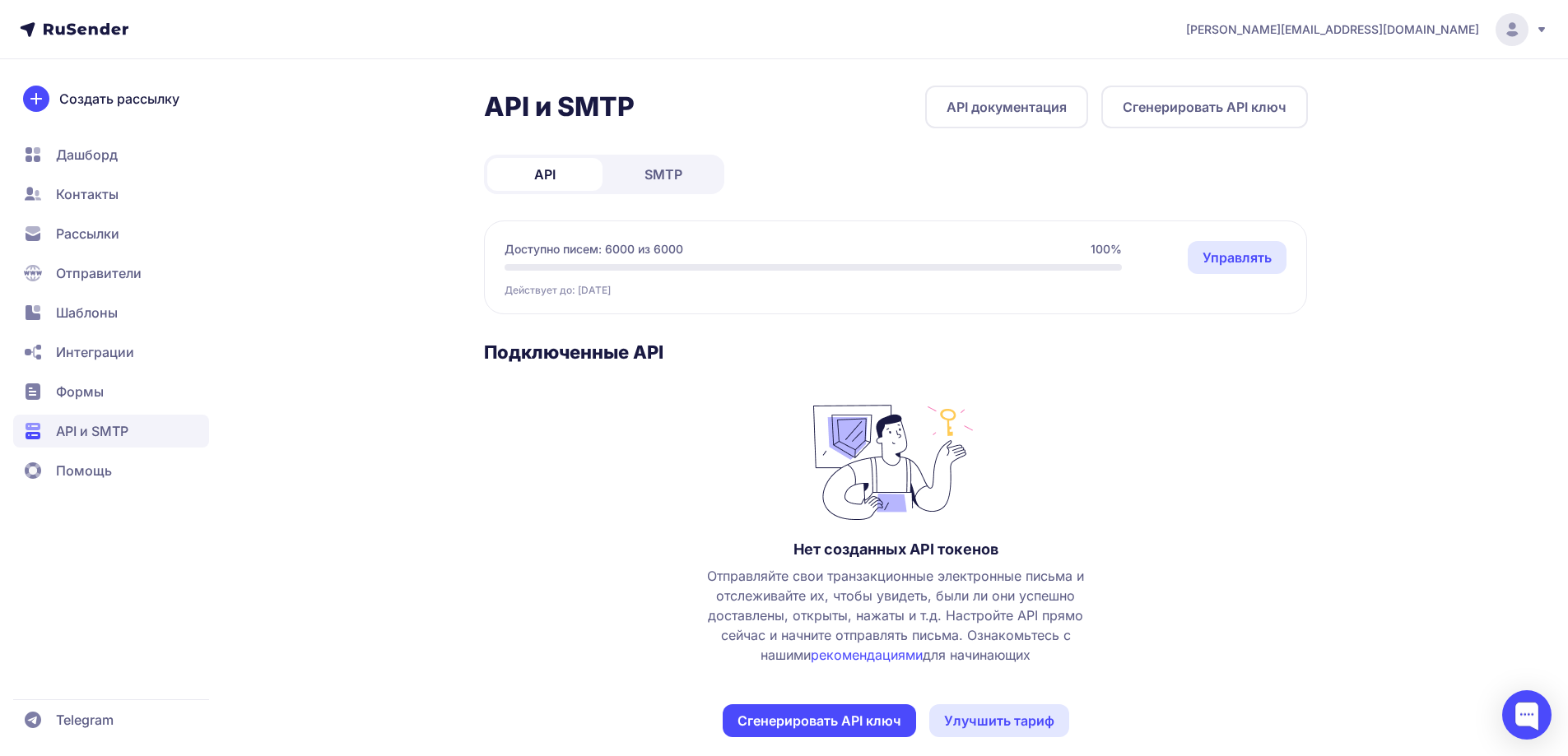
click at [117, 340] on span "Интеграции" at bounding box center [111, 351] width 196 height 33
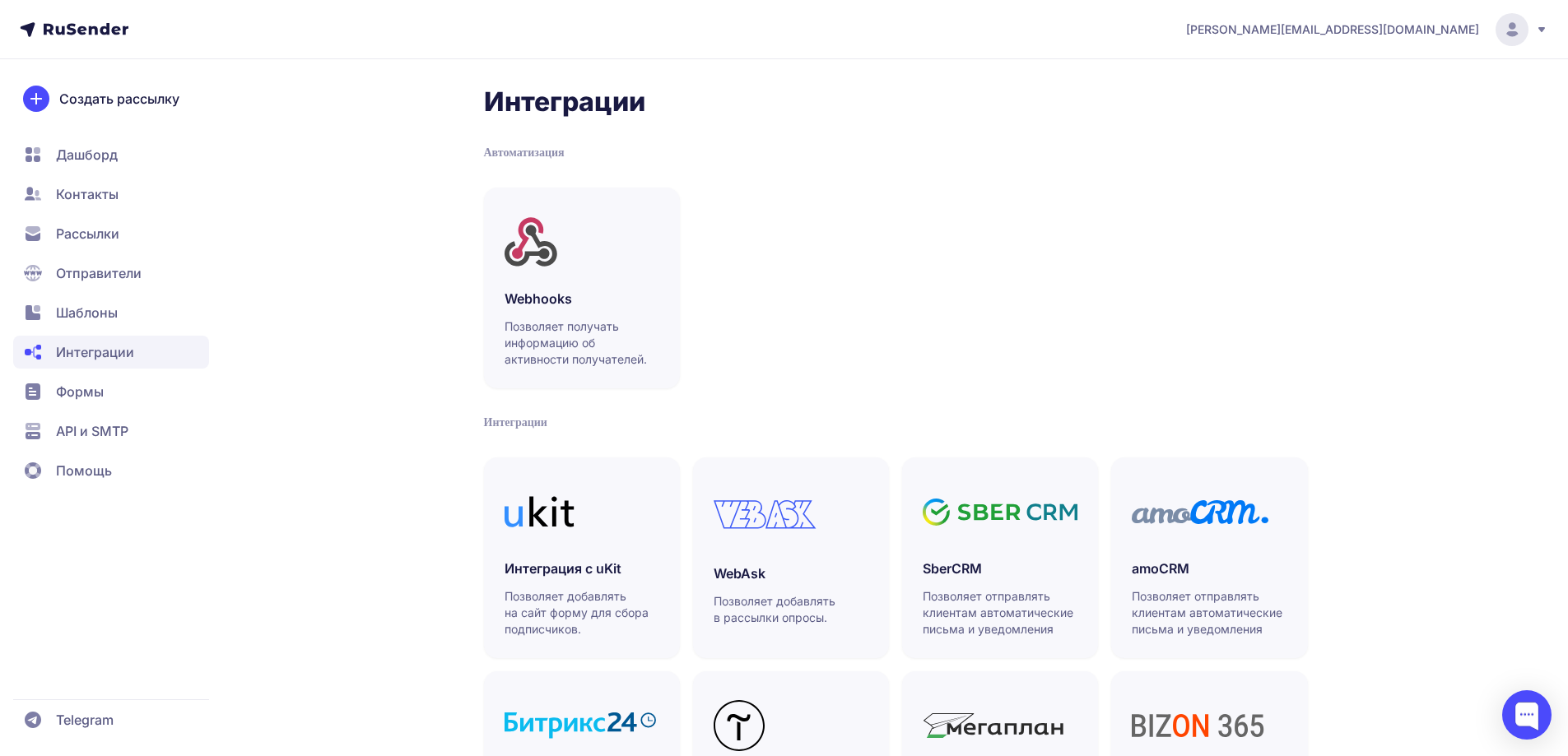
click at [103, 278] on span "Отправители" at bounding box center [98, 274] width 86 height 20
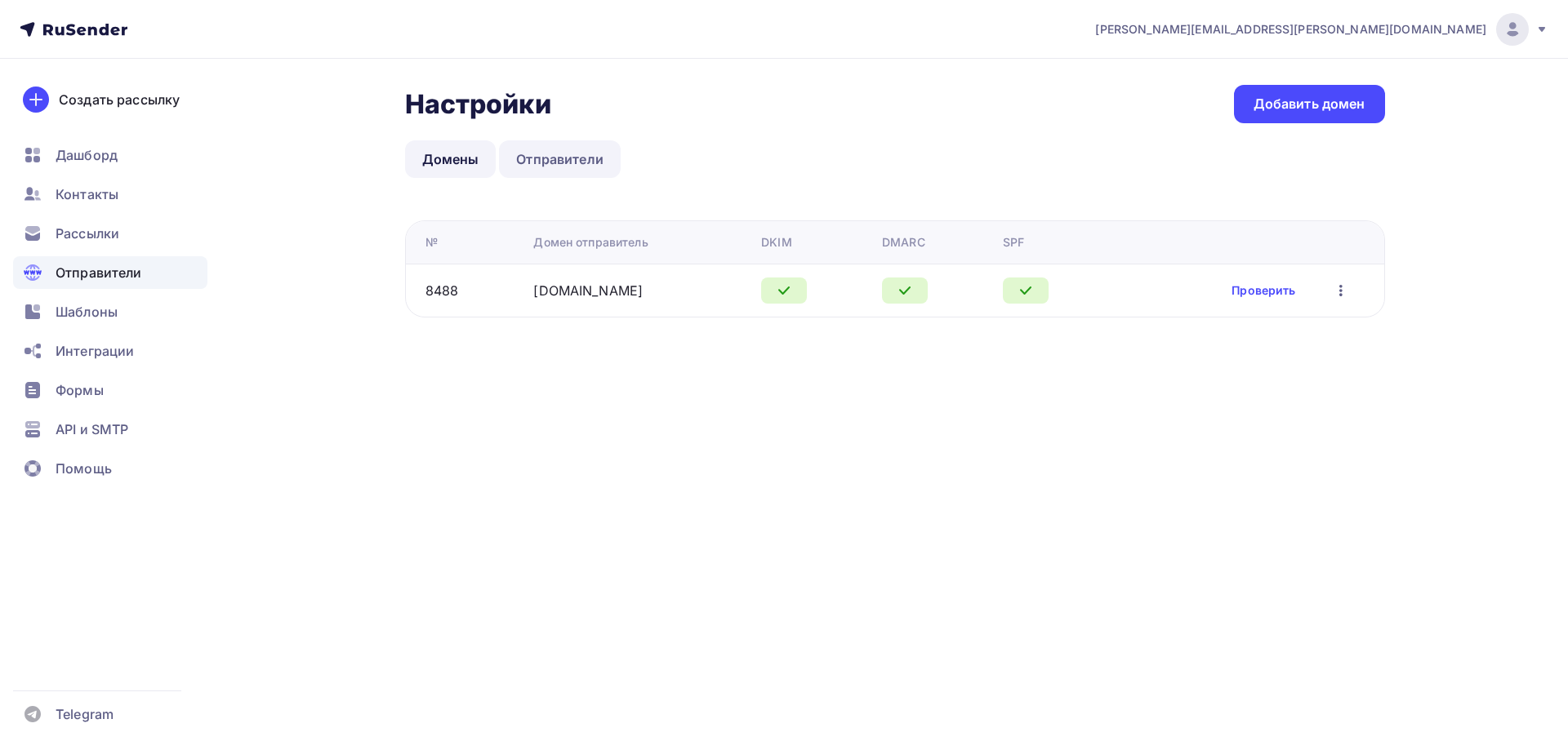
click at [555, 143] on link "Отправители" at bounding box center [560, 159] width 122 height 37
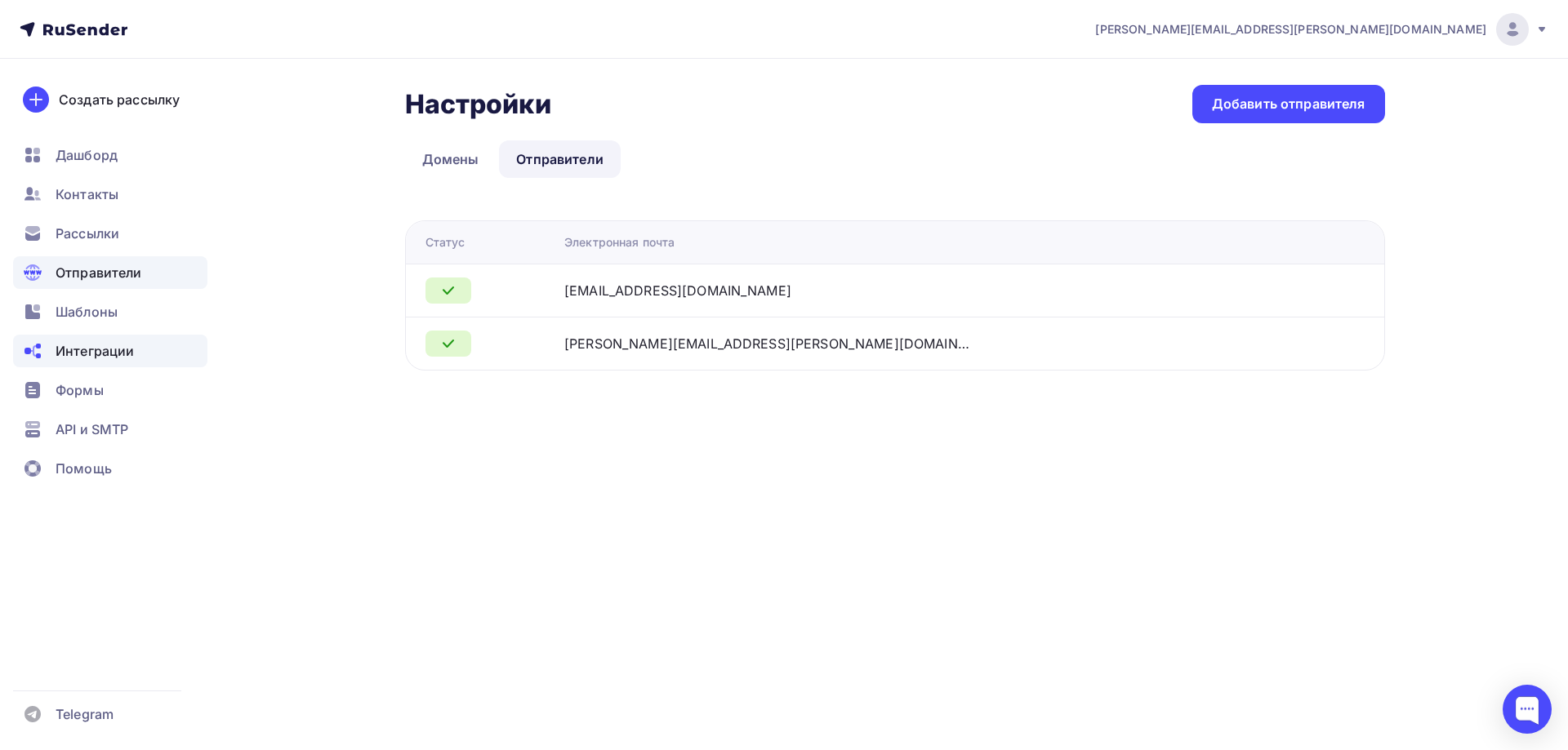
click at [69, 344] on span "Интеграции" at bounding box center [94, 351] width 79 height 20
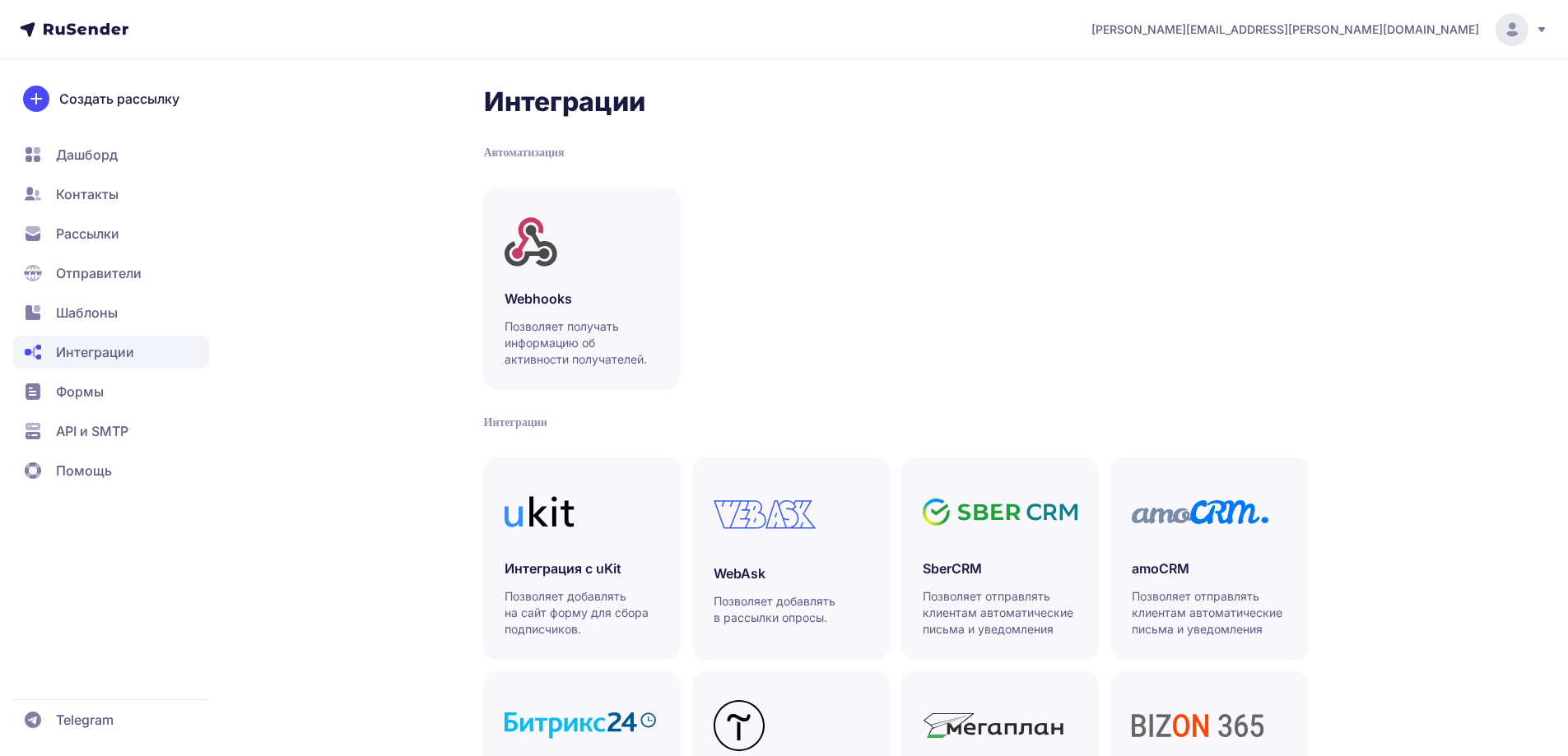
click at [99, 326] on span "Шаблоны" at bounding box center [111, 312] width 196 height 33
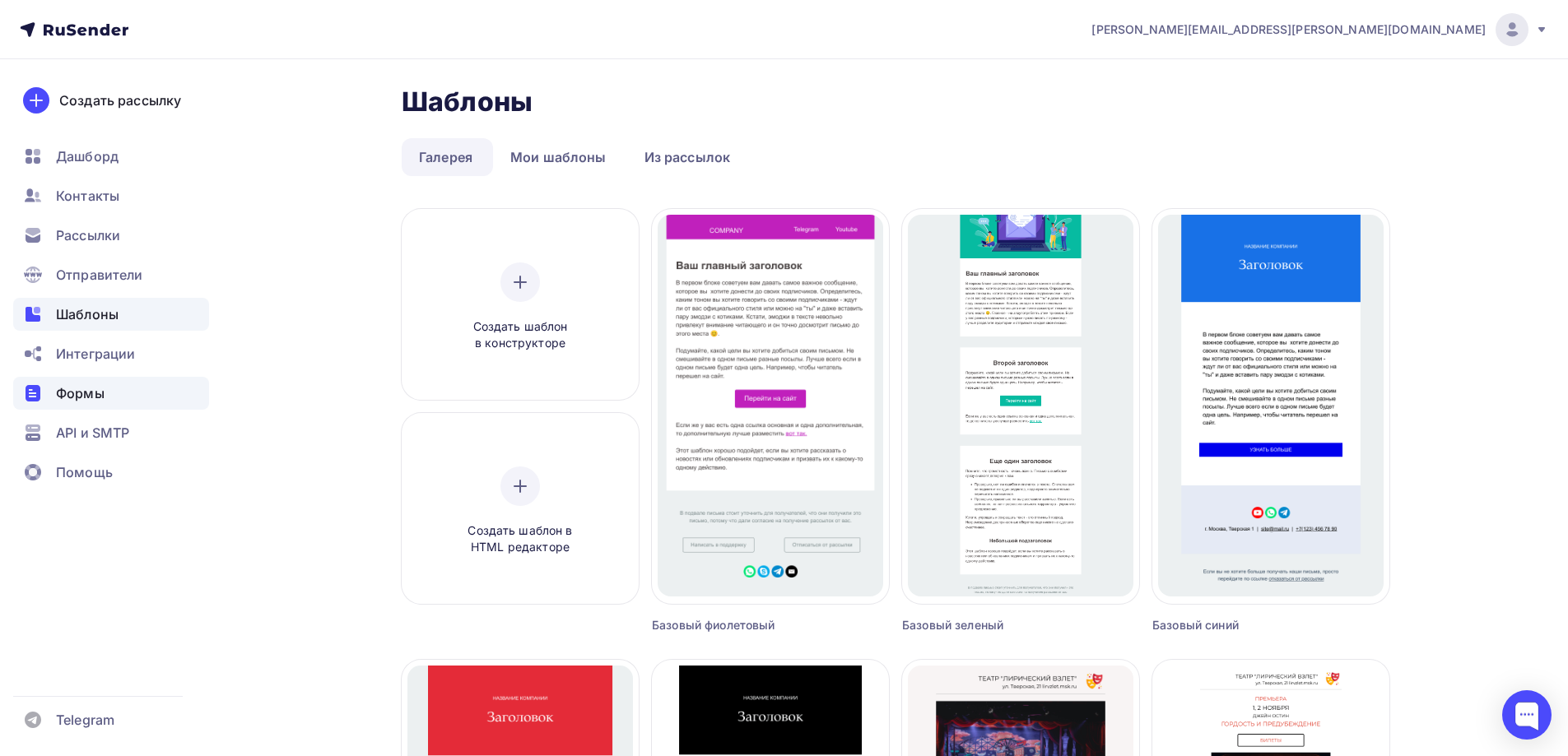
click at [102, 386] on span "Формы" at bounding box center [80, 394] width 48 height 20
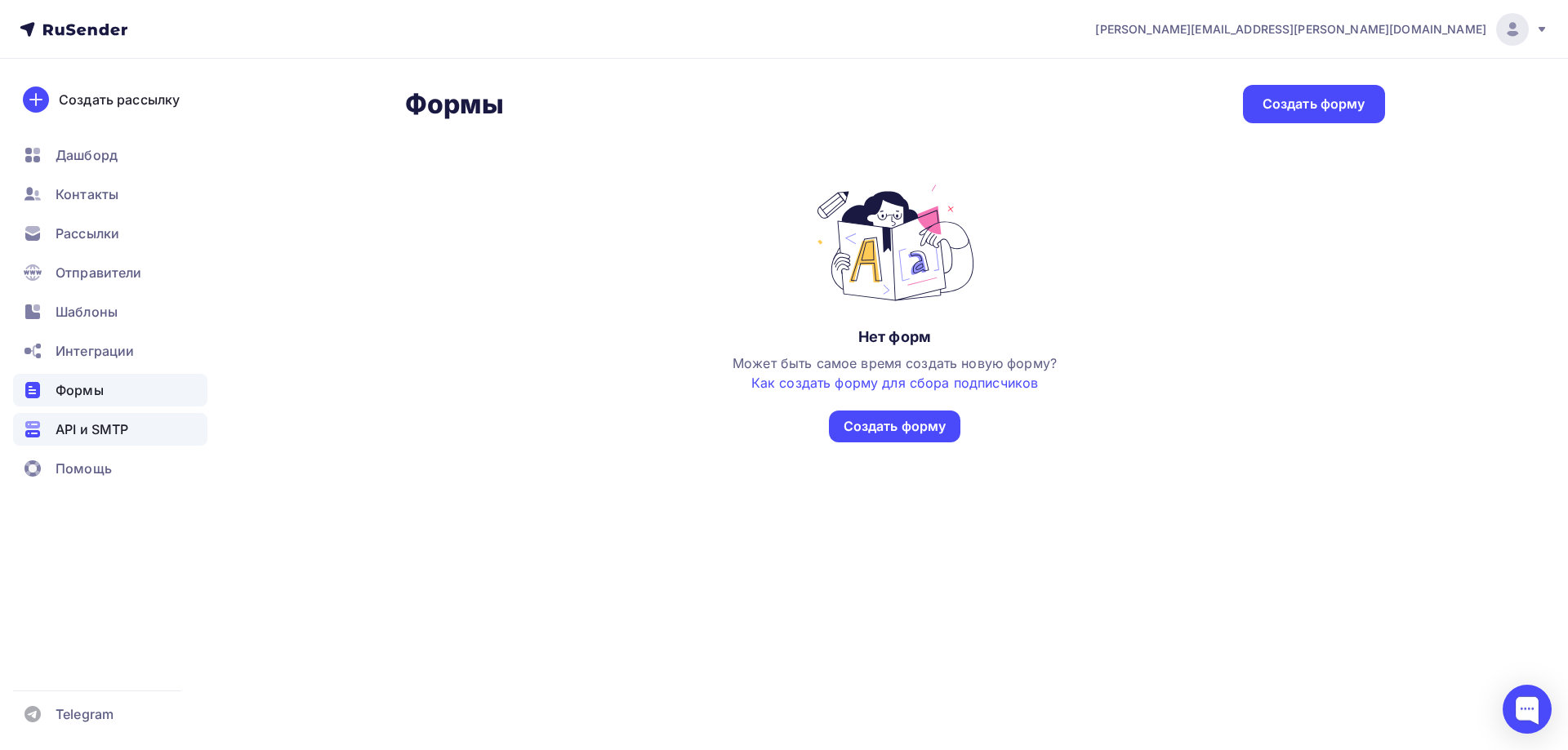
click at [128, 425] on span "API и SMTP" at bounding box center [92, 430] width 73 height 20
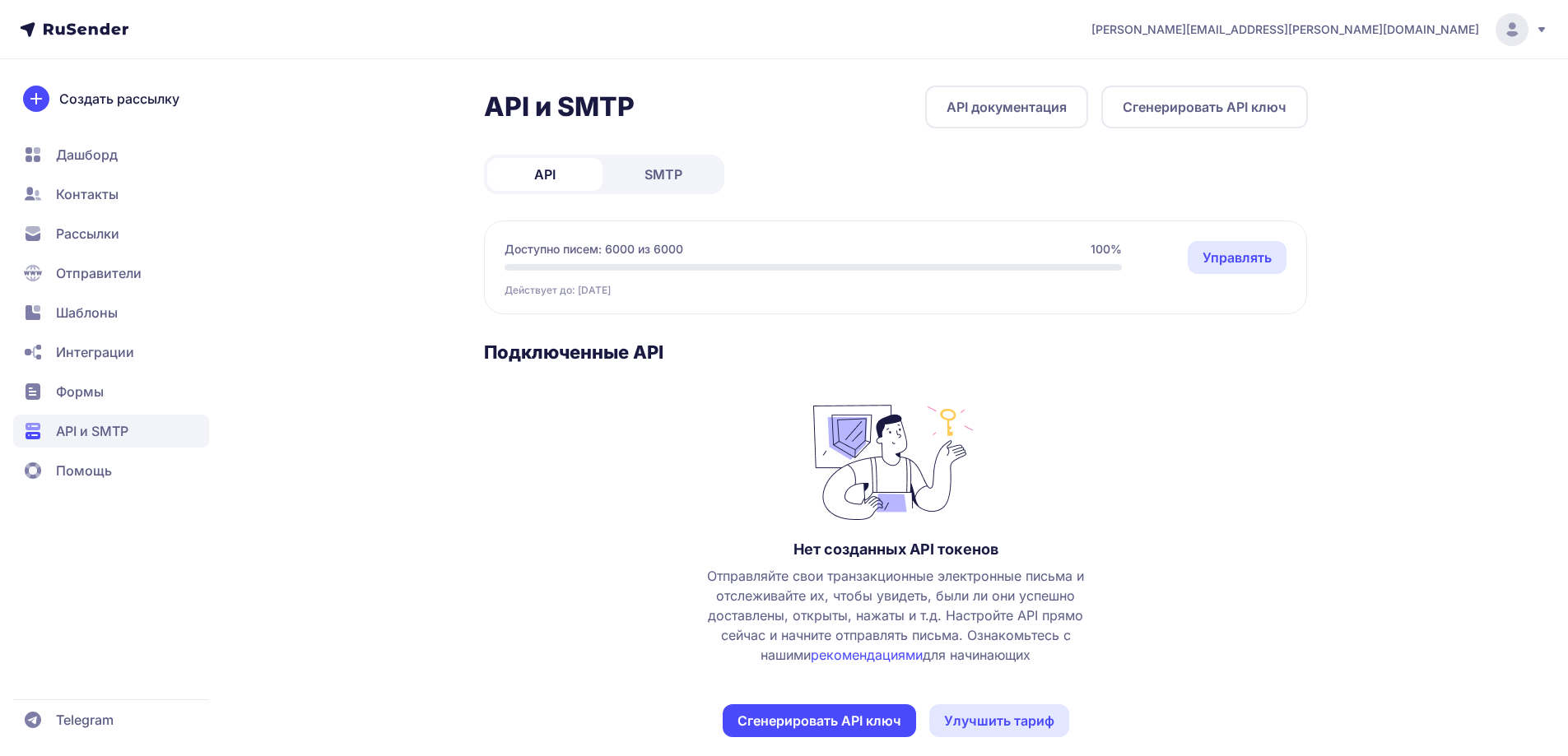
click at [676, 174] on span "SMTP" at bounding box center [663, 174] width 38 height 20
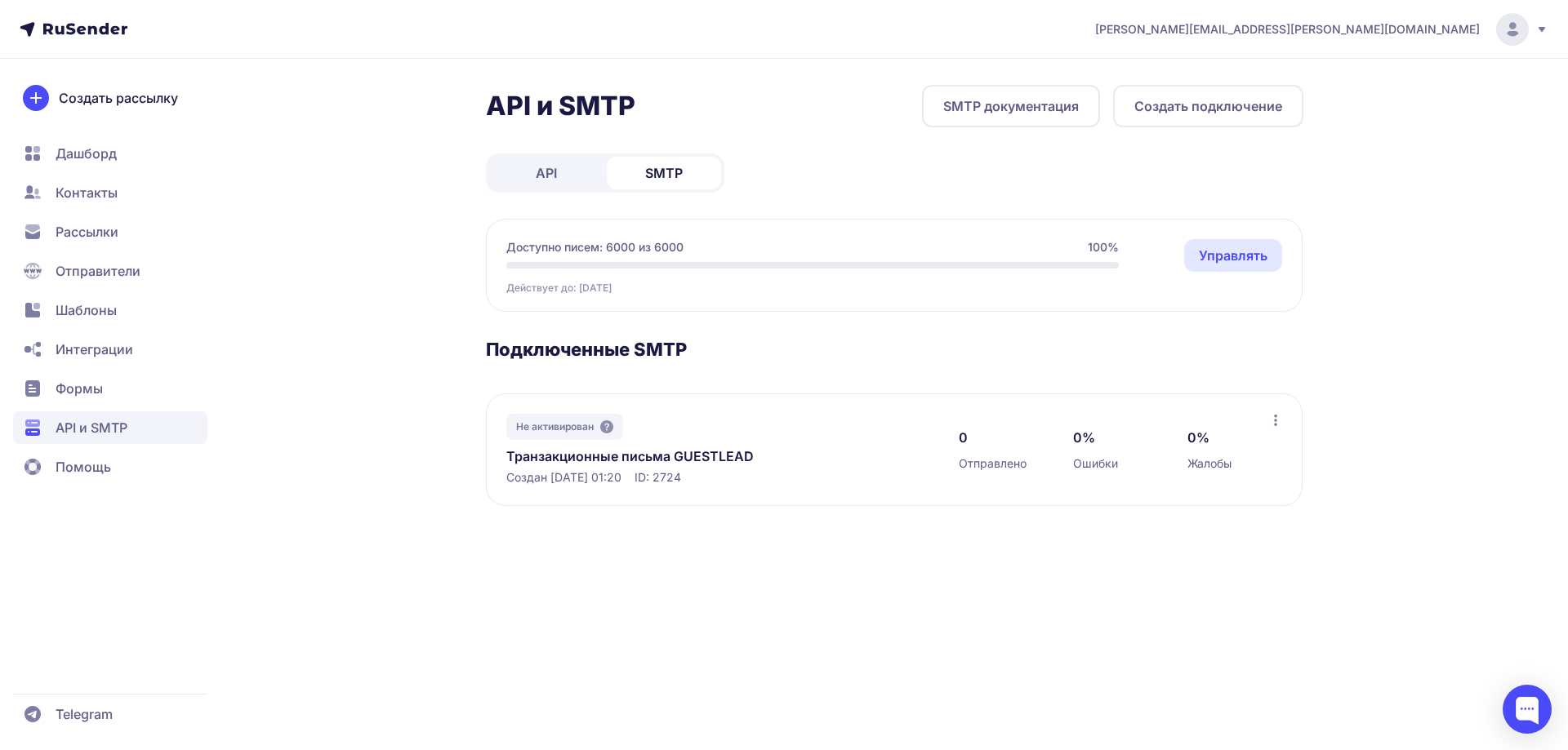
click at [680, 459] on link "Транзакционные письма GUESTLEAD" at bounding box center [674, 457] width 334 height 20
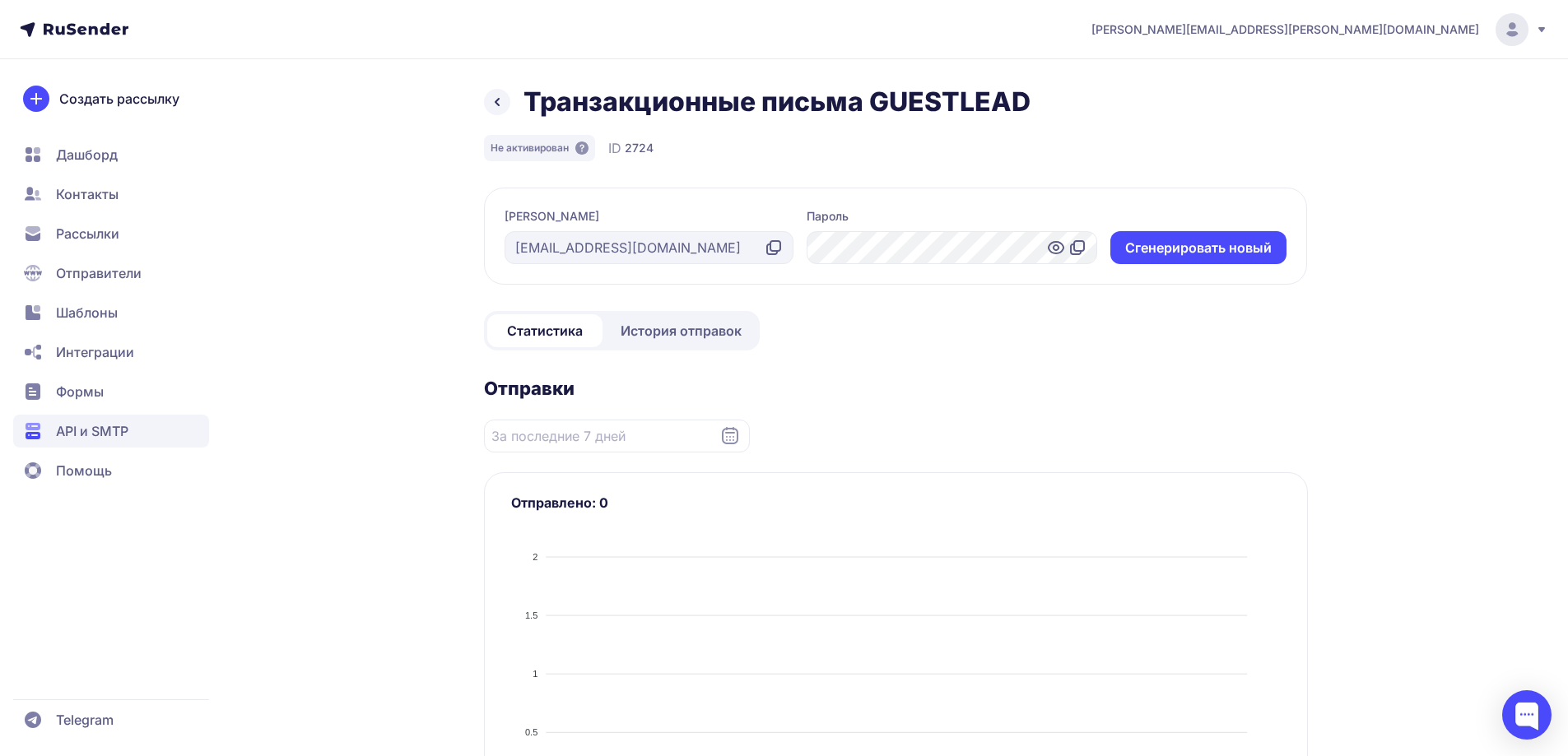
click at [708, 335] on span "История отправок" at bounding box center [681, 331] width 121 height 20
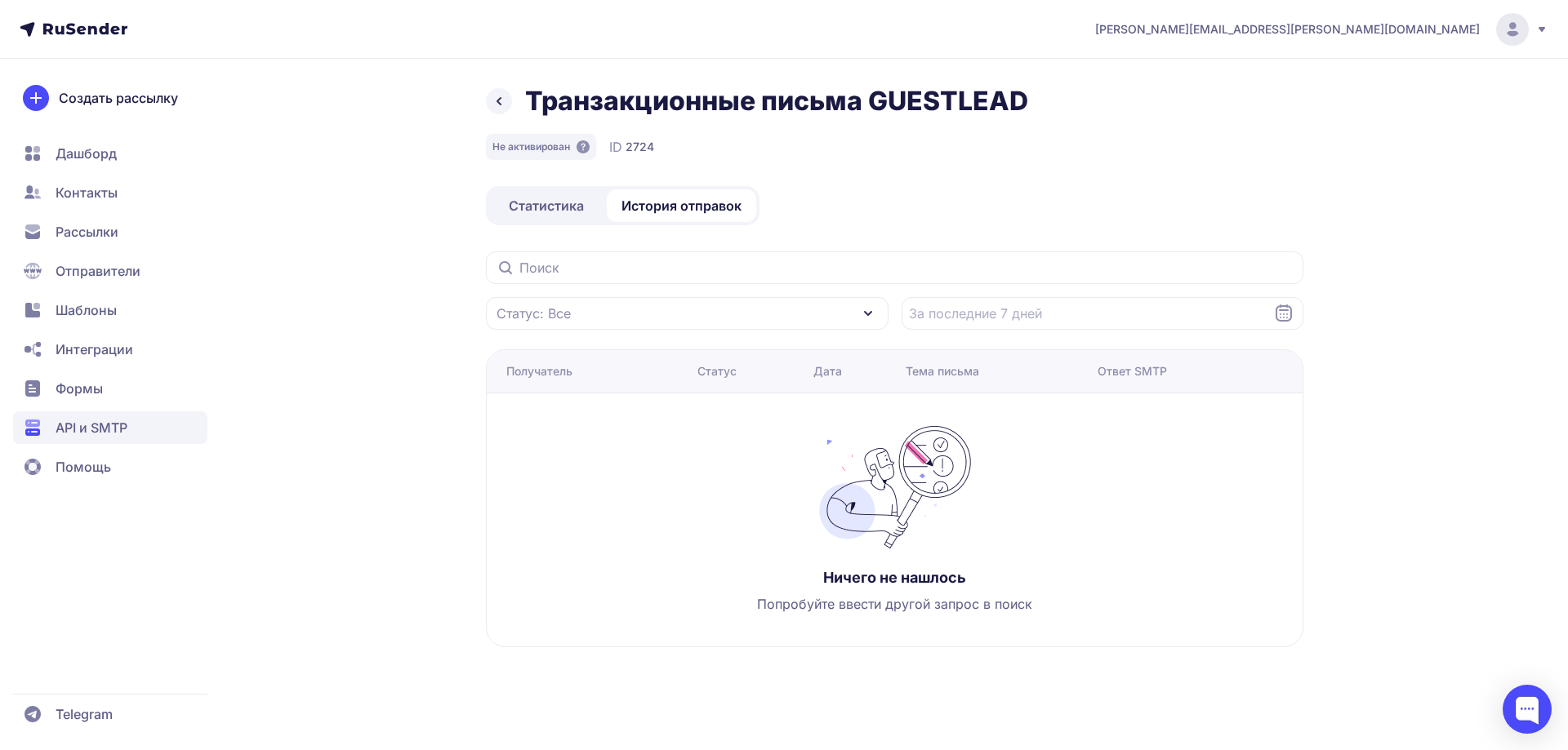
click at [551, 204] on span "Статистика" at bounding box center [546, 206] width 75 height 20
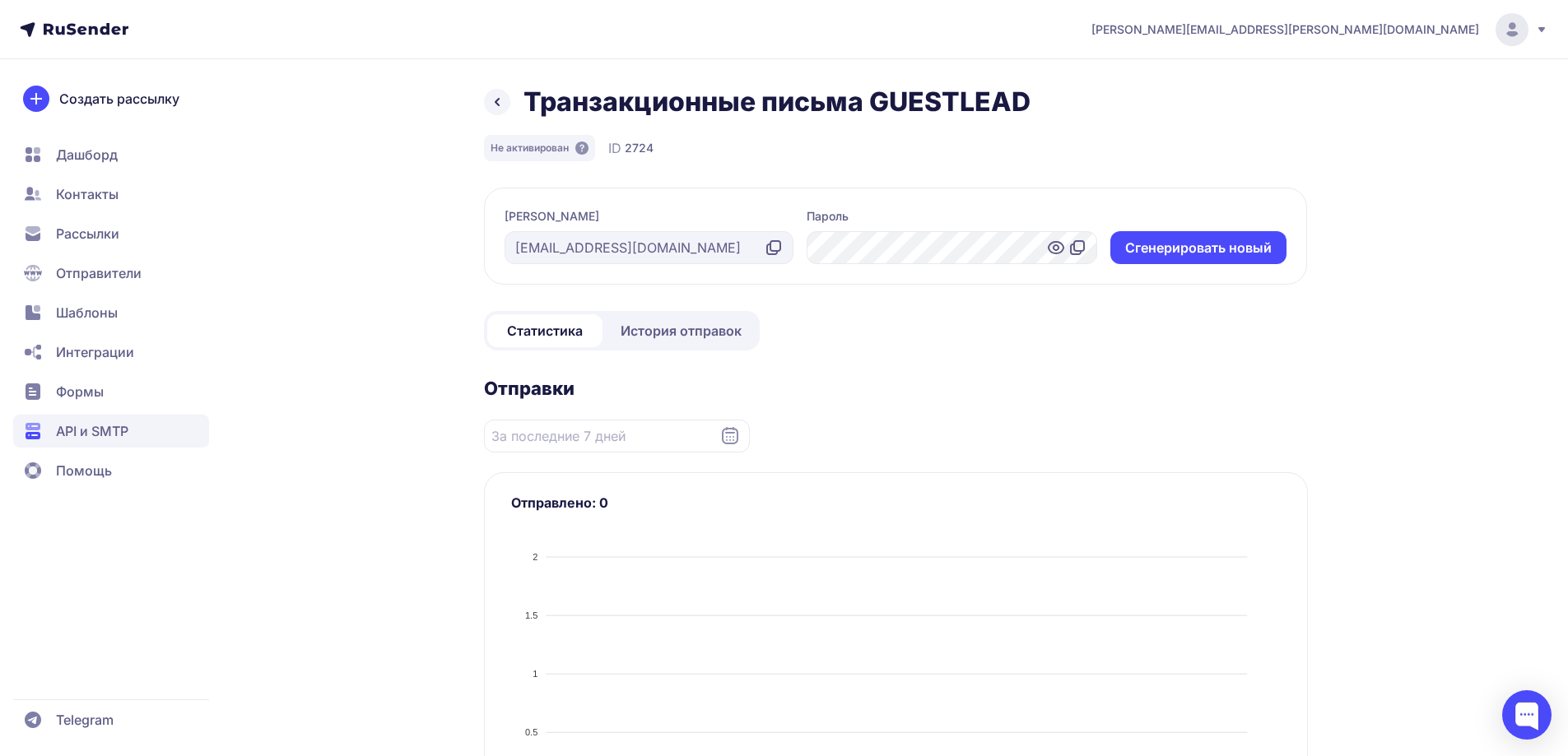
click at [116, 149] on span "Дашборд" at bounding box center [87, 155] width 62 height 20
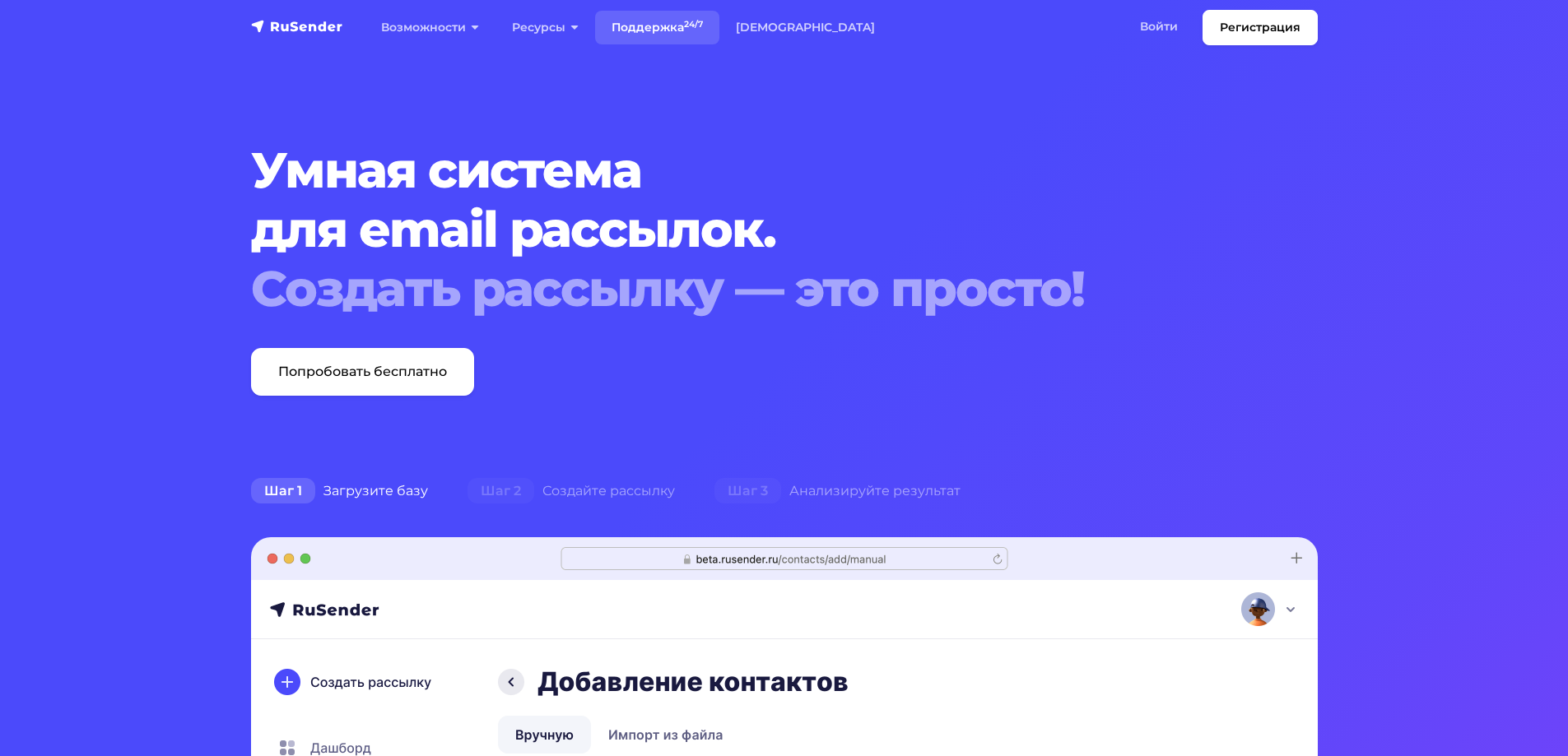
click at [672, 27] on link "Поддержка 24/7" at bounding box center [657, 28] width 124 height 33
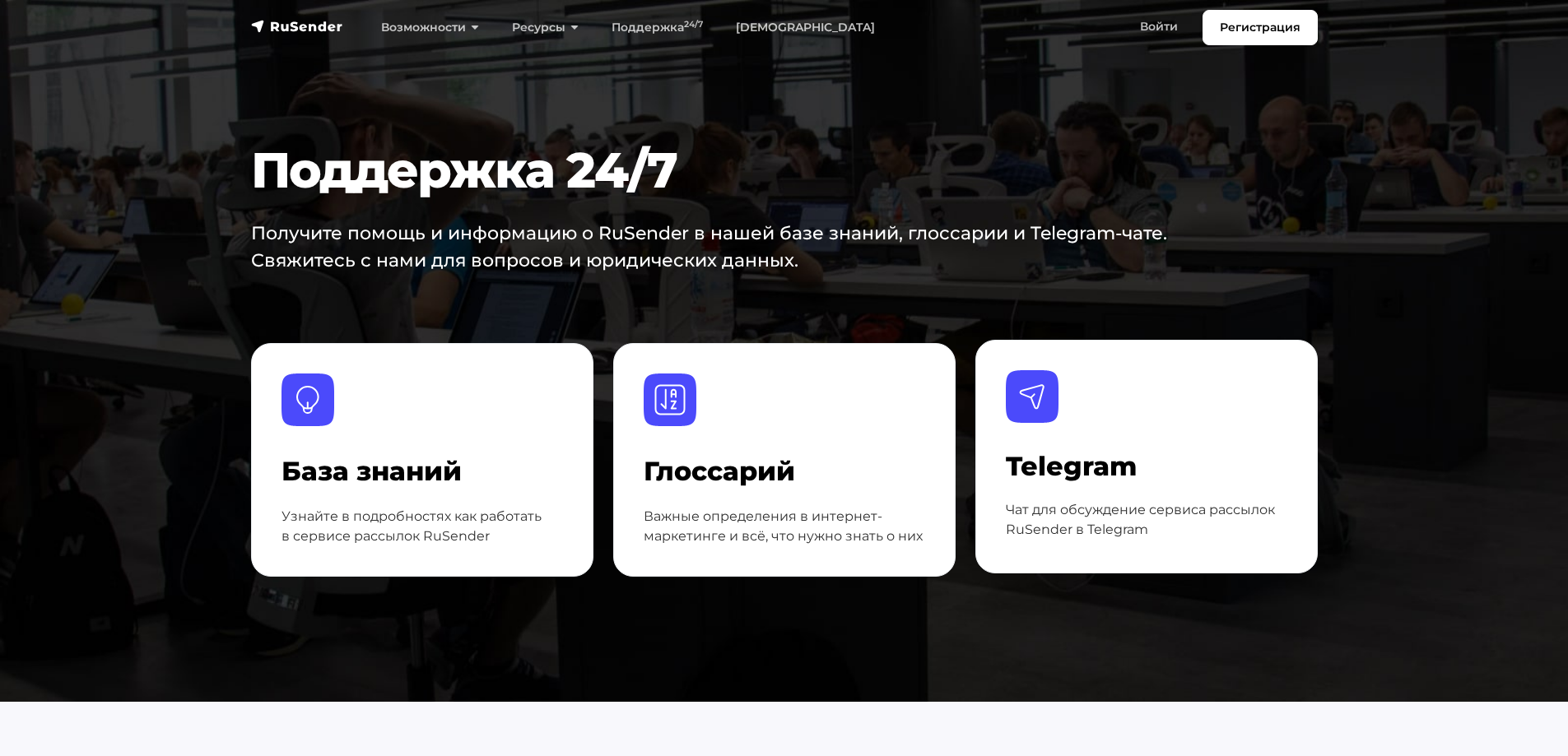
click at [1071, 386] on div at bounding box center [1146, 411] width 281 height 83
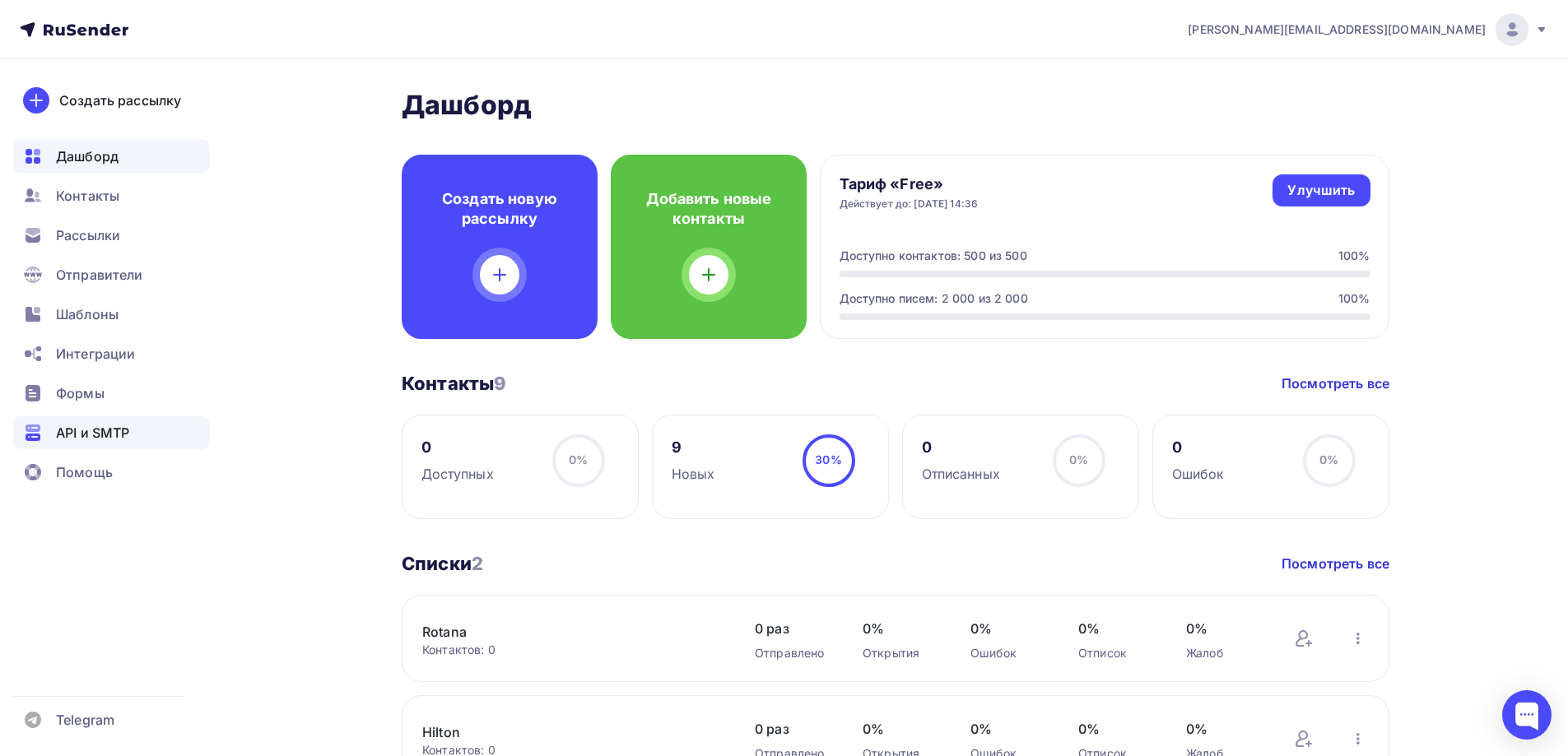
click at [109, 434] on span "API и SMTP" at bounding box center [93, 433] width 73 height 20
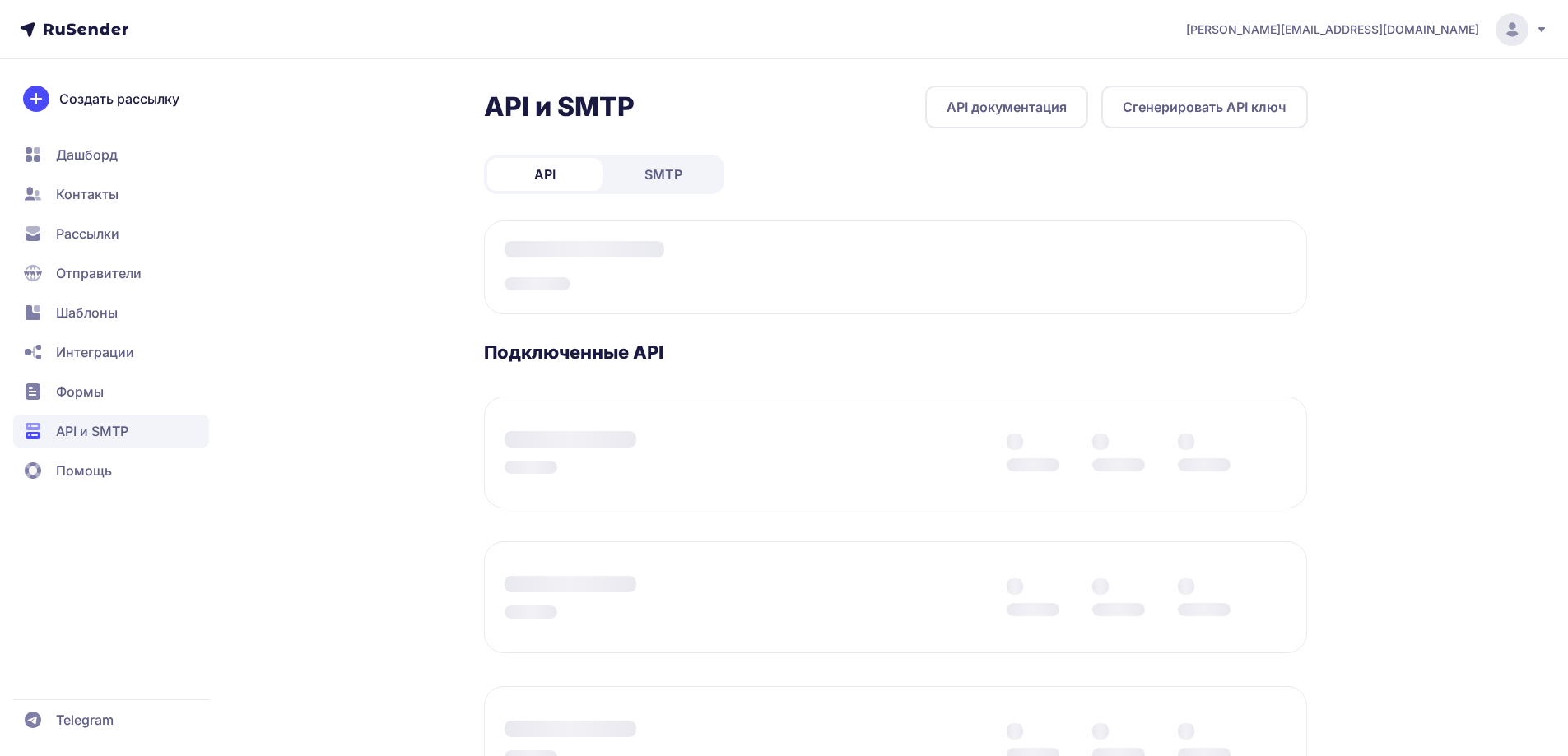
click at [692, 172] on link "SMTP" at bounding box center [663, 174] width 115 height 33
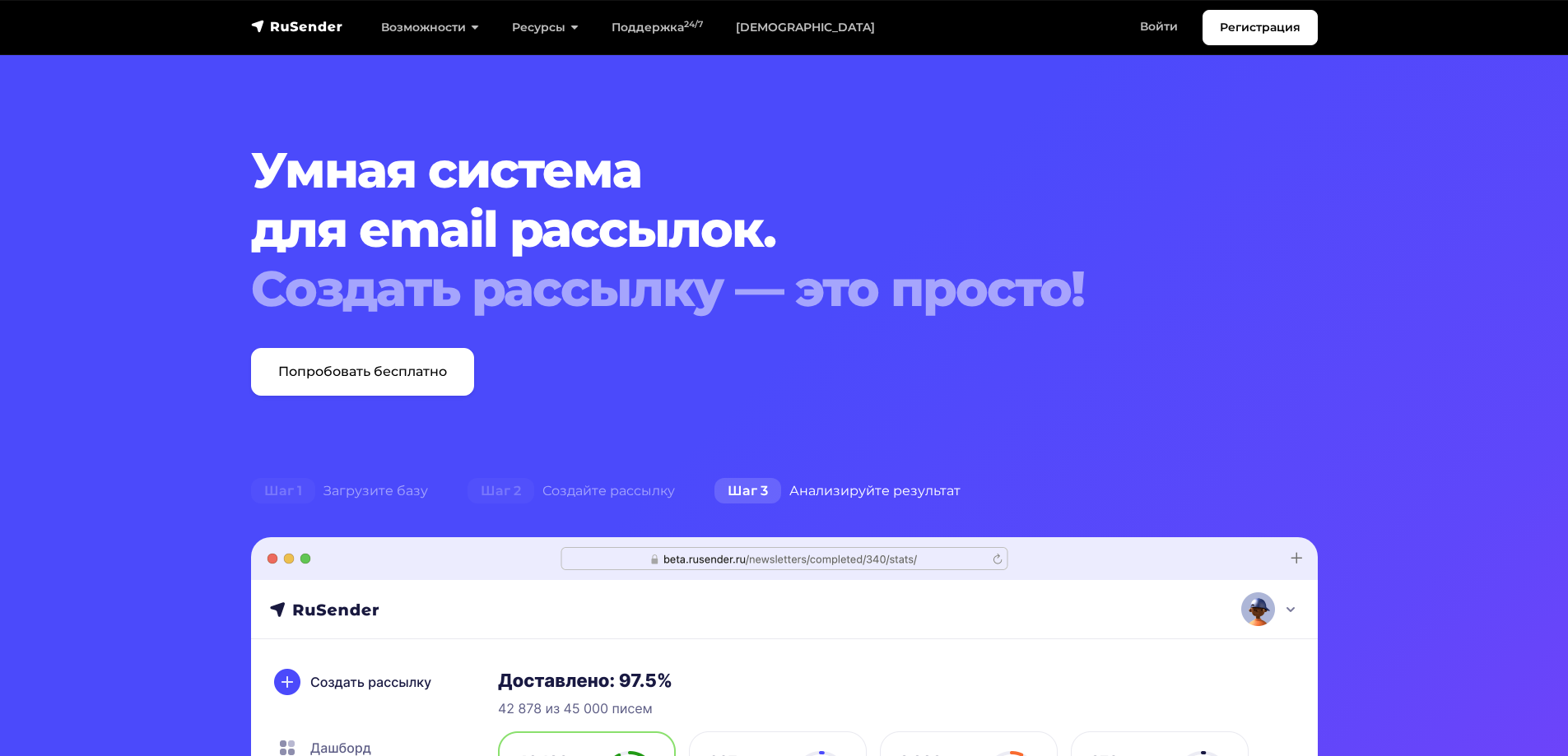
scroll to position [3988, 0]
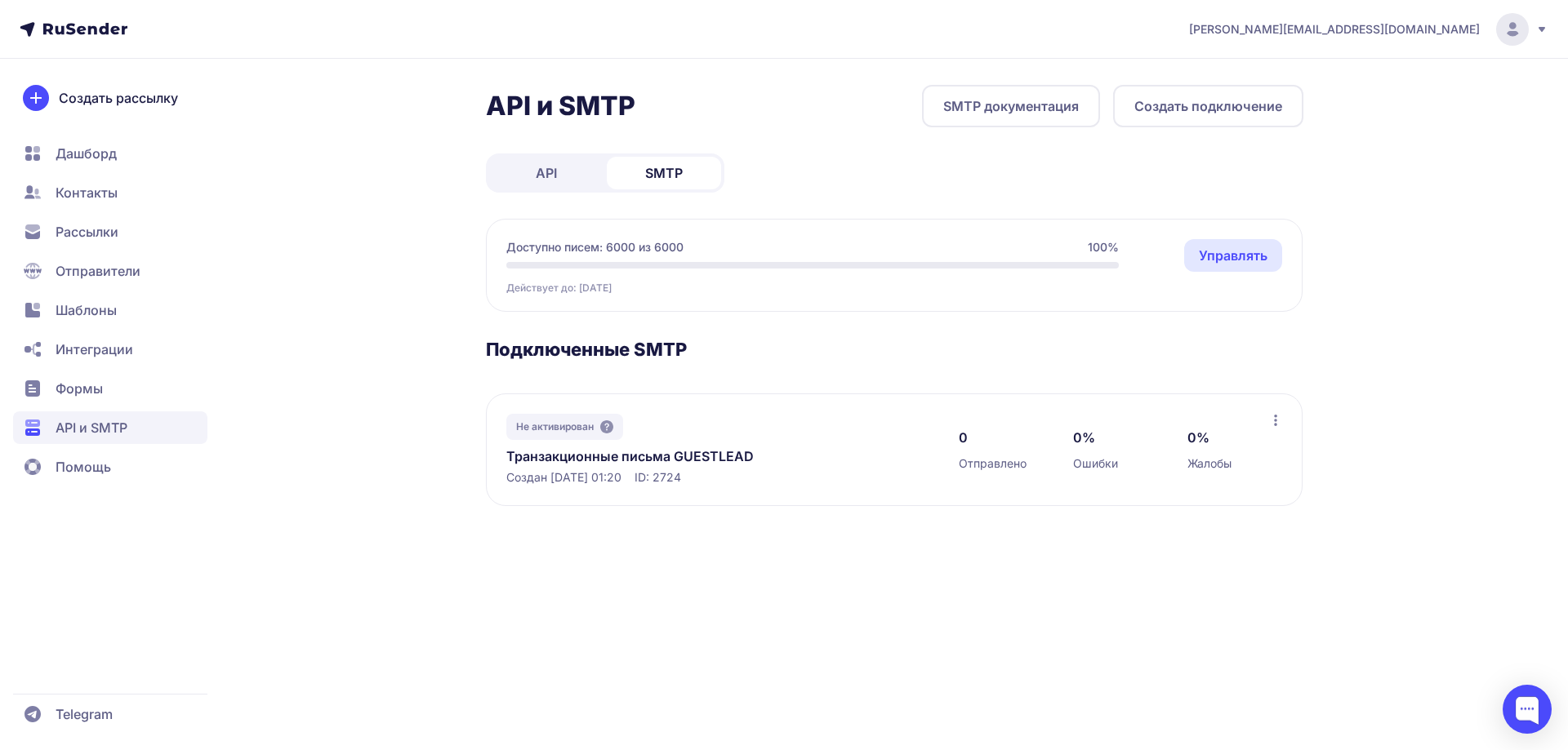
click at [127, 420] on span "API и SMTP" at bounding box center [91, 428] width 72 height 20
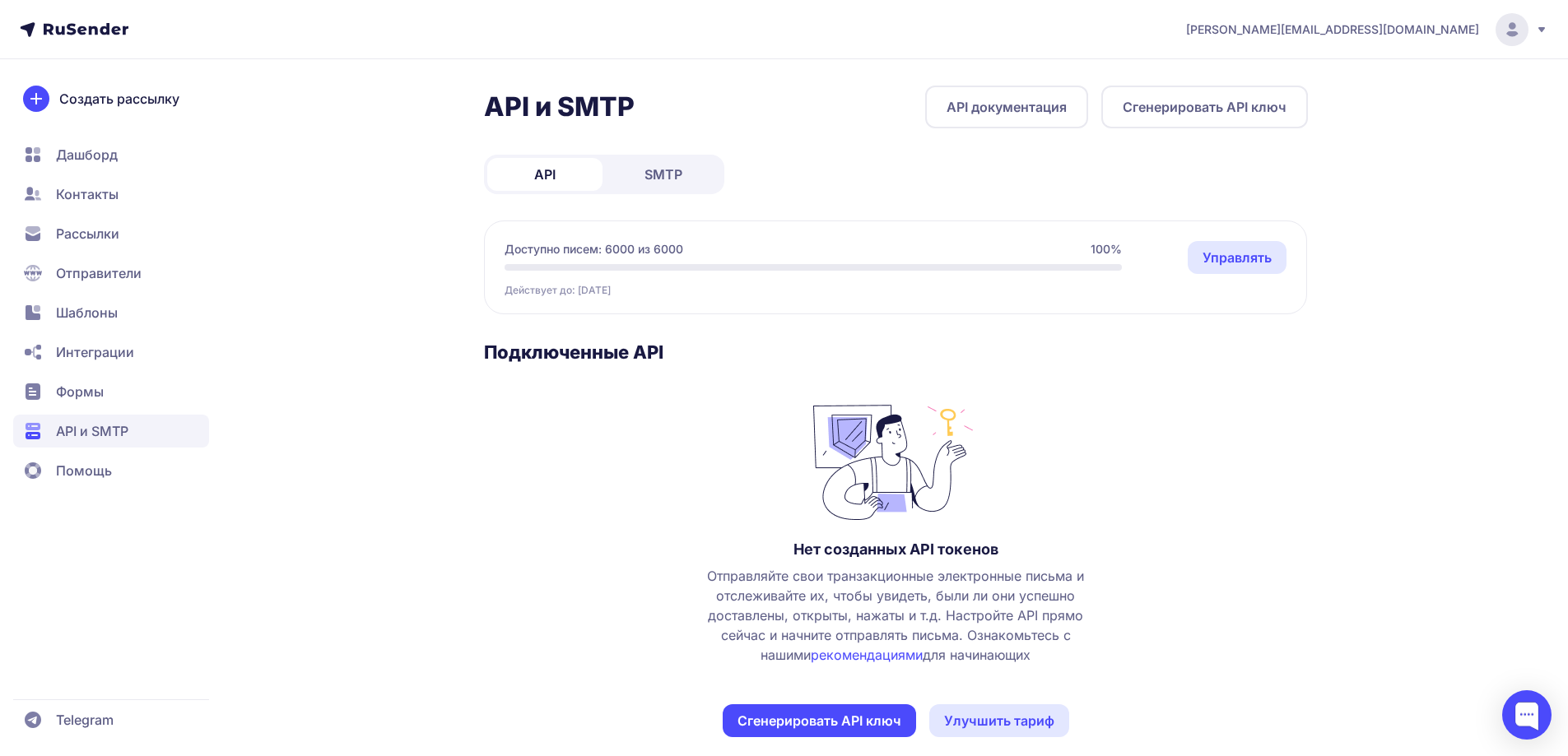
click at [672, 181] on span "SMTP" at bounding box center [663, 174] width 38 height 20
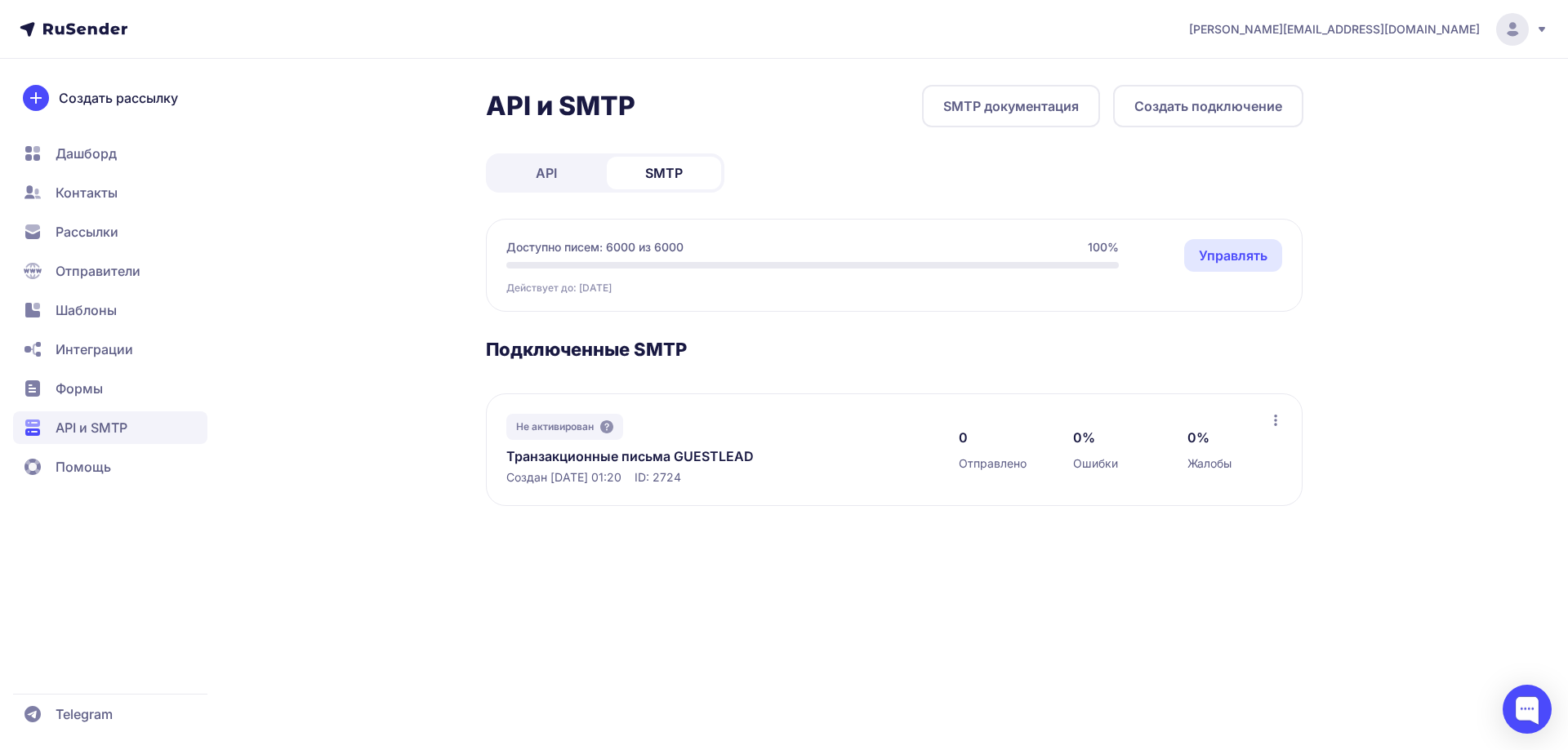
click at [105, 259] on span "Отправители" at bounding box center [110, 271] width 195 height 32
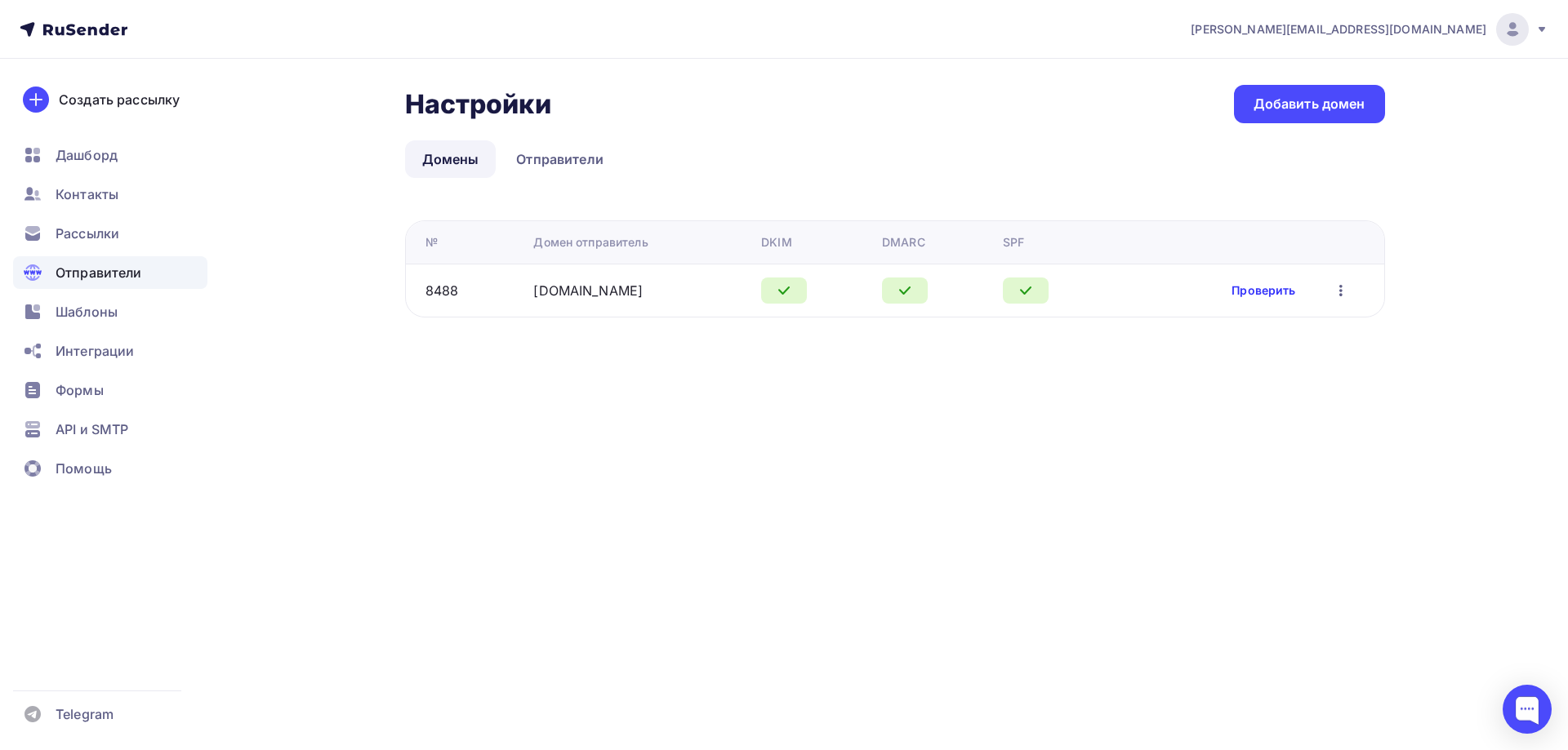
click at [1267, 295] on link "Проверить" at bounding box center [1263, 291] width 64 height 17
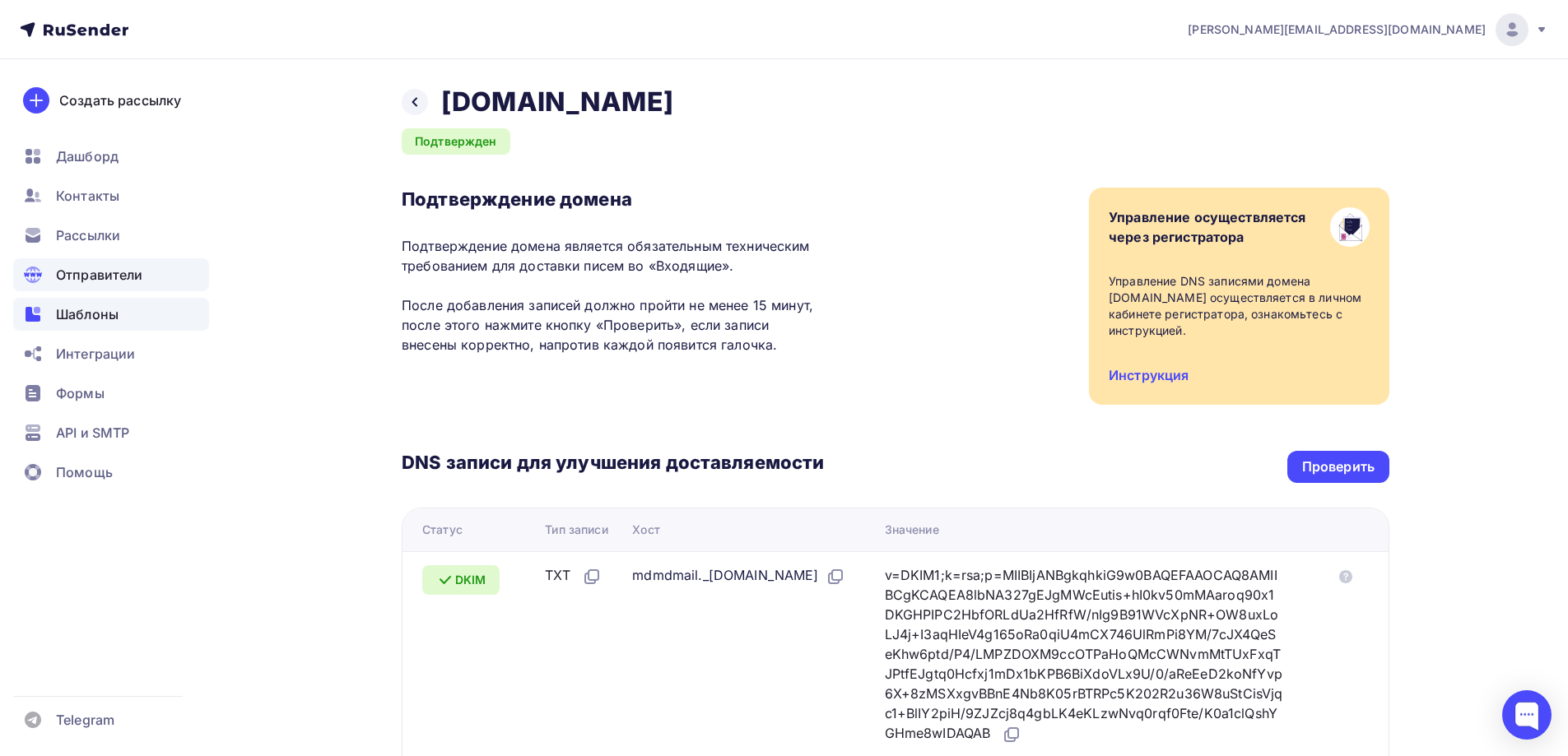
click at [103, 316] on span "Шаблоны" at bounding box center [87, 315] width 63 height 20
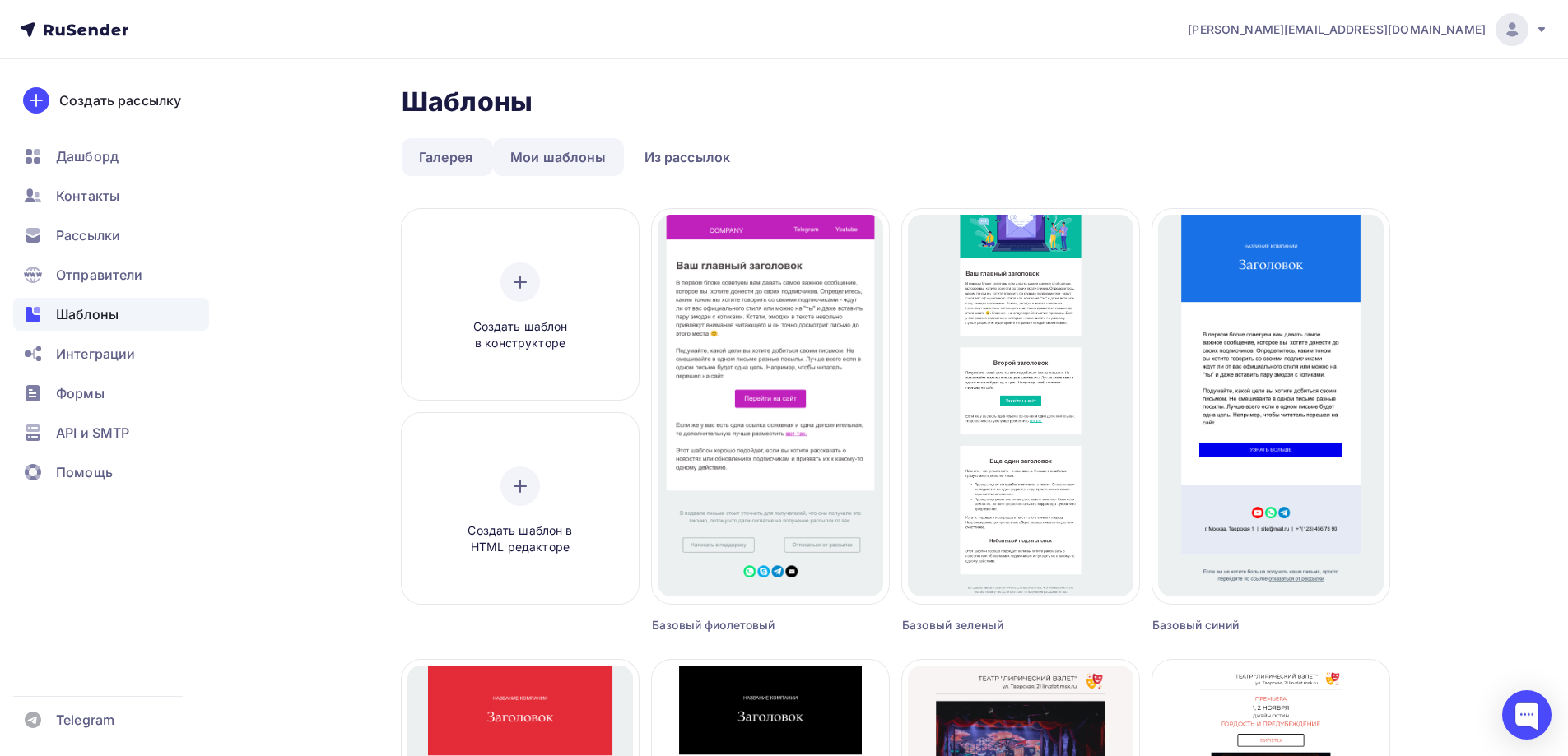
click at [613, 157] on link "Мои шаблоны" at bounding box center [558, 157] width 131 height 38
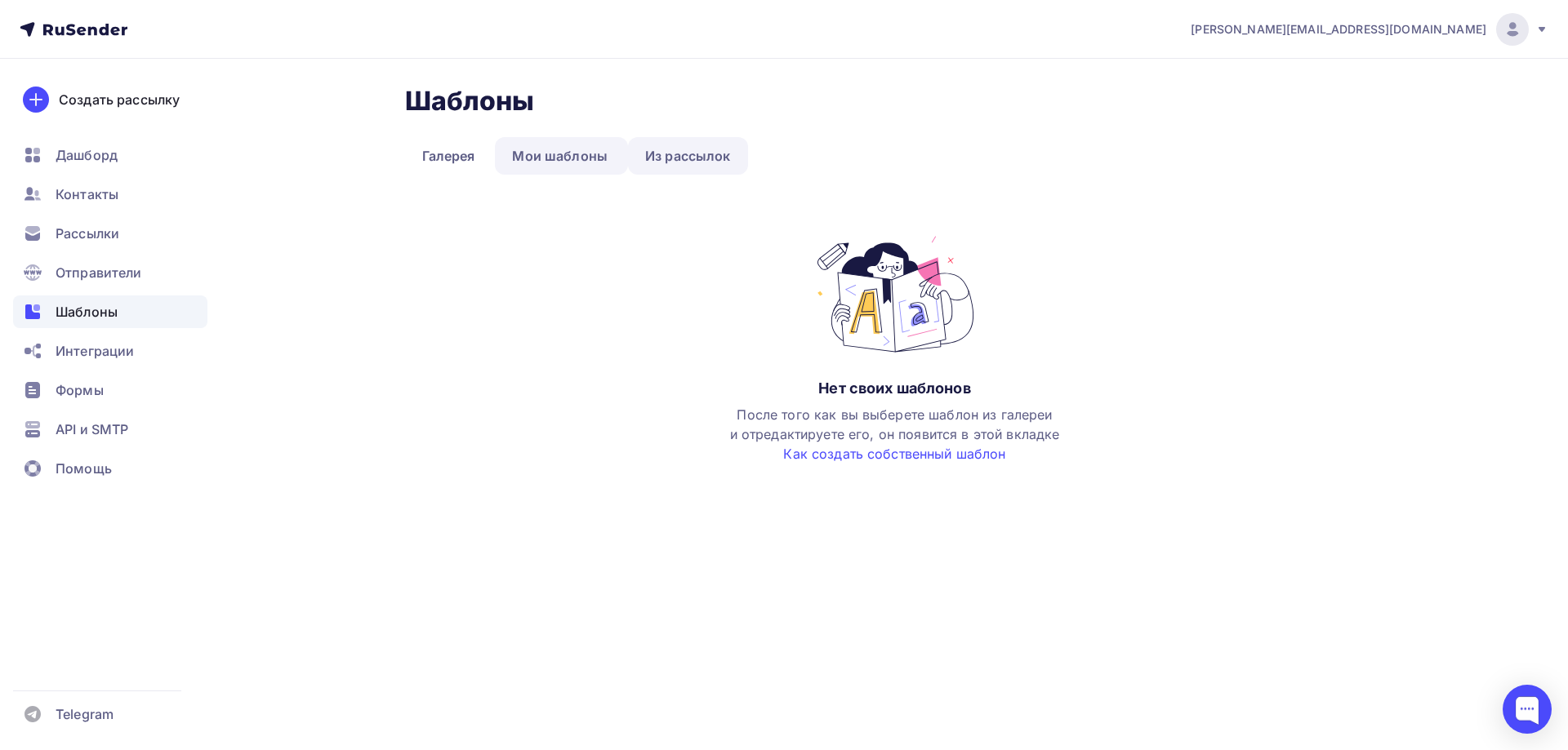
click at [629, 166] on link "Из рассылок" at bounding box center [688, 156] width 120 height 37
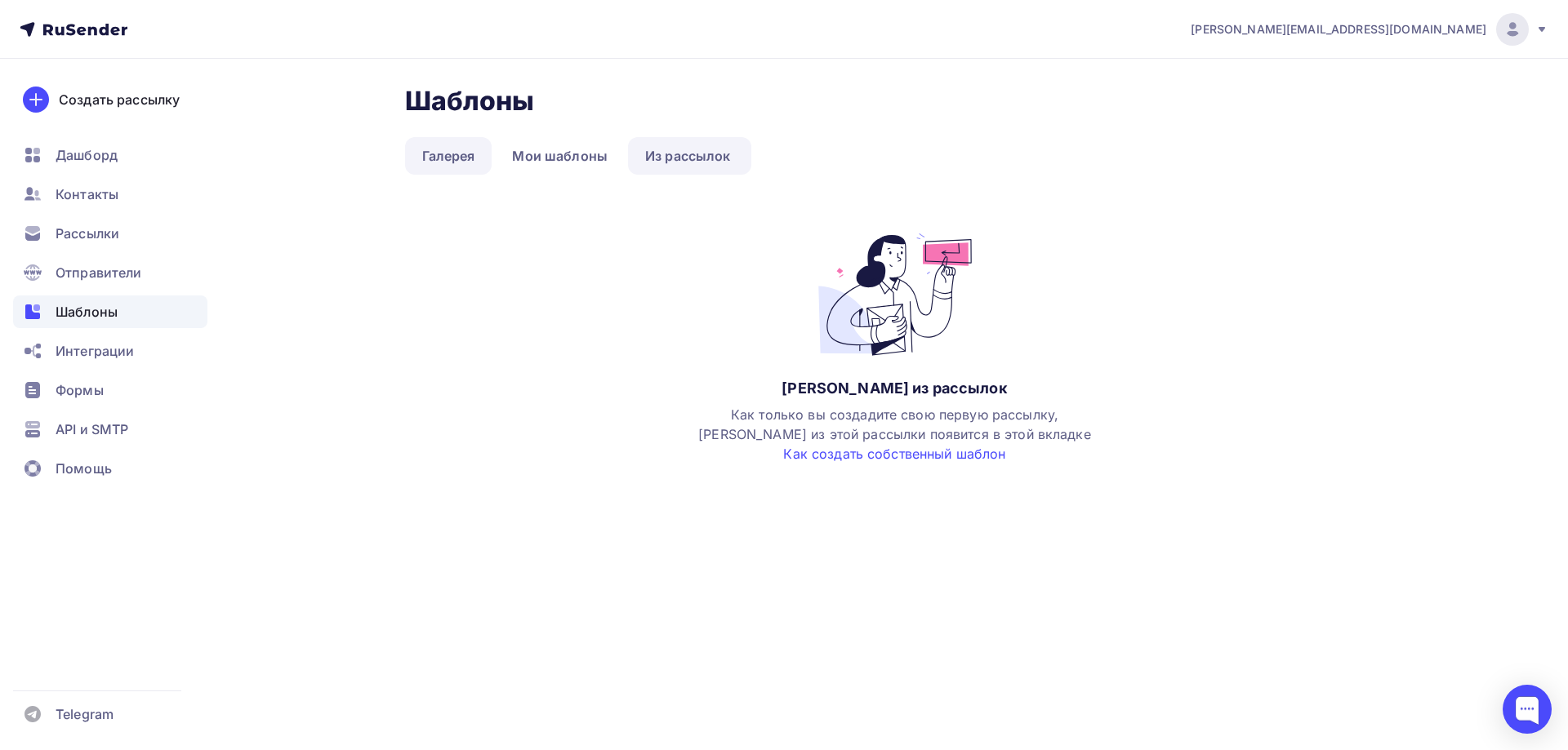
click at [472, 156] on link "Галерея" at bounding box center [449, 156] width 88 height 37
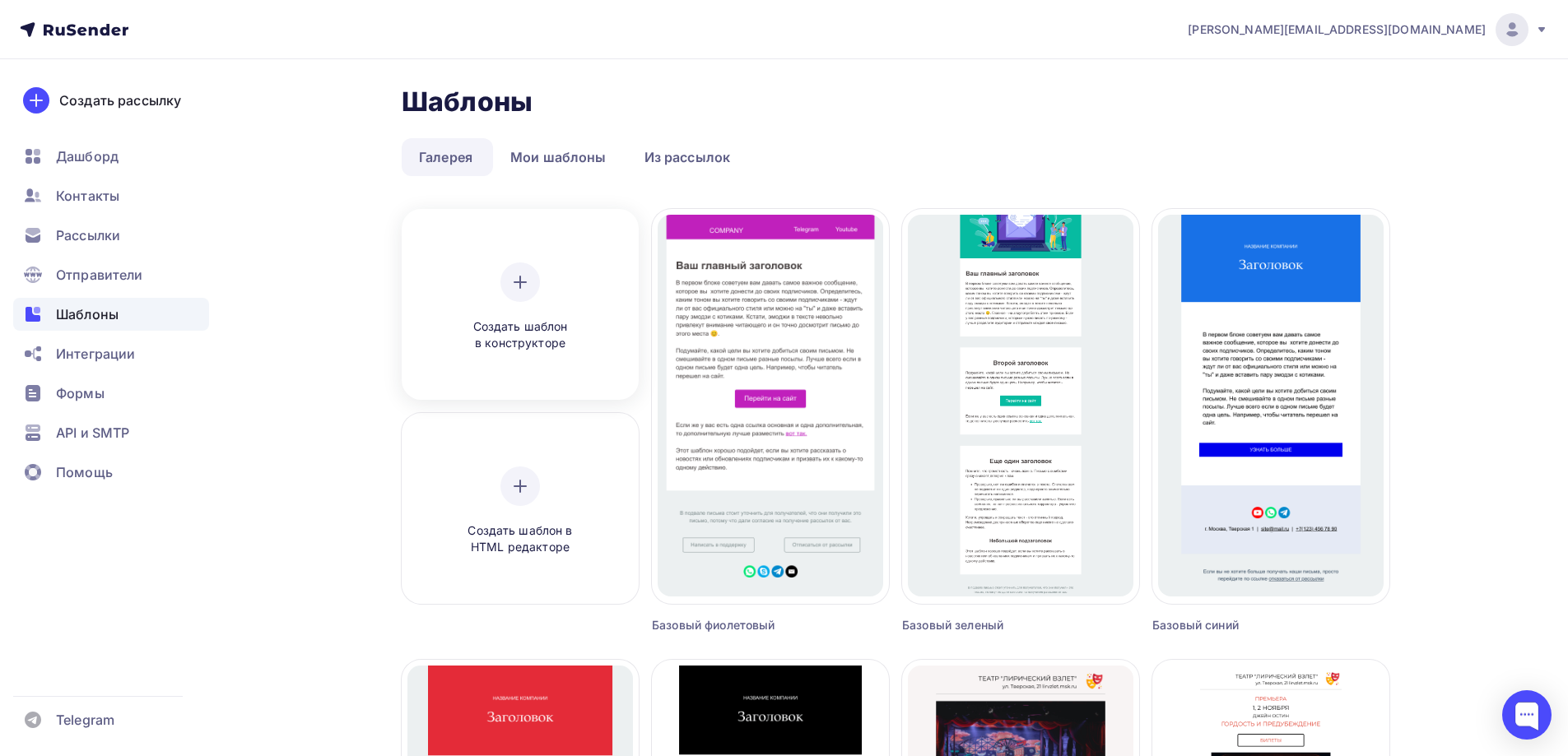
click at [526, 275] on icon at bounding box center [521, 282] width 20 height 20
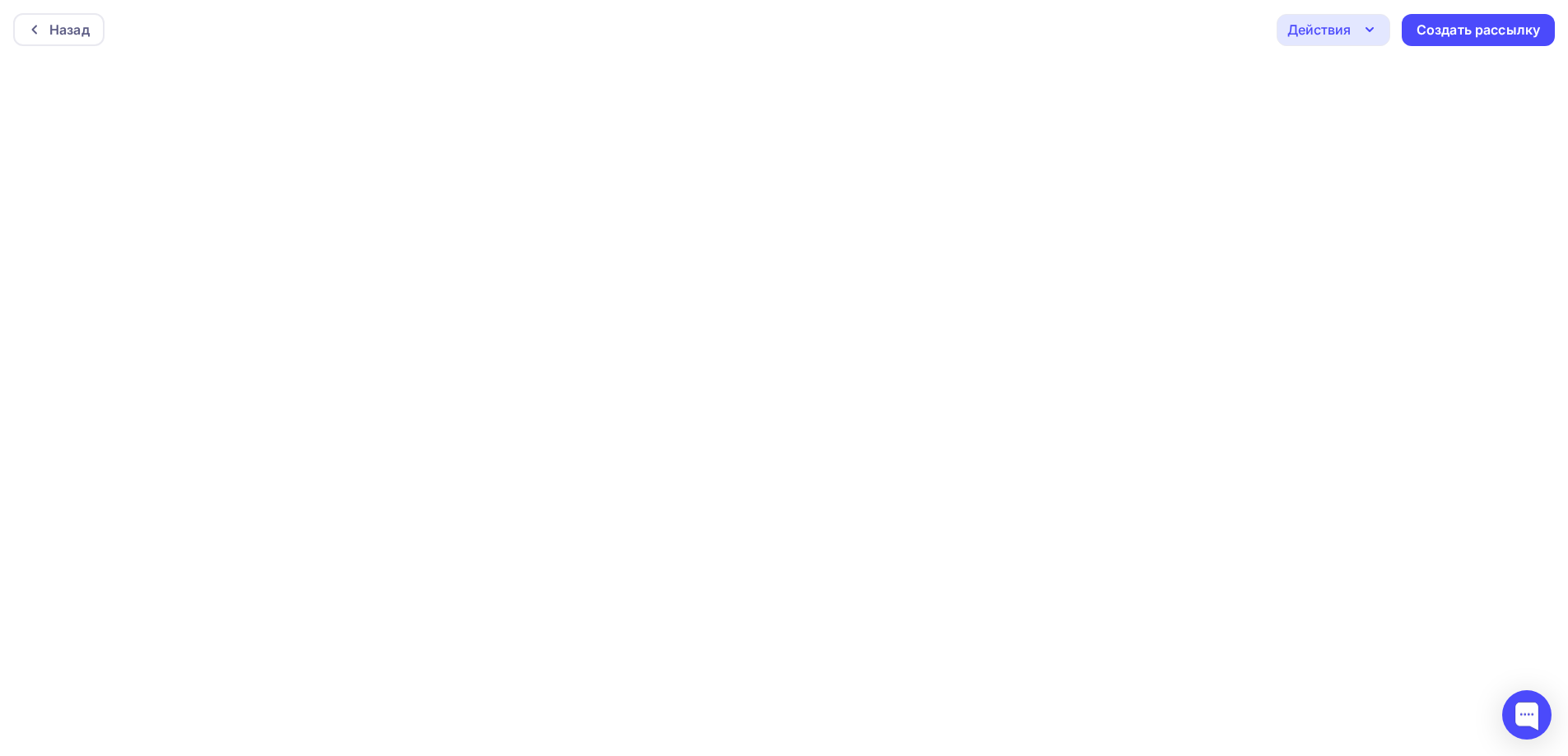
click at [1374, 15] on div "Действия" at bounding box center [1334, 30] width 113 height 32
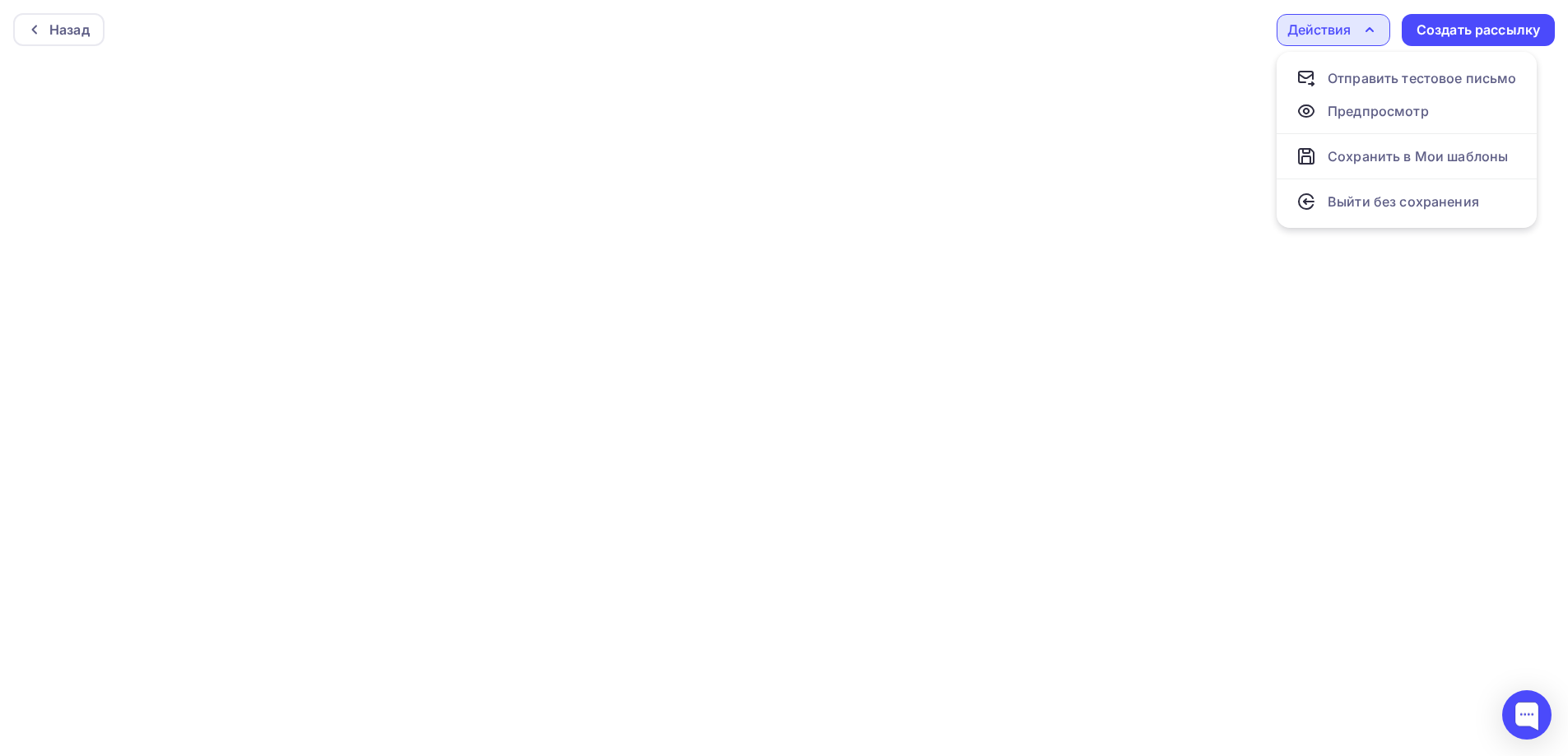
click at [1374, 15] on div "Действия" at bounding box center [1334, 30] width 113 height 32
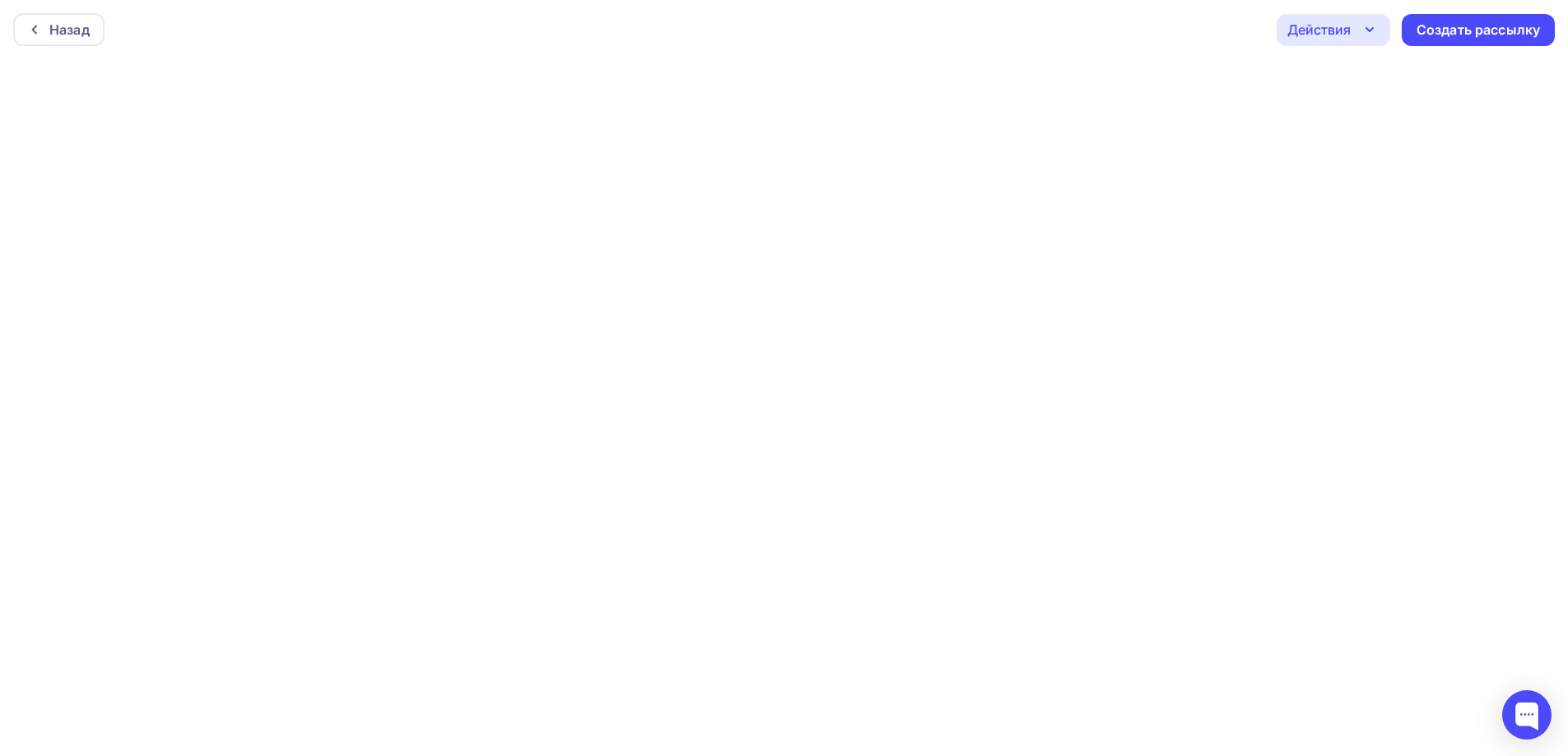
scroll to position [4, 0]
click at [1357, 36] on div "Действия" at bounding box center [1334, 26] width 113 height 32
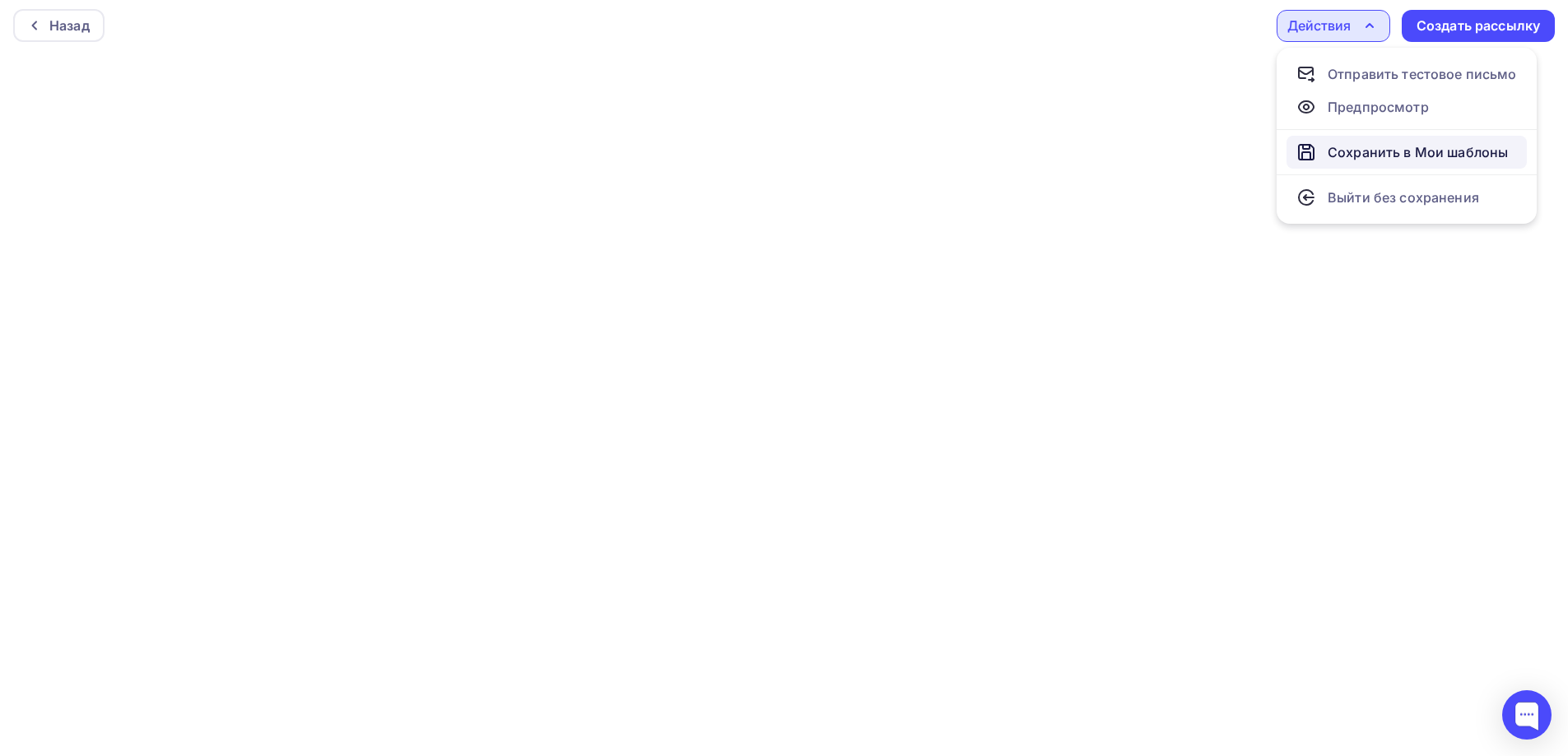
click at [1356, 149] on div "Сохранить в Мои шаблоны" at bounding box center [1418, 153] width 180 height 20
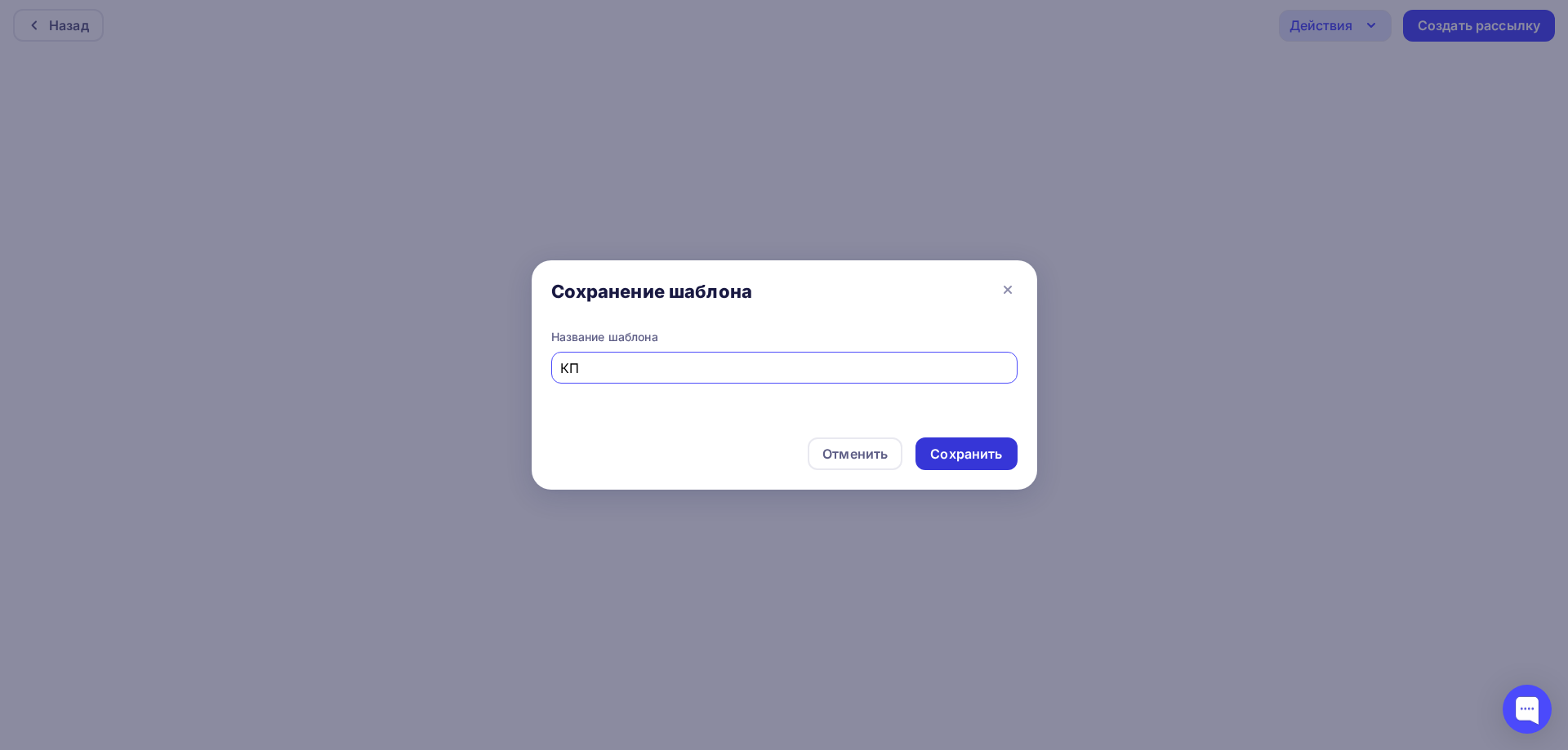
type input "КП"
click at [972, 452] on div "Сохранить" at bounding box center [966, 454] width 72 height 19
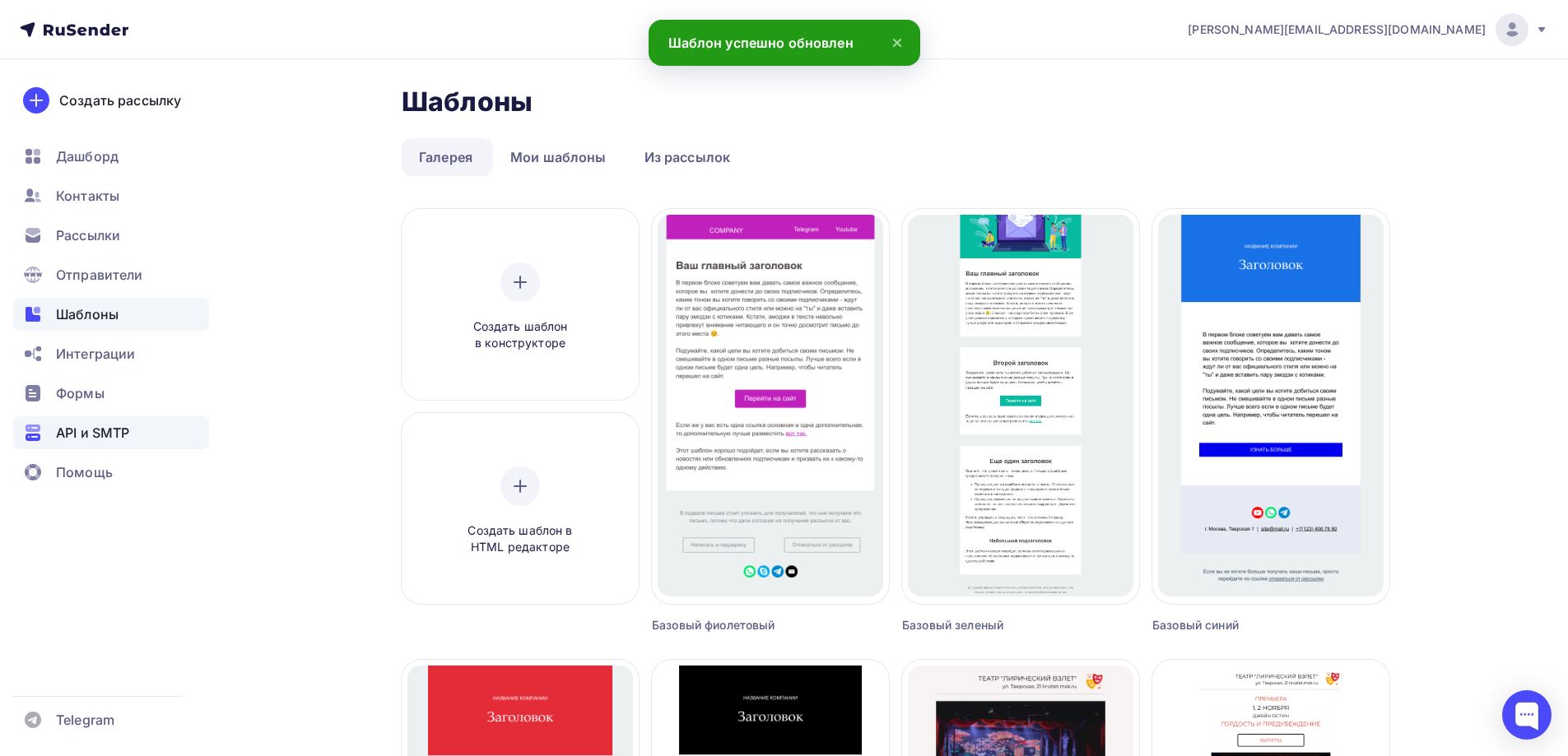
click at [134, 429] on div "API и SMTP" at bounding box center [111, 432] width 196 height 33
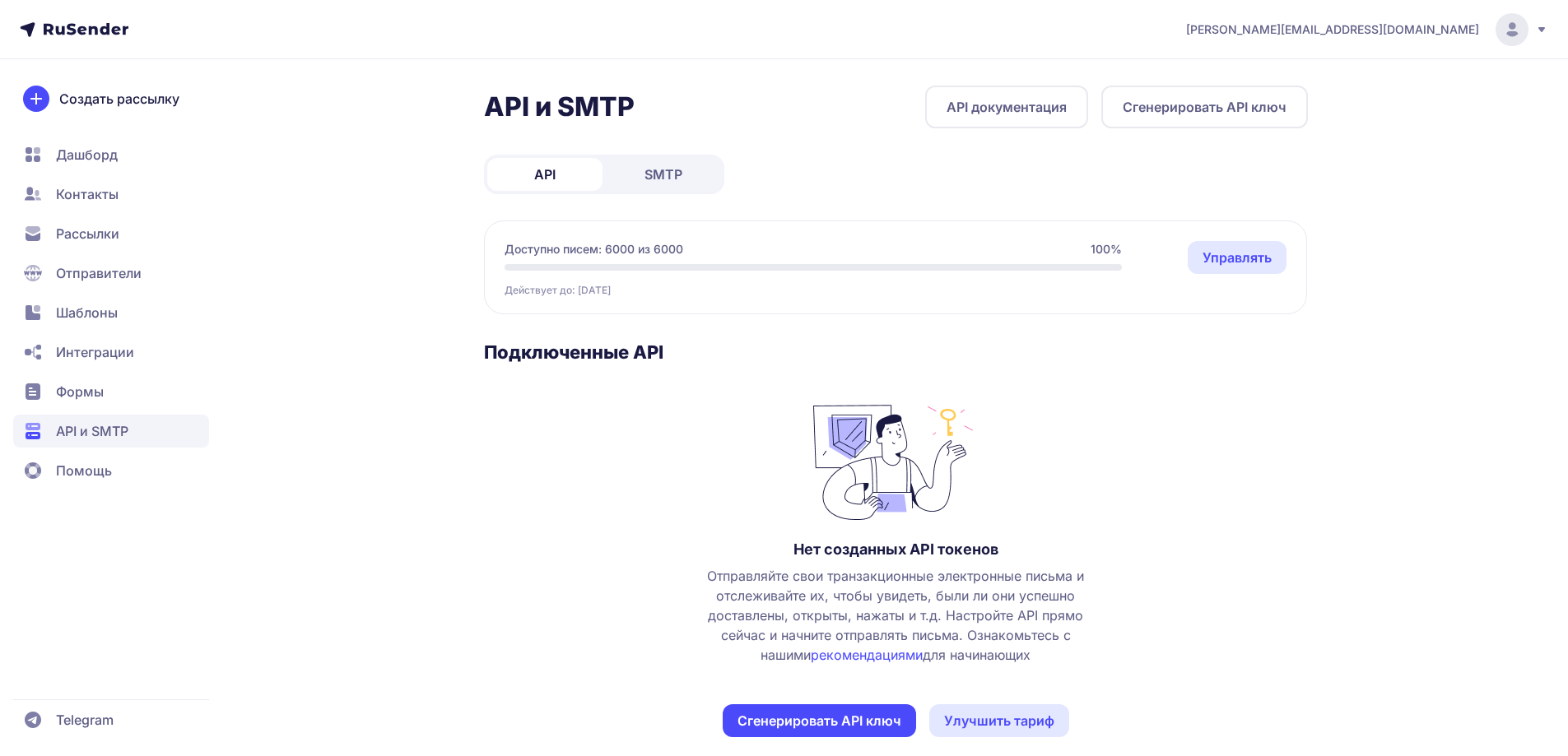
click at [618, 174] on link "SMTP" at bounding box center [663, 174] width 115 height 33
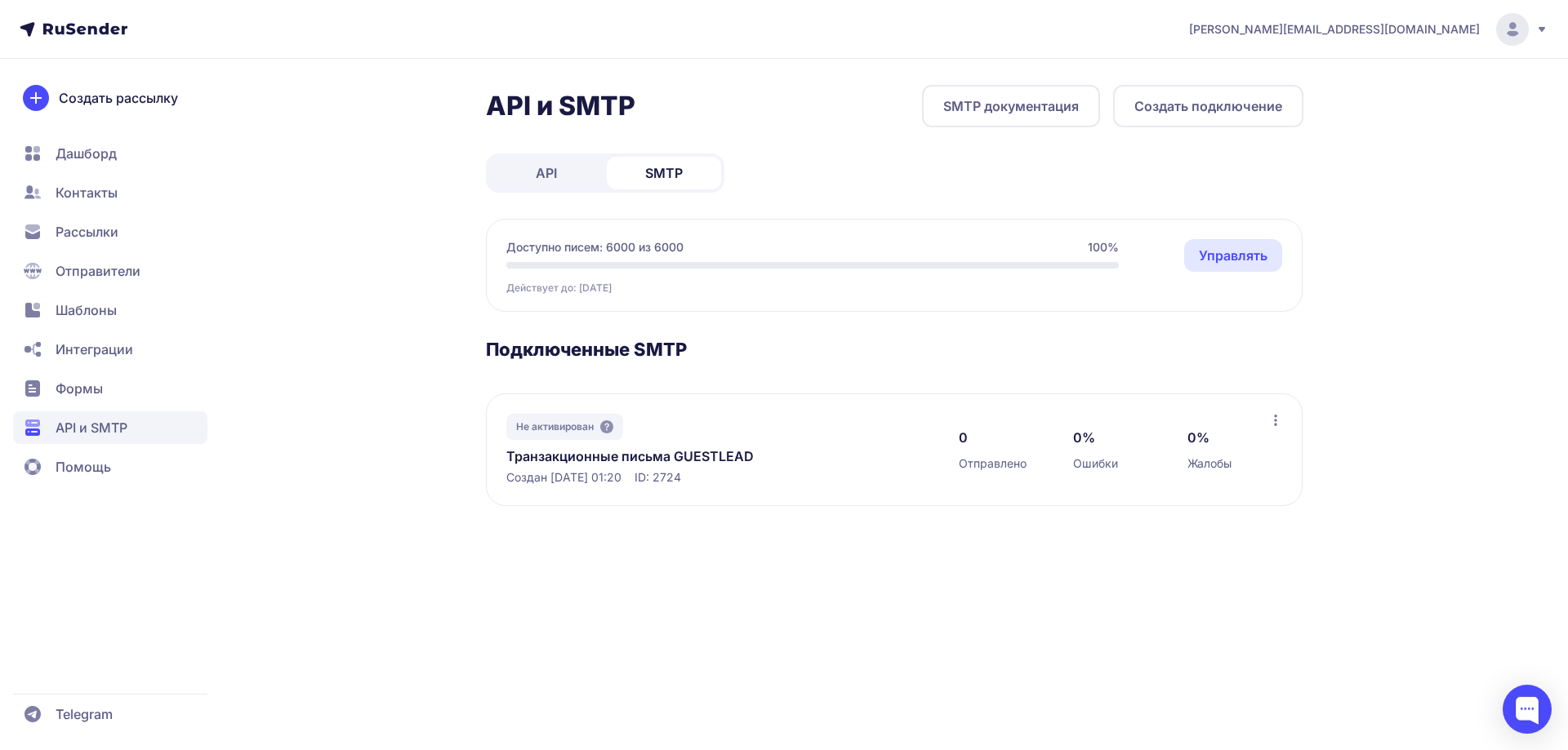
click at [128, 166] on span "Дашборд" at bounding box center [110, 153] width 195 height 32
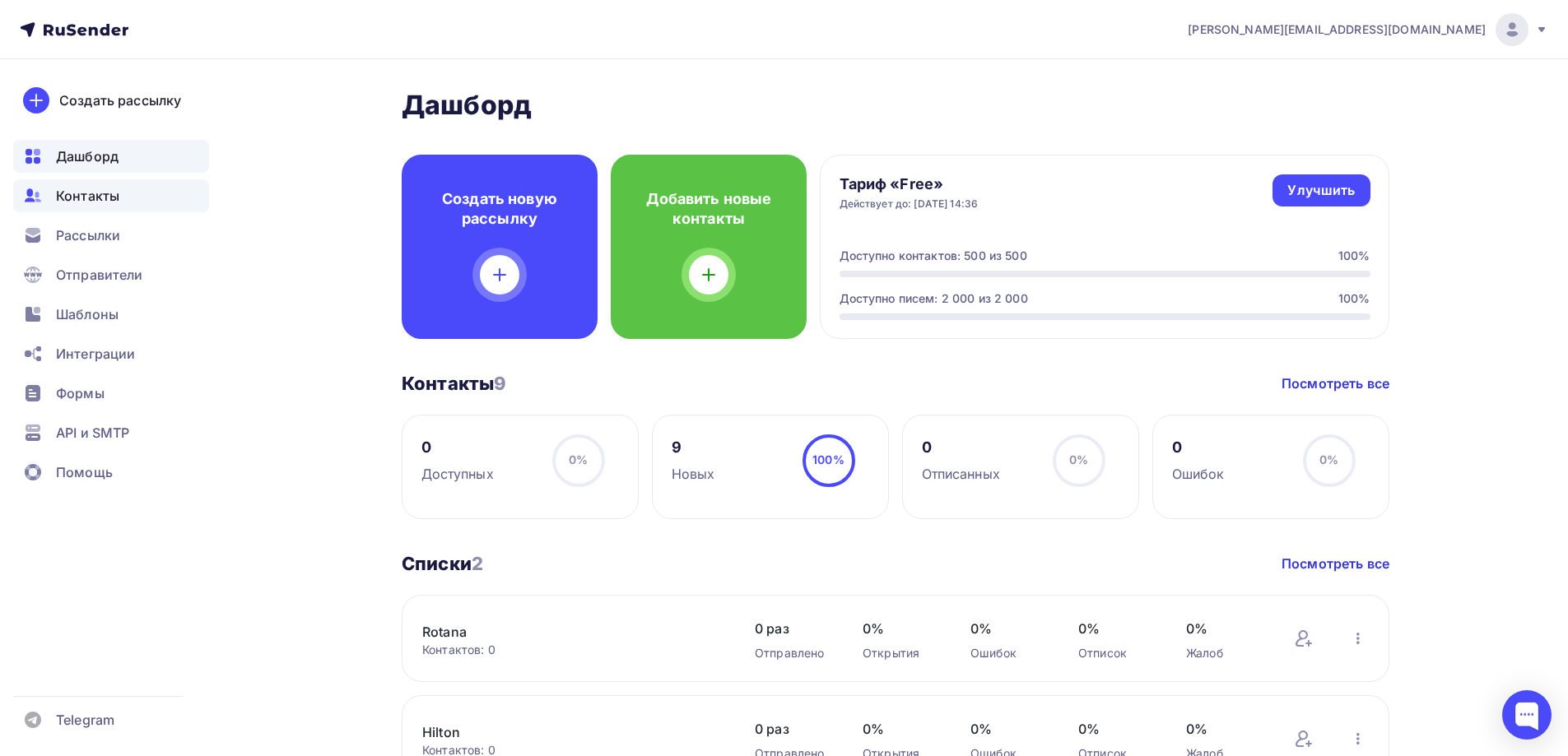
click at [93, 184] on div "Контакты" at bounding box center [111, 195] width 196 height 33
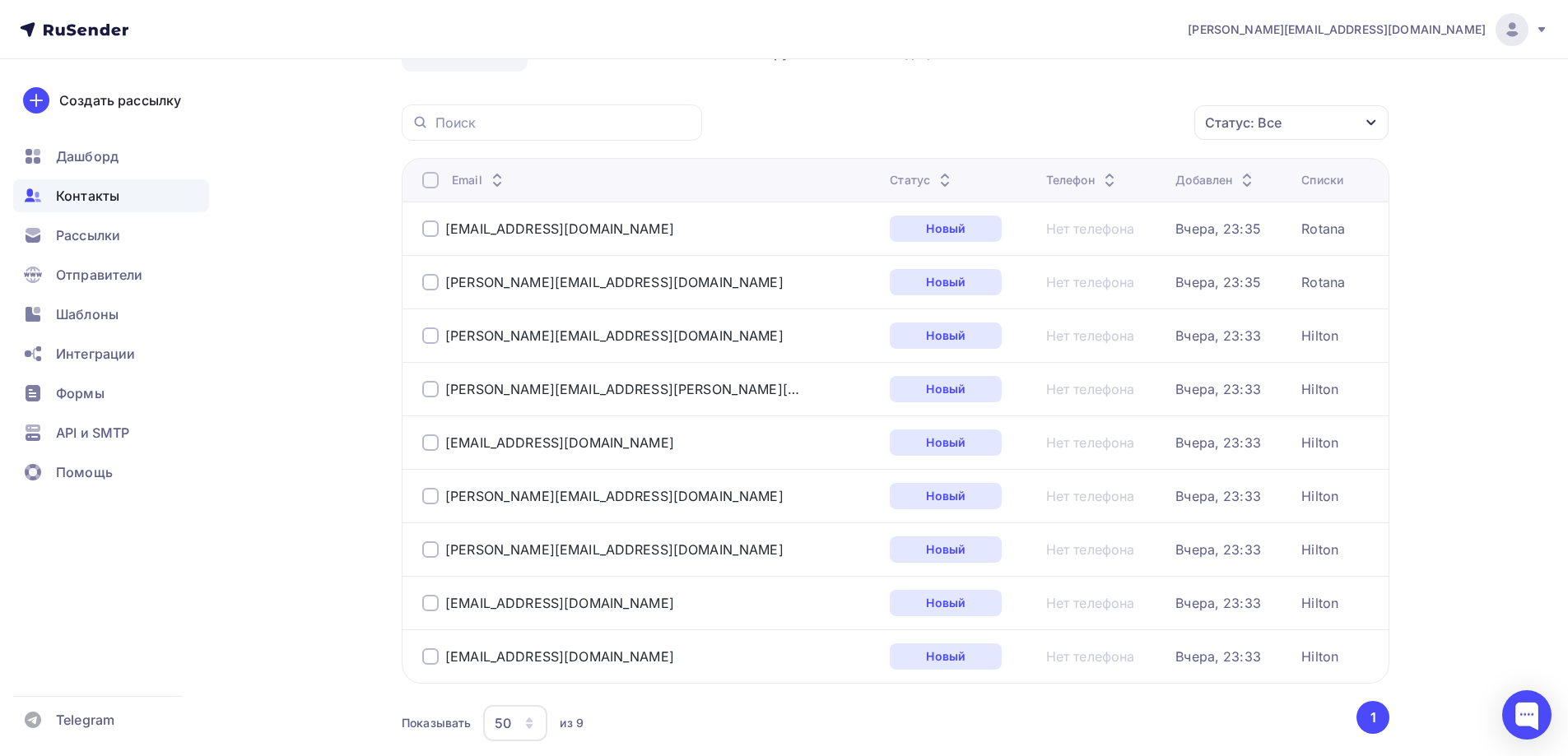
scroll to position [204, 0]
